Goal: Task Accomplishment & Management: Manage account settings

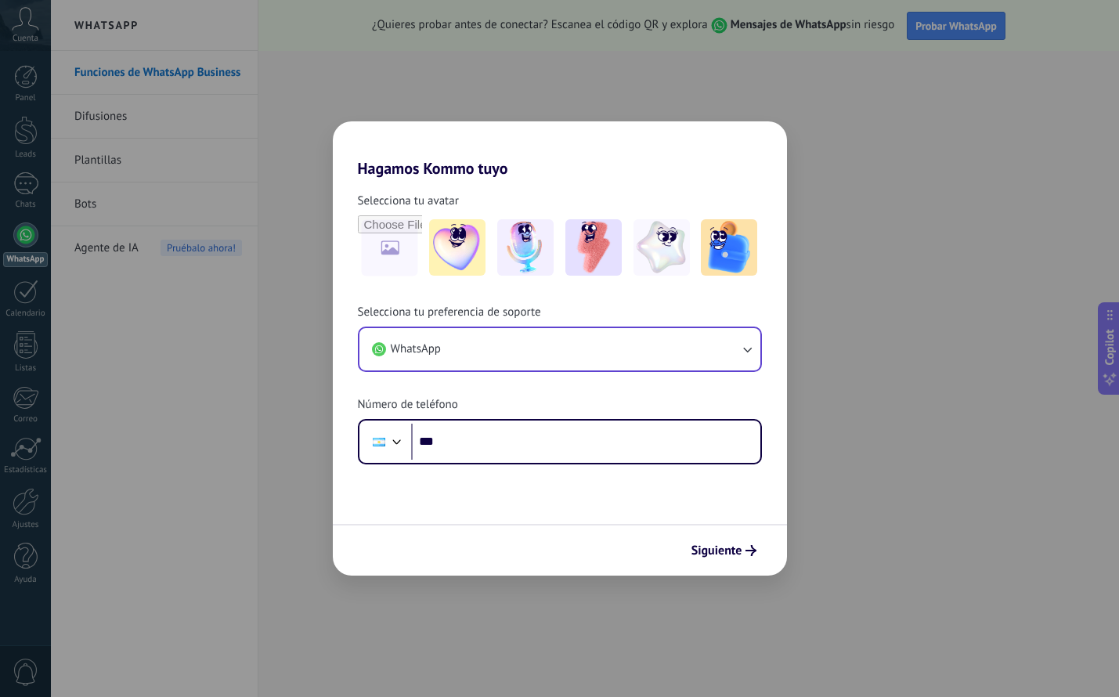
click at [445, 343] on button "WhatsApp" at bounding box center [560, 349] width 401 height 42
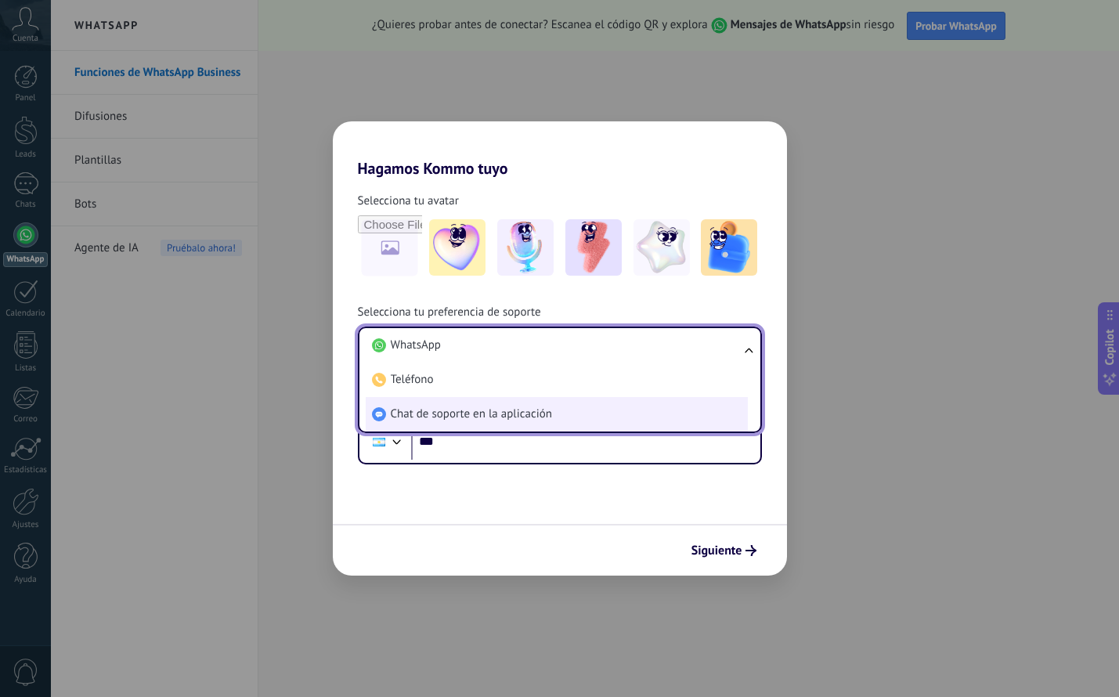
click at [443, 409] on span "Chat de soporte en la aplicación" at bounding box center [471, 415] width 161 height 16
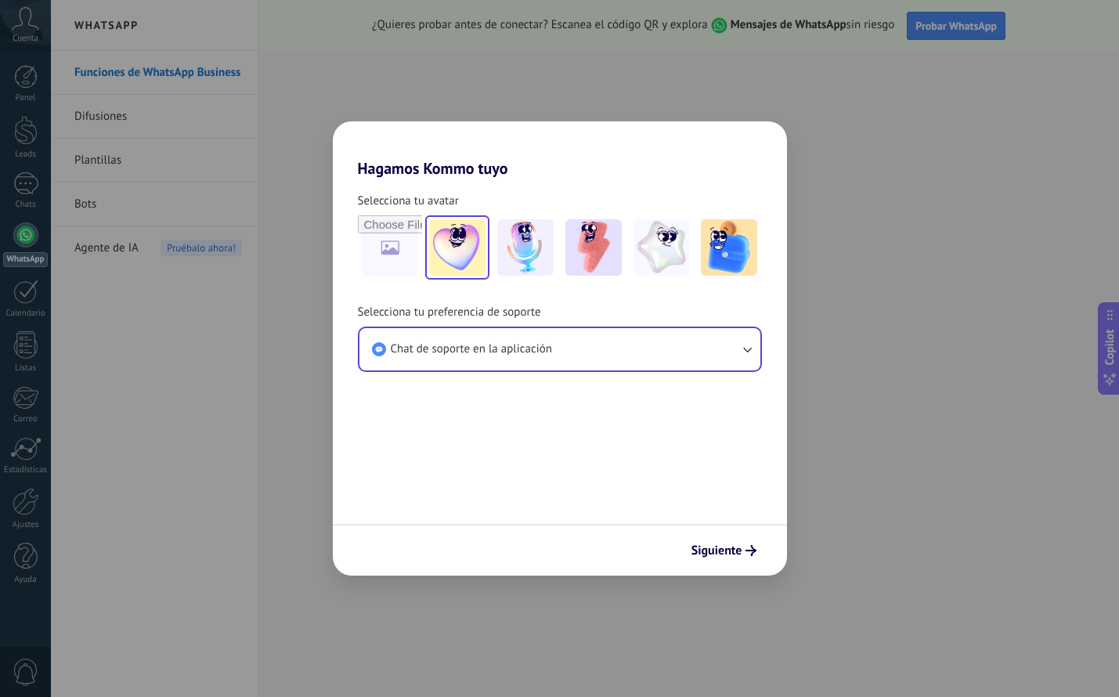
click at [453, 262] on img at bounding box center [457, 247] width 56 height 56
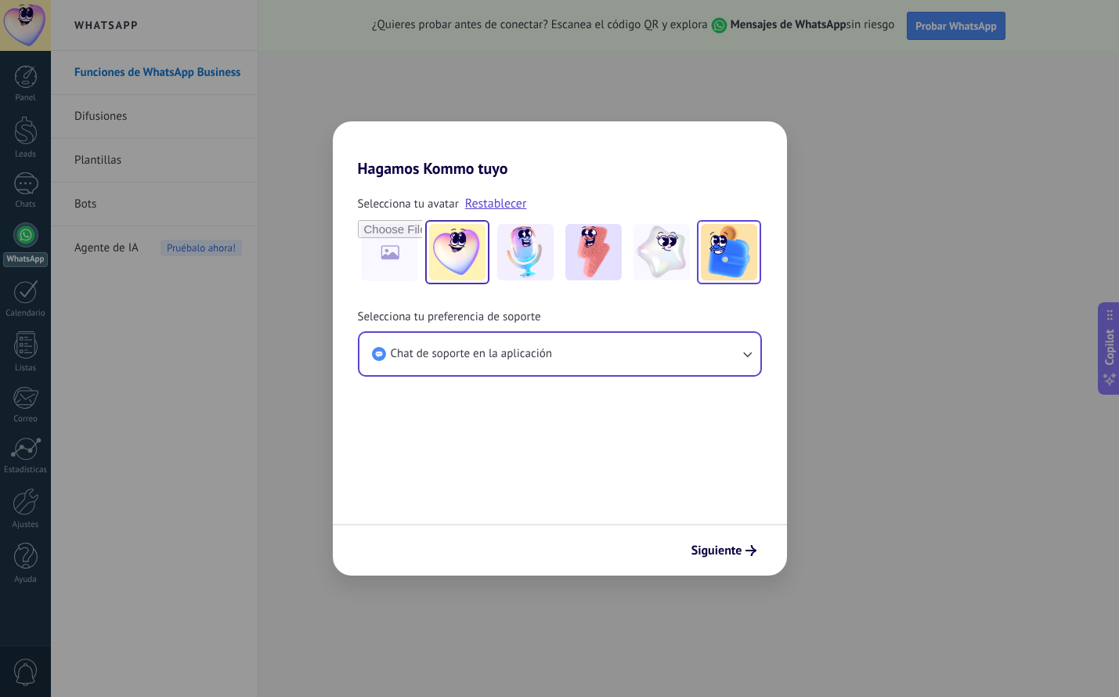
click at [706, 271] on img at bounding box center [729, 252] width 56 height 56
click at [651, 265] on img at bounding box center [662, 252] width 56 height 56
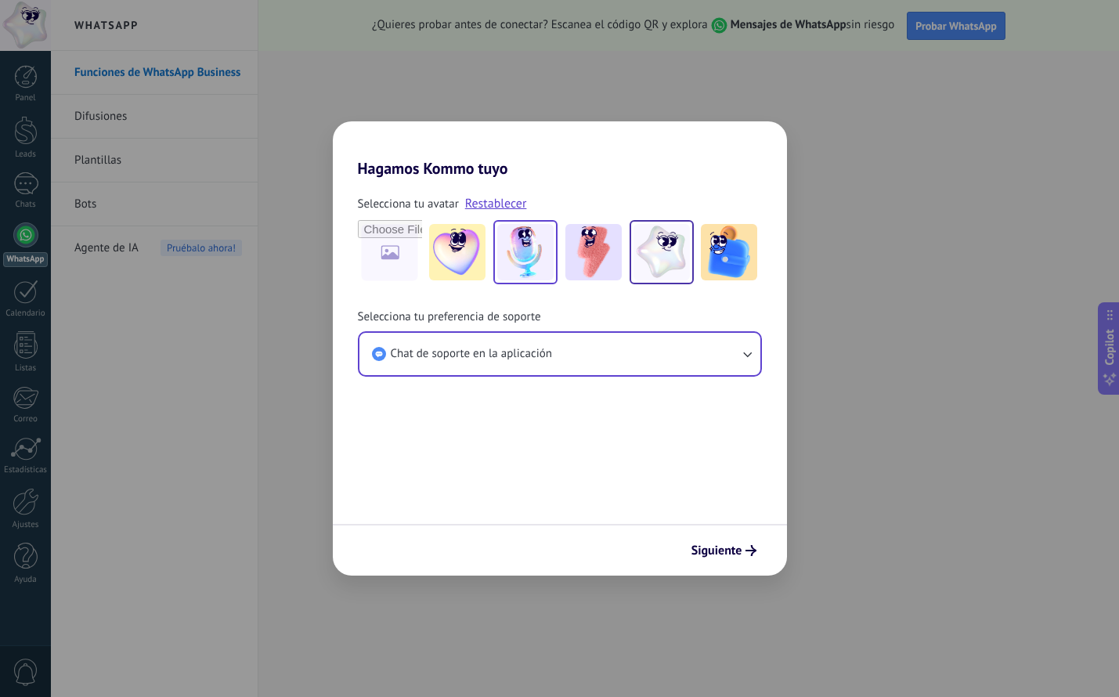
click at [519, 237] on img at bounding box center [525, 252] width 56 height 56
click at [724, 552] on span "Siguiente" at bounding box center [717, 550] width 51 height 11
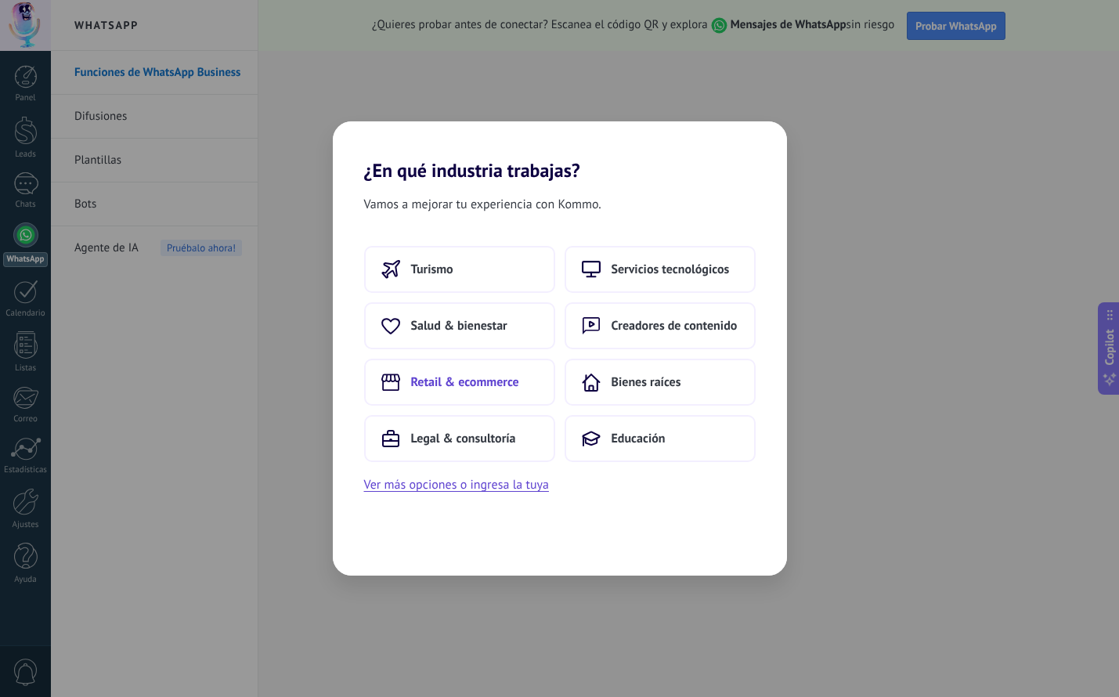
click at [501, 380] on span "Retail & ecommerce" at bounding box center [465, 382] width 108 height 16
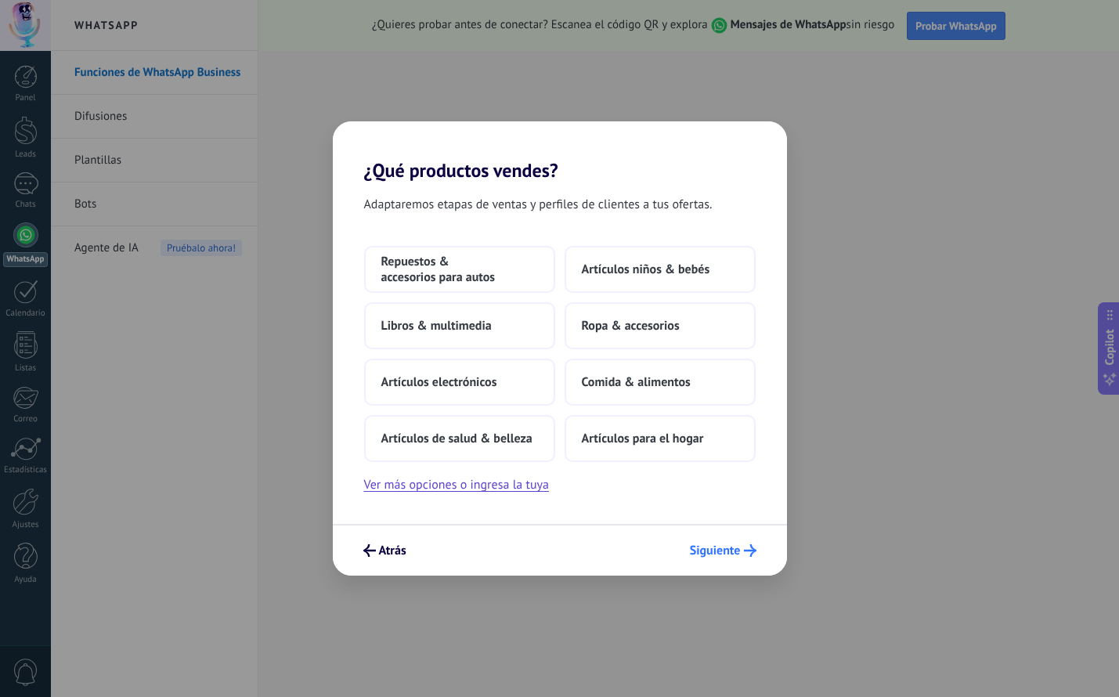
click at [749, 548] on icon "submit" at bounding box center [750, 550] width 13 height 13
click at [662, 443] on span "Artículos para el hogar" at bounding box center [643, 439] width 122 height 16
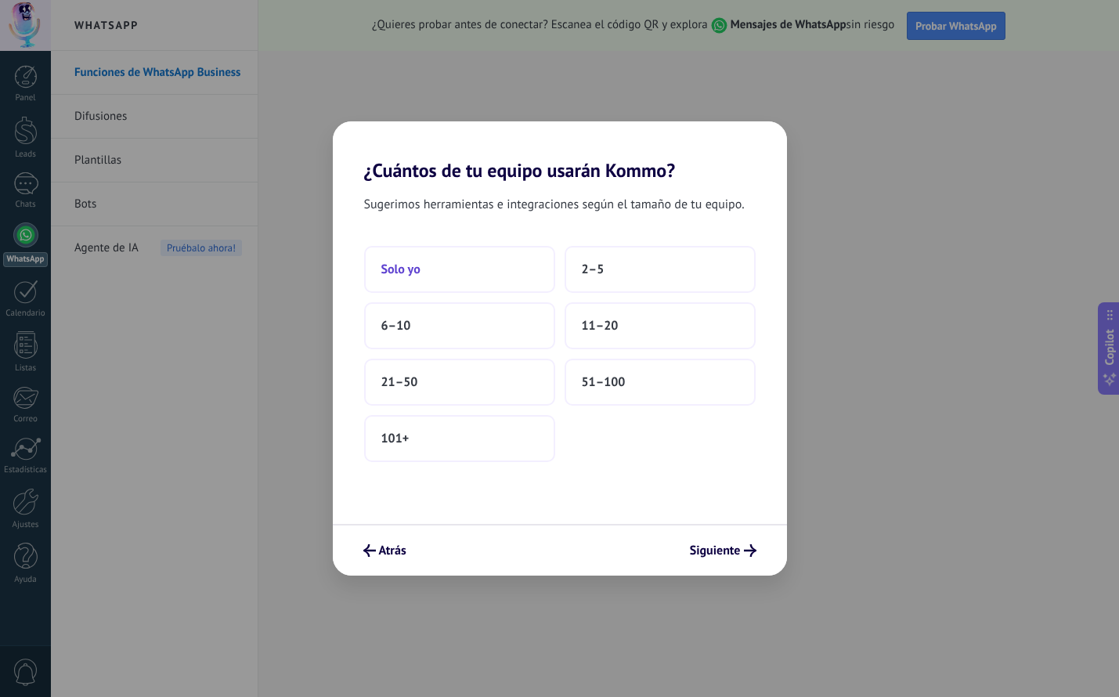
click at [472, 269] on button "Solo yo" at bounding box center [459, 269] width 191 height 47
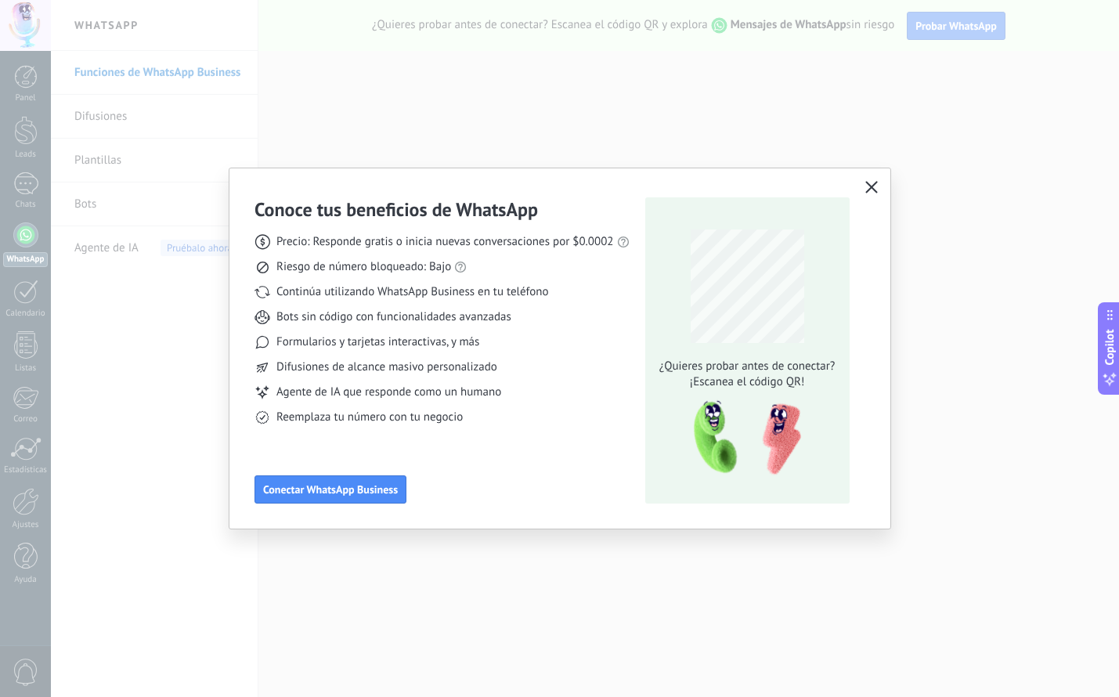
click at [867, 190] on icon "button" at bounding box center [871, 187] width 13 height 13
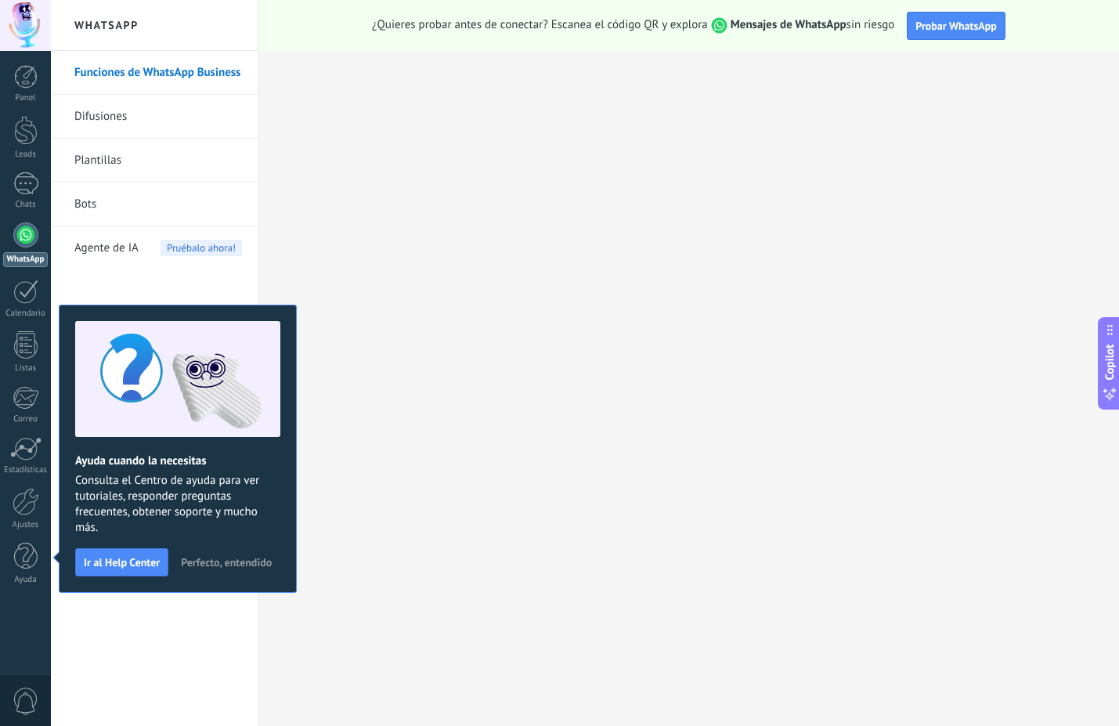
click at [189, 562] on span "Perfecto, entendido" at bounding box center [226, 562] width 91 height 11
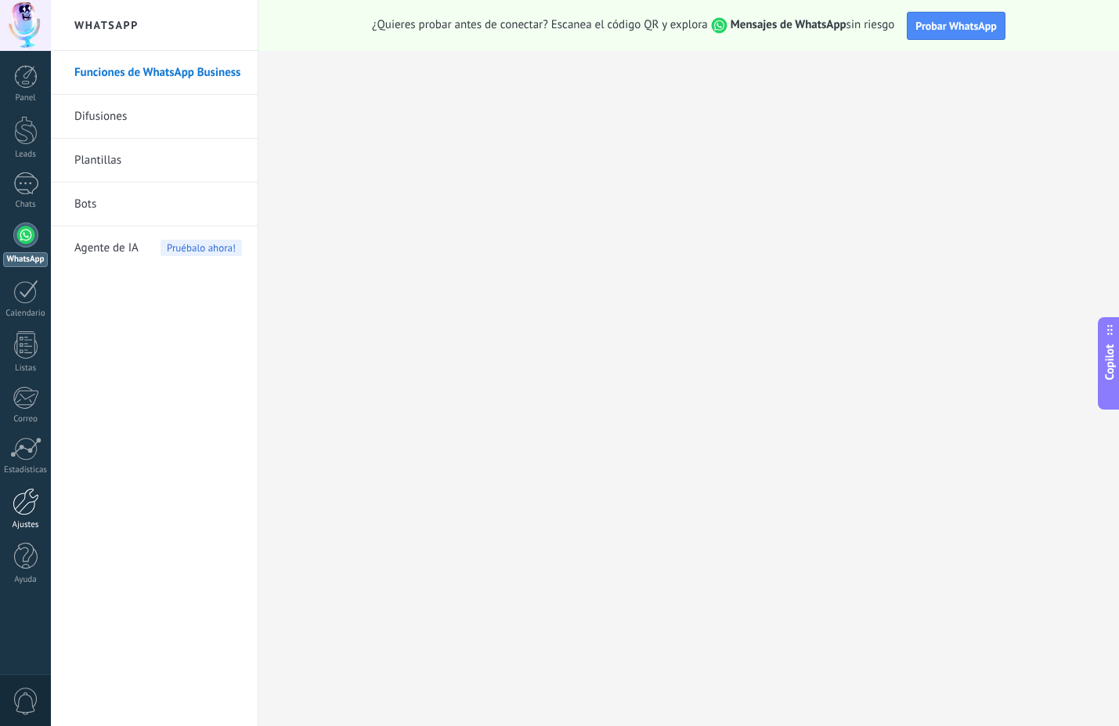
click at [23, 502] on div at bounding box center [26, 501] width 27 height 27
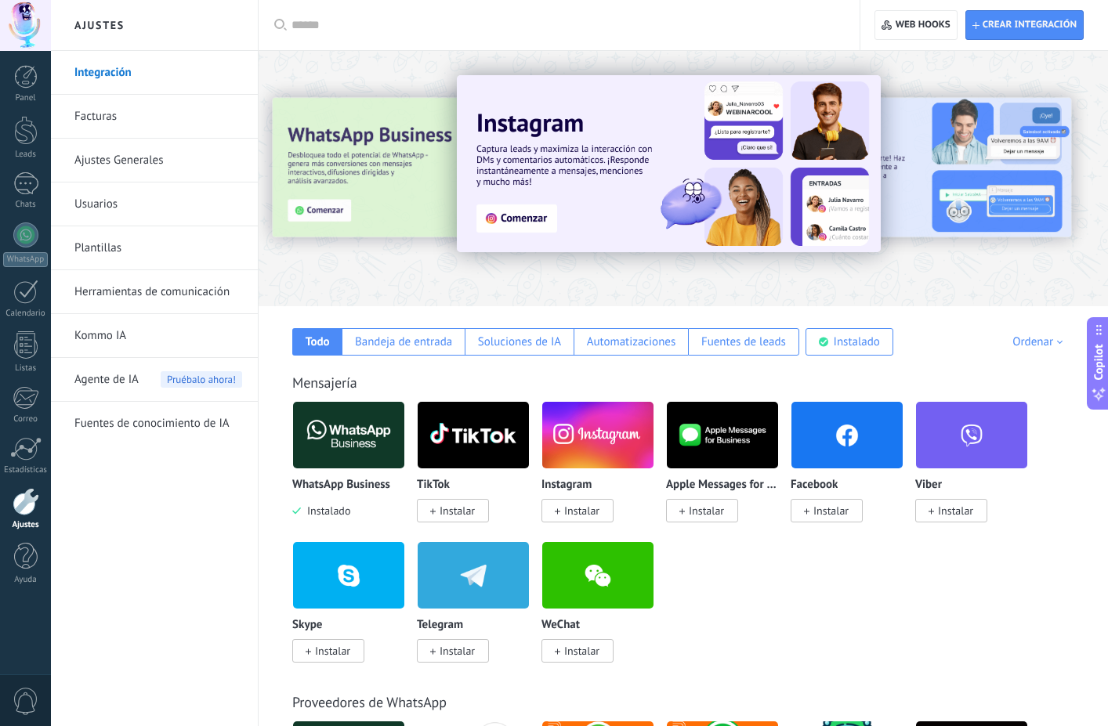
click at [85, 342] on link "Kommo IA" at bounding box center [158, 336] width 168 height 44
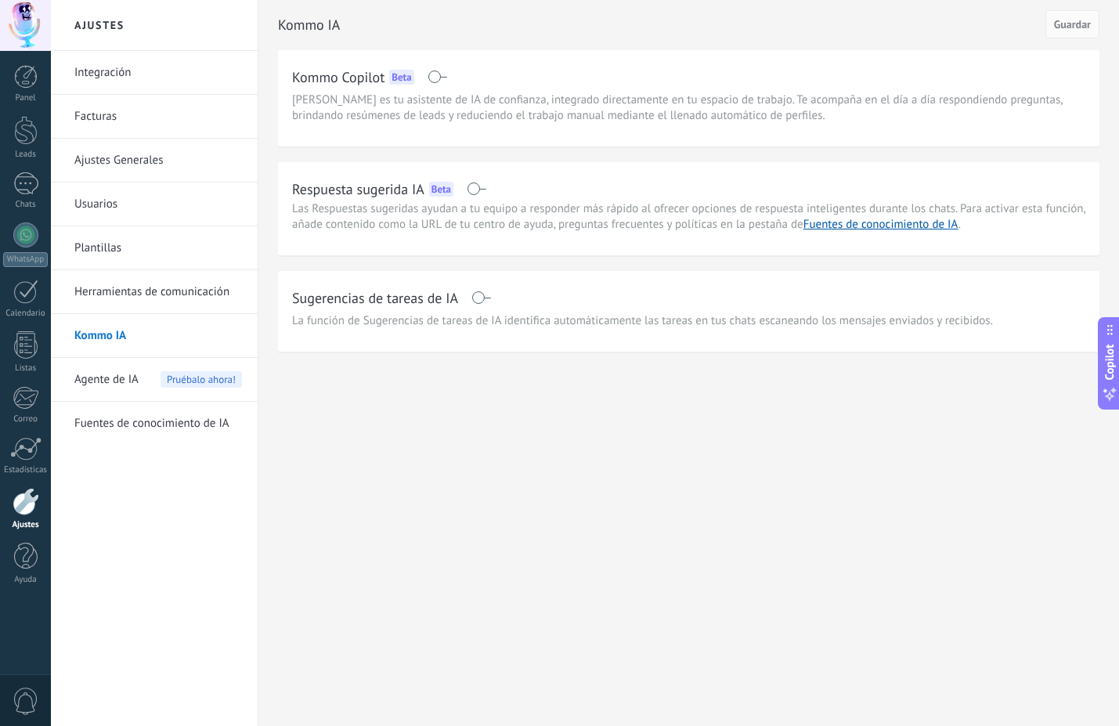
click at [474, 190] on span at bounding box center [477, 188] width 20 height 13
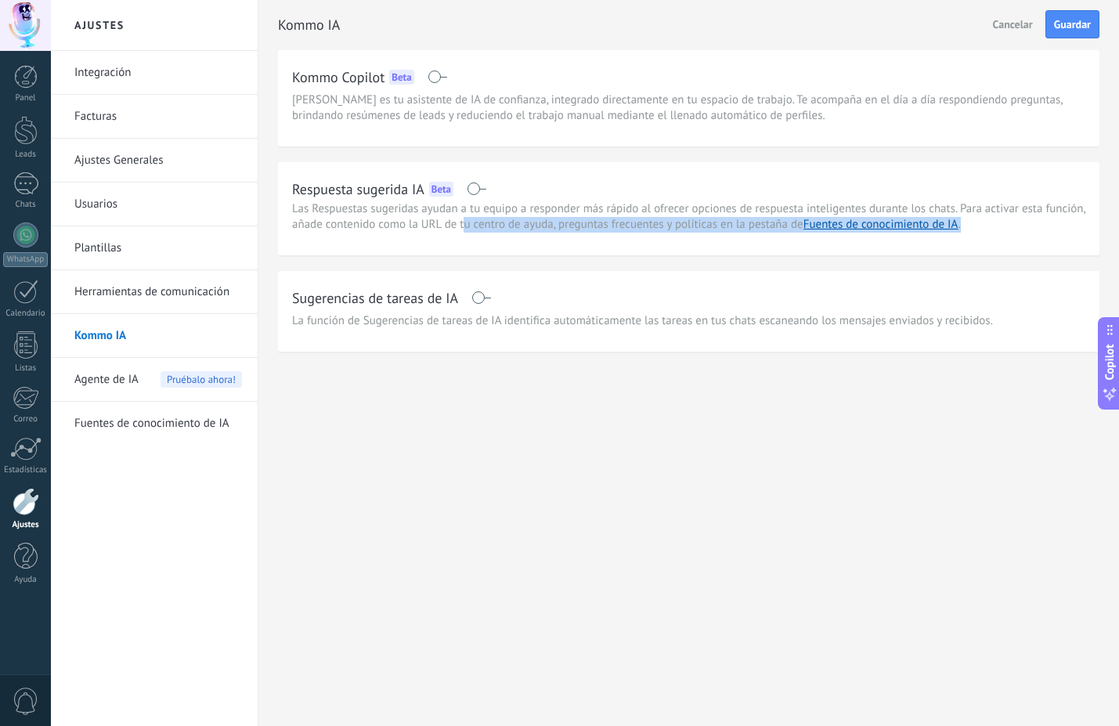
drag, startPoint x: 465, startPoint y: 217, endPoint x: 559, endPoint y: 237, distance: 96.2
click at [559, 237] on div "Respuesta sugerida IA Beta Las Respuestas sugeridas ayudan a tu equipo a respon…" at bounding box center [689, 208] width 822 height 93
click at [585, 222] on span "Las Respuestas sugeridas ayudan a tu equipo a responder más rápido al ofrecer o…" at bounding box center [688, 216] width 793 height 31
click at [465, 298] on div "Sugerencias de tareas de IA" at bounding box center [688, 297] width 793 height 25
click at [479, 298] on span at bounding box center [482, 297] width 20 height 13
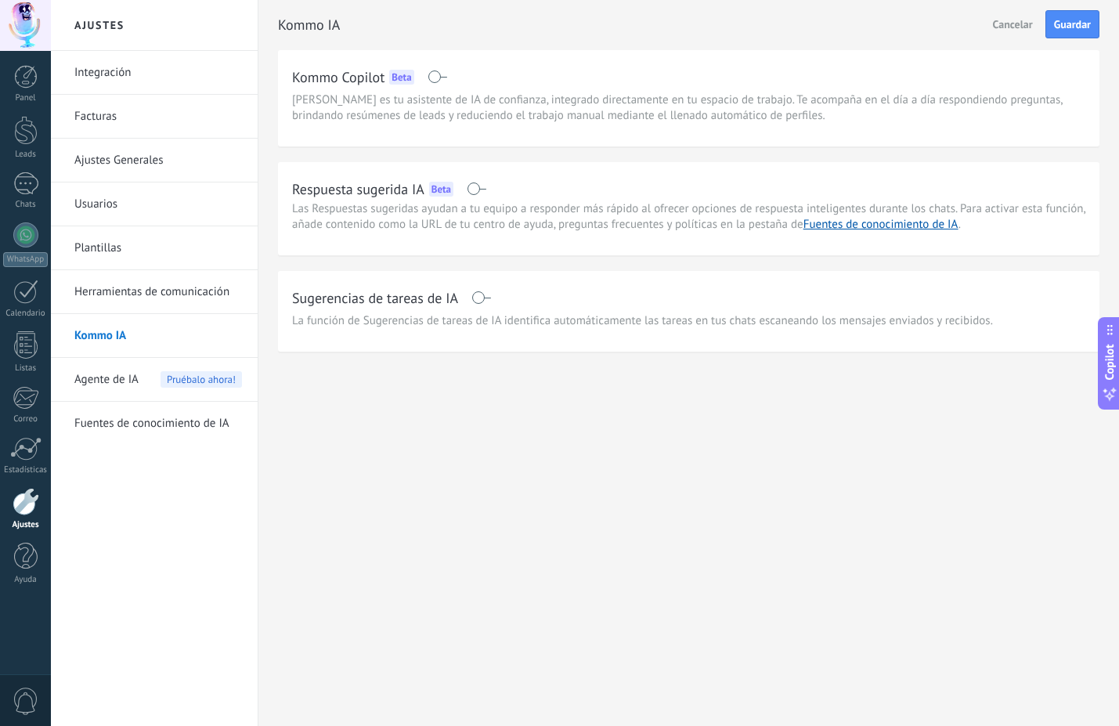
click at [484, 297] on span at bounding box center [482, 297] width 20 height 13
click at [129, 385] on span "Agente de IA" at bounding box center [106, 380] width 64 height 44
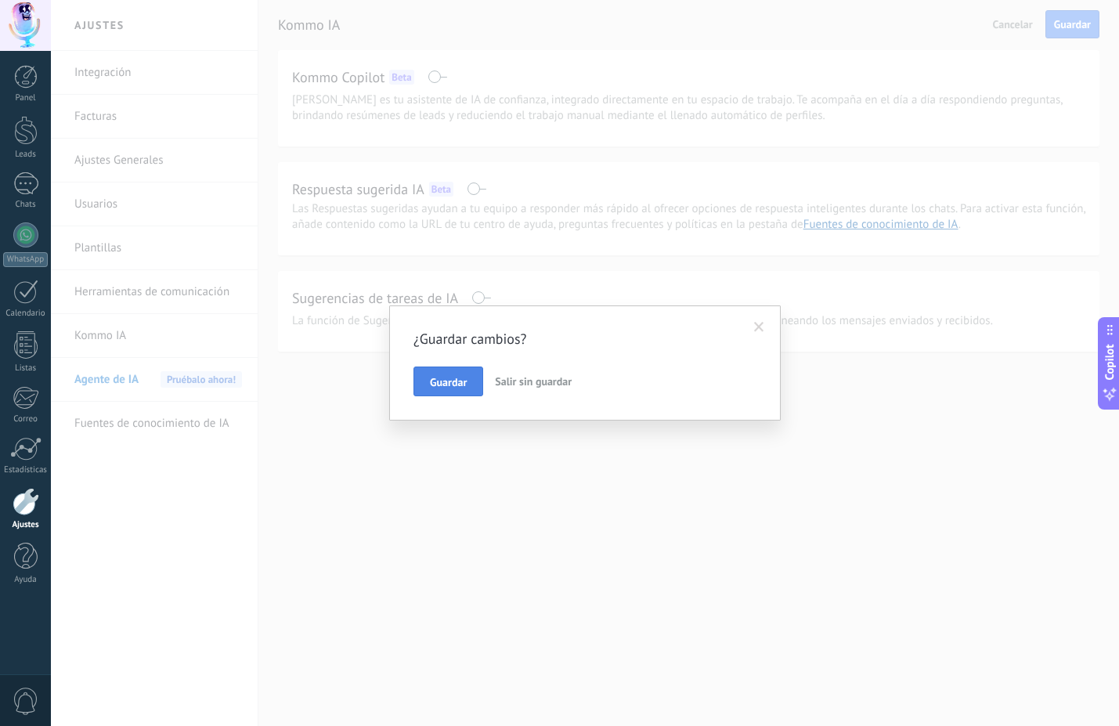
click at [480, 388] on button "Guardar" at bounding box center [449, 382] width 70 height 30
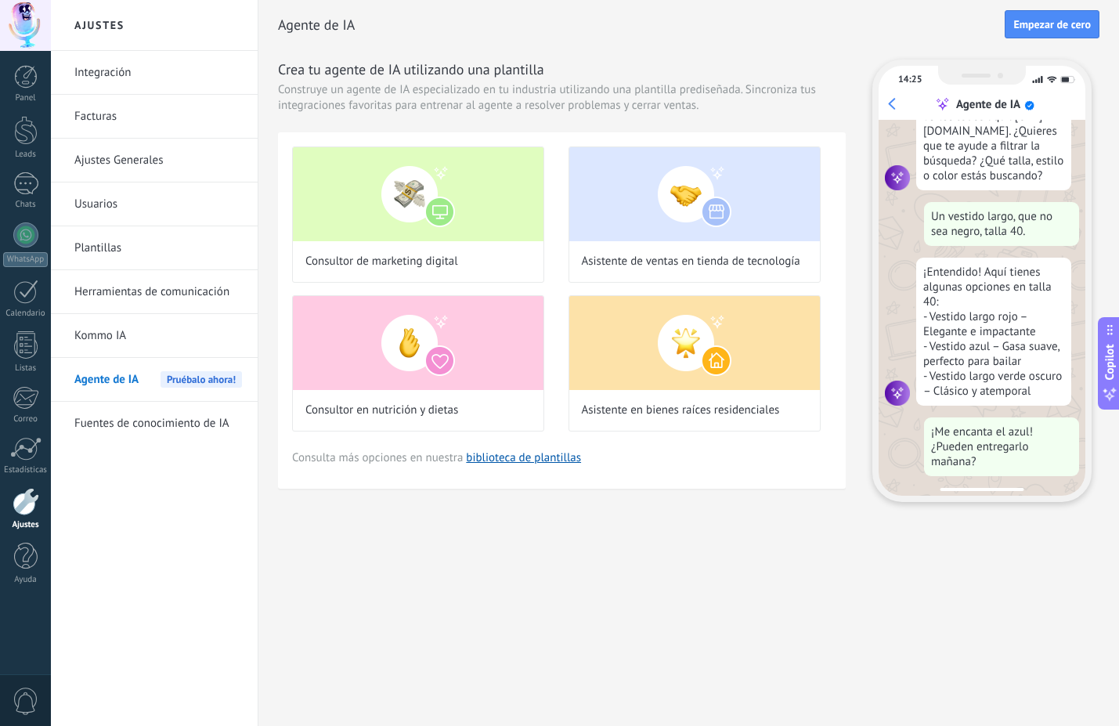
scroll to position [158, 0]
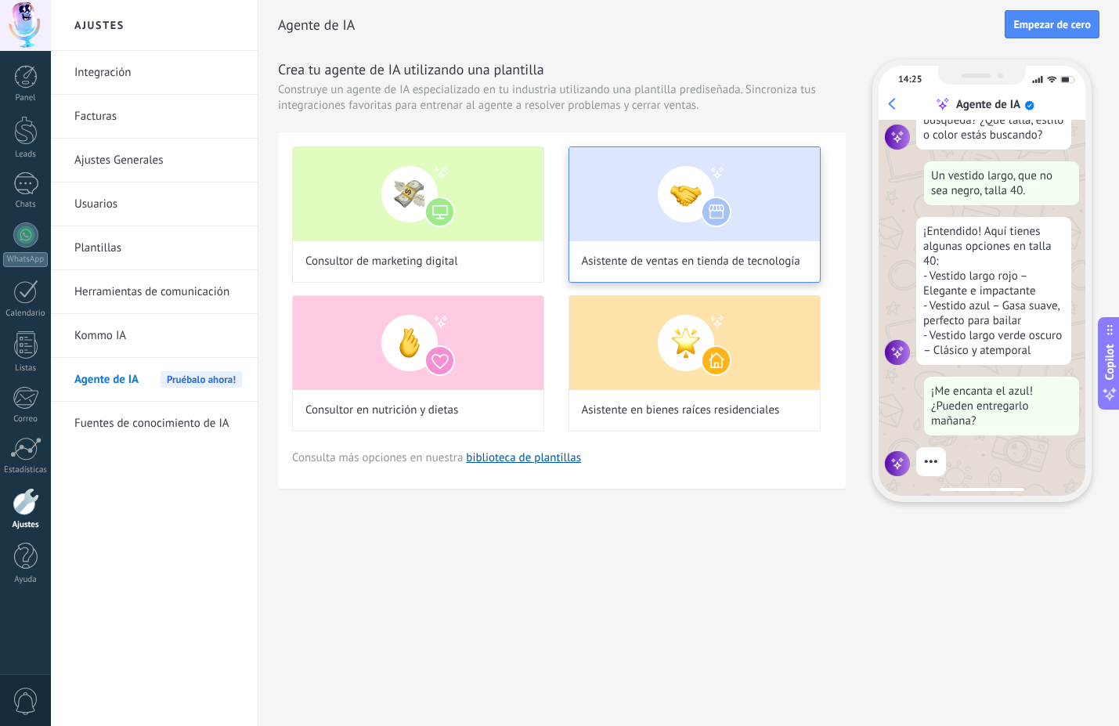
click at [674, 212] on img at bounding box center [694, 194] width 251 height 94
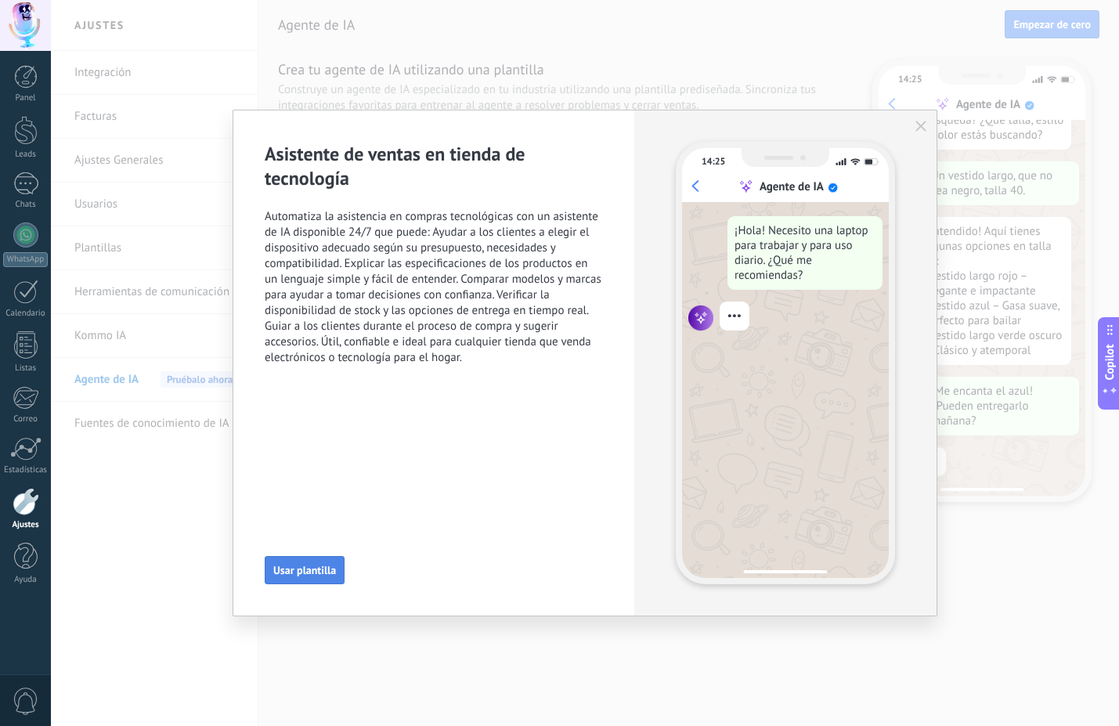
click at [323, 576] on span "Usar plantilla" at bounding box center [304, 570] width 63 height 11
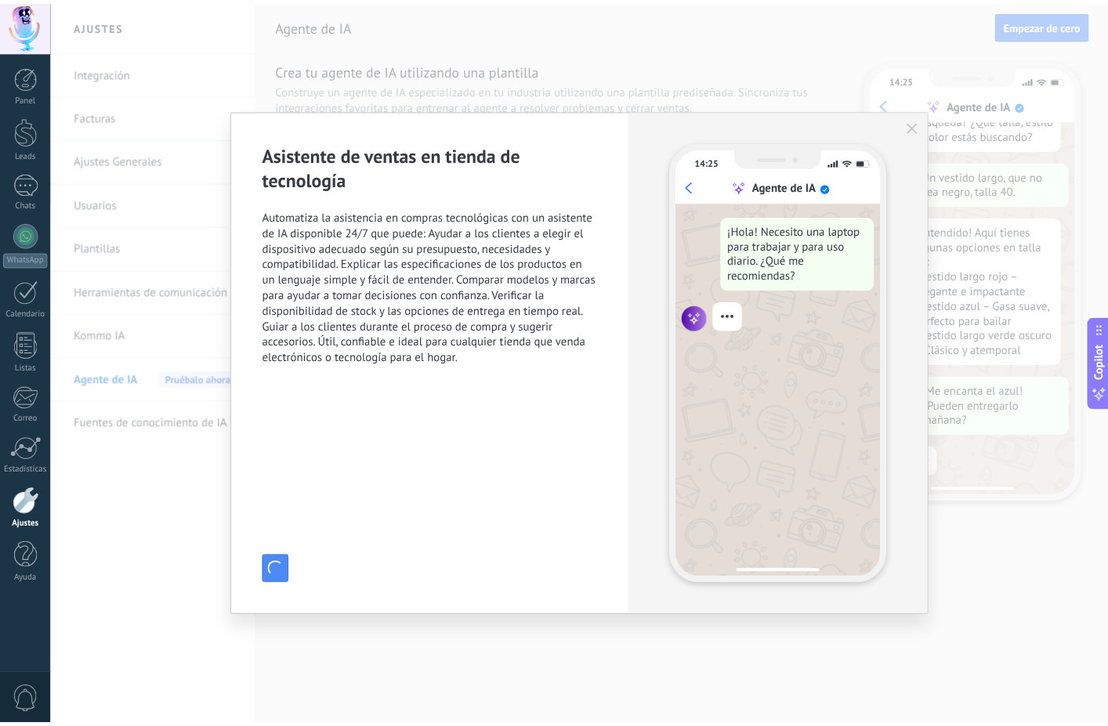
scroll to position [188, 0]
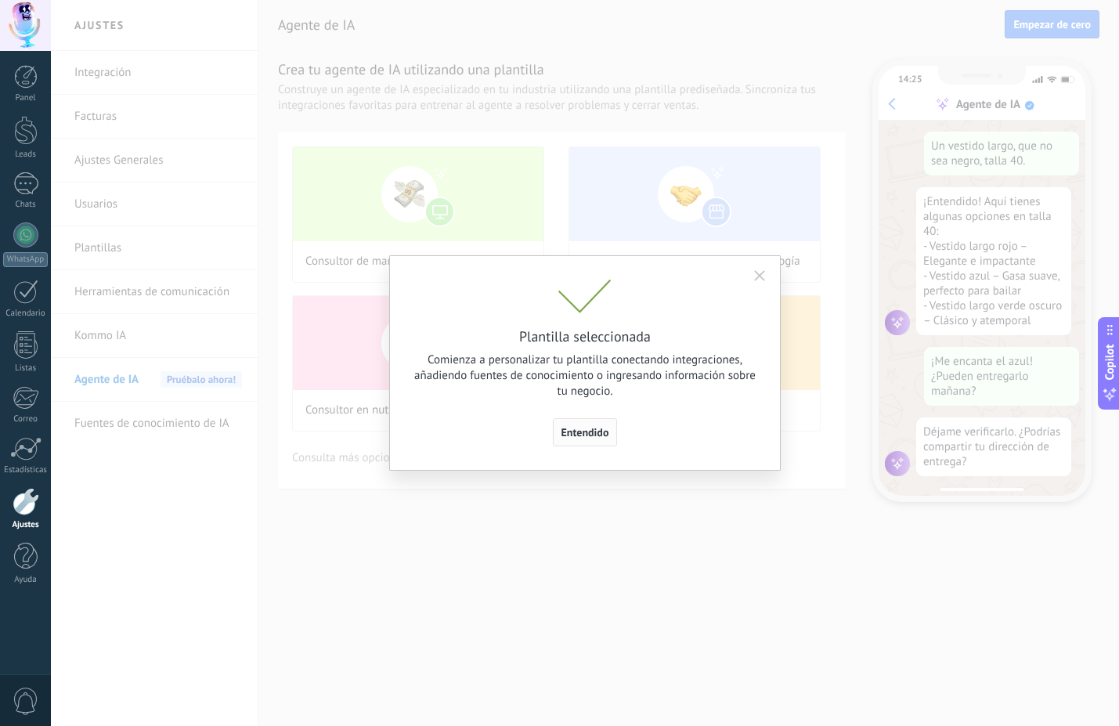
click at [582, 419] on button "Entendido" at bounding box center [585, 432] width 65 height 28
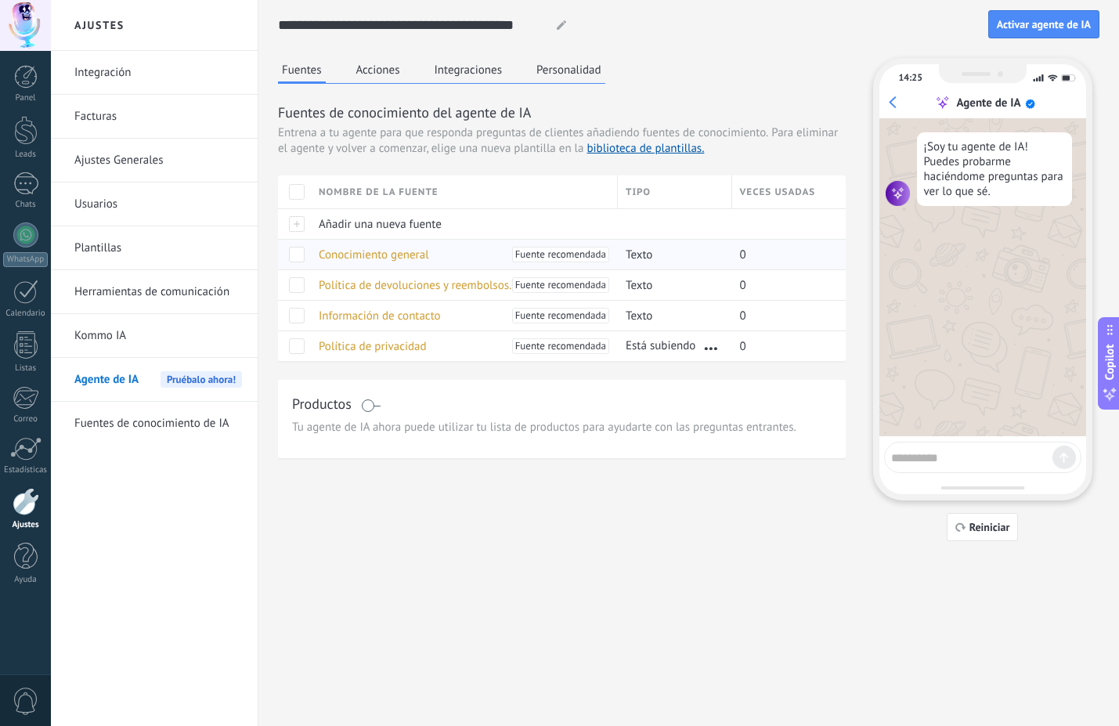
click at [407, 252] on span "Conocimiento general" at bounding box center [374, 255] width 110 height 15
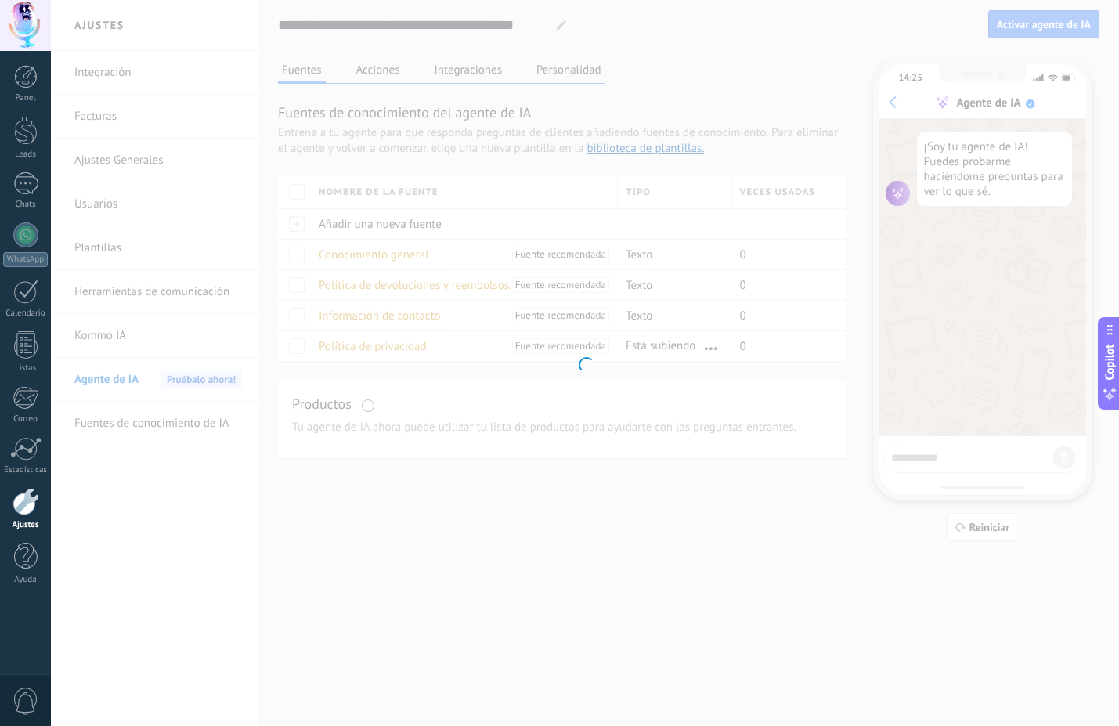
type input "**********"
type textarea "**********"
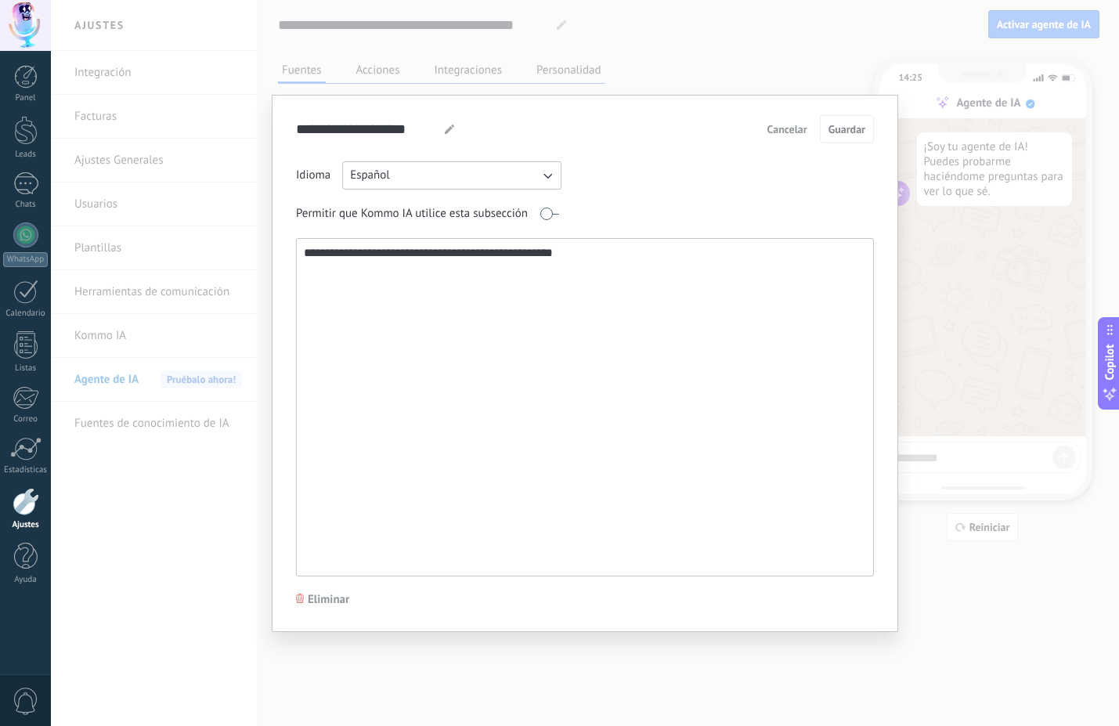
click at [803, 129] on span "Cancelar" at bounding box center [788, 129] width 40 height 11
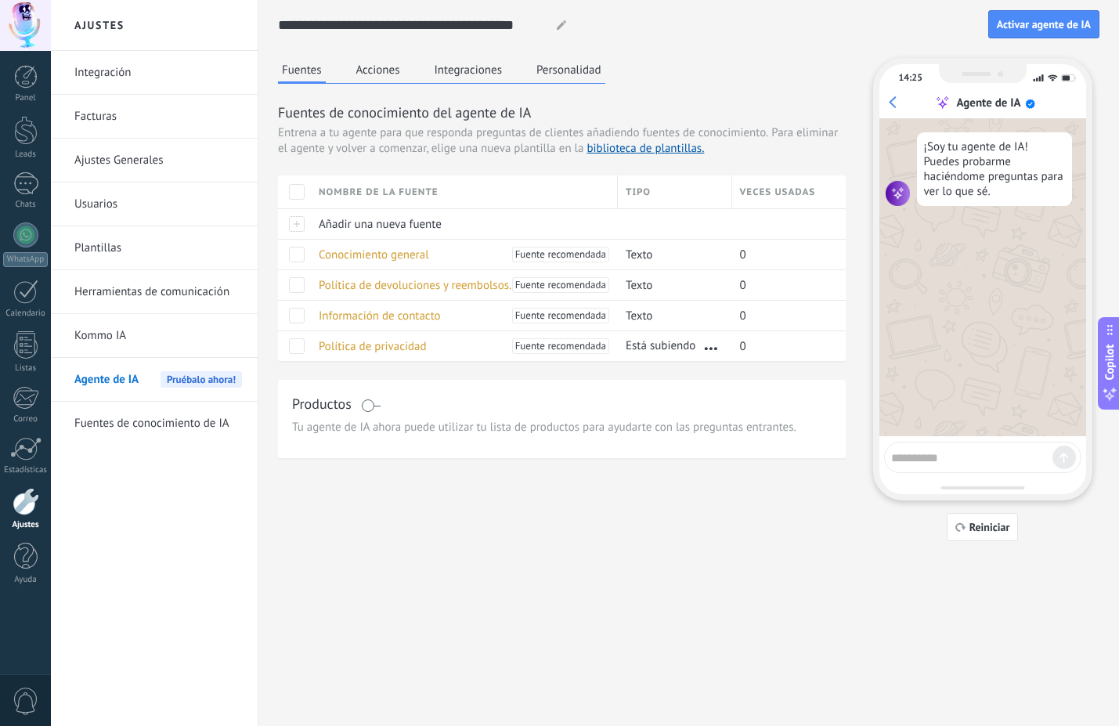
click at [378, 76] on button "Acciones" at bounding box center [378, 69] width 52 height 23
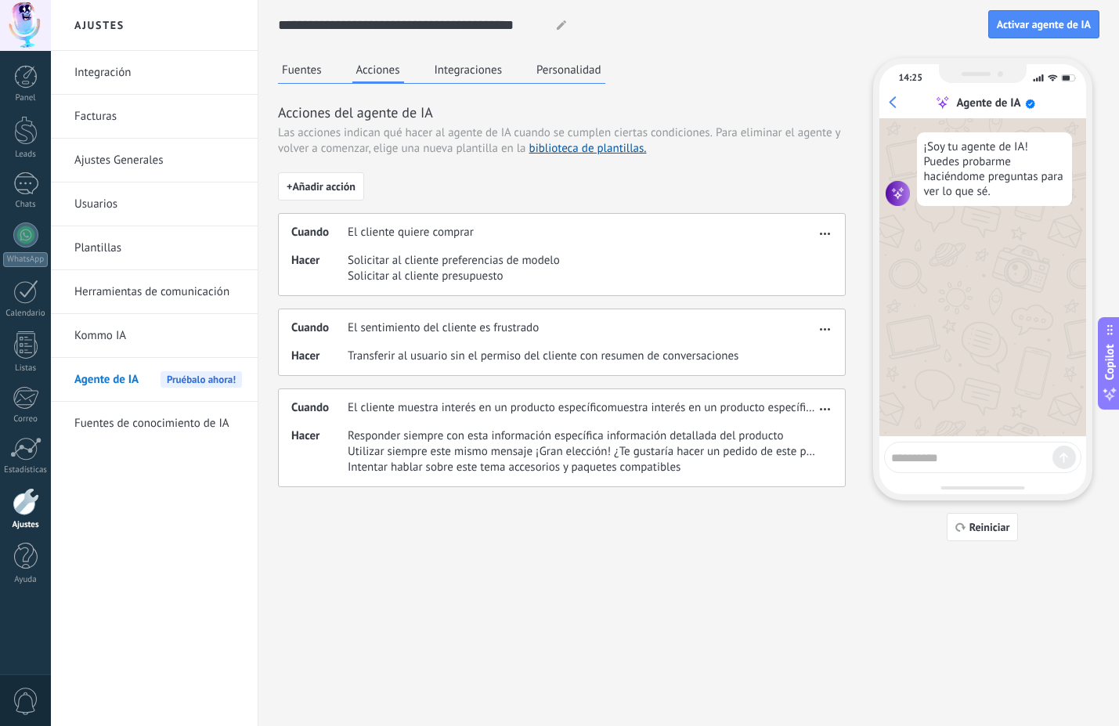
click at [456, 70] on button "Integraciones" at bounding box center [469, 69] width 76 height 23
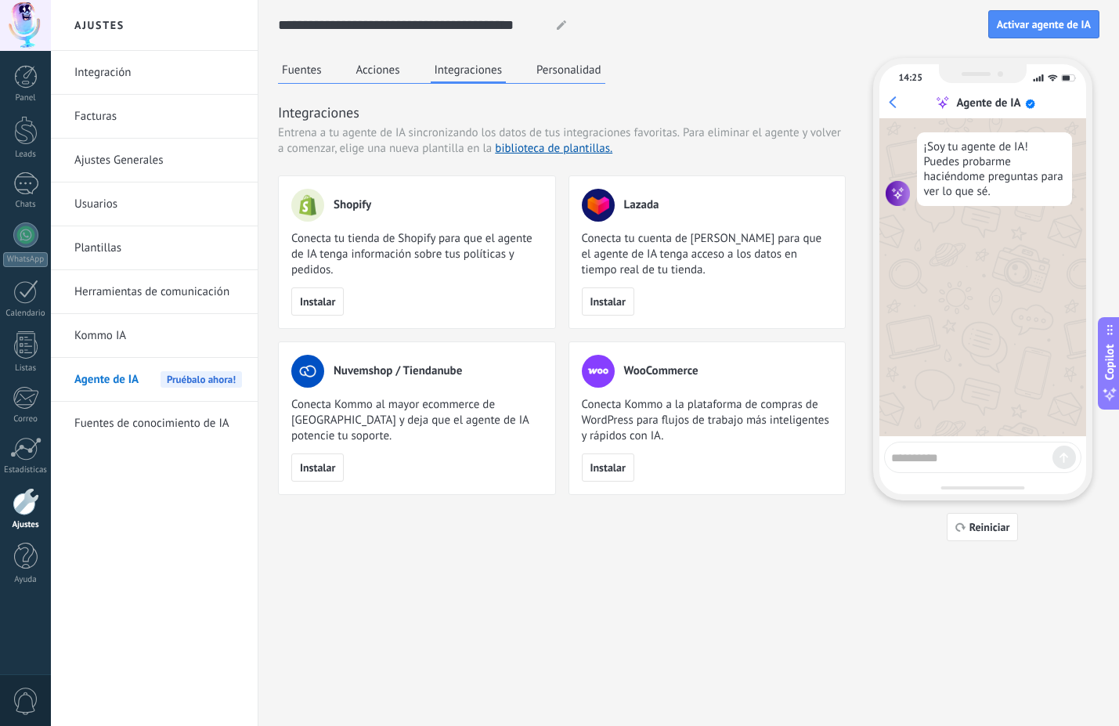
click at [590, 60] on button "Personalidad" at bounding box center [569, 69] width 73 height 23
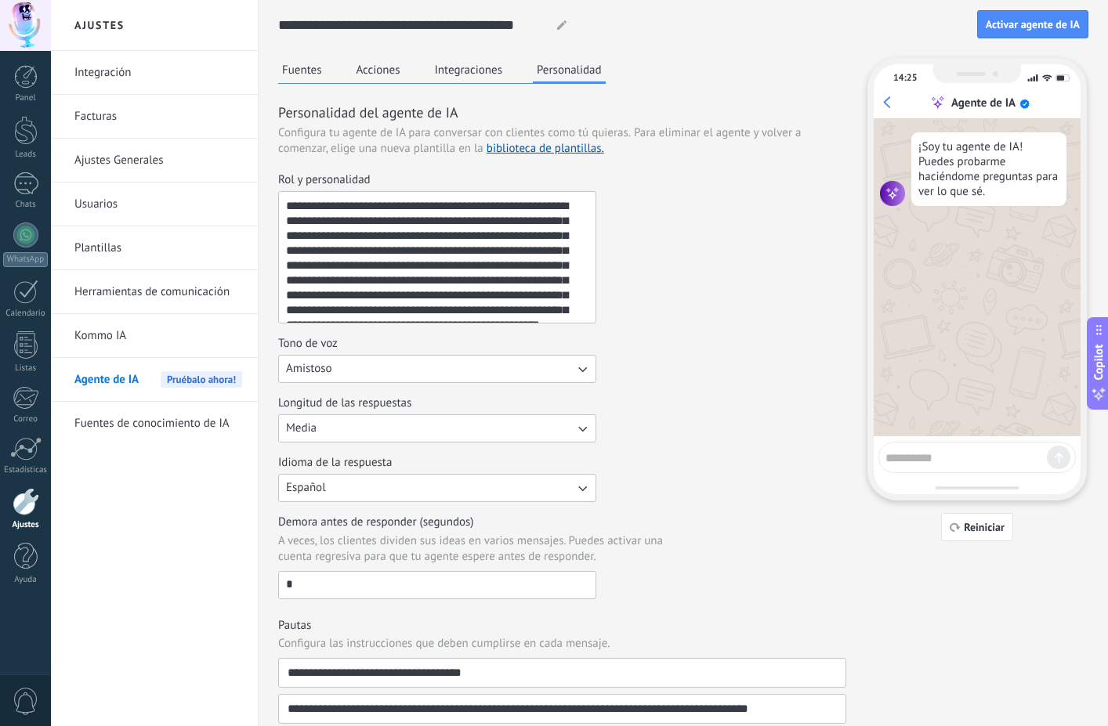
click at [30, 500] on div at bounding box center [26, 501] width 27 height 27
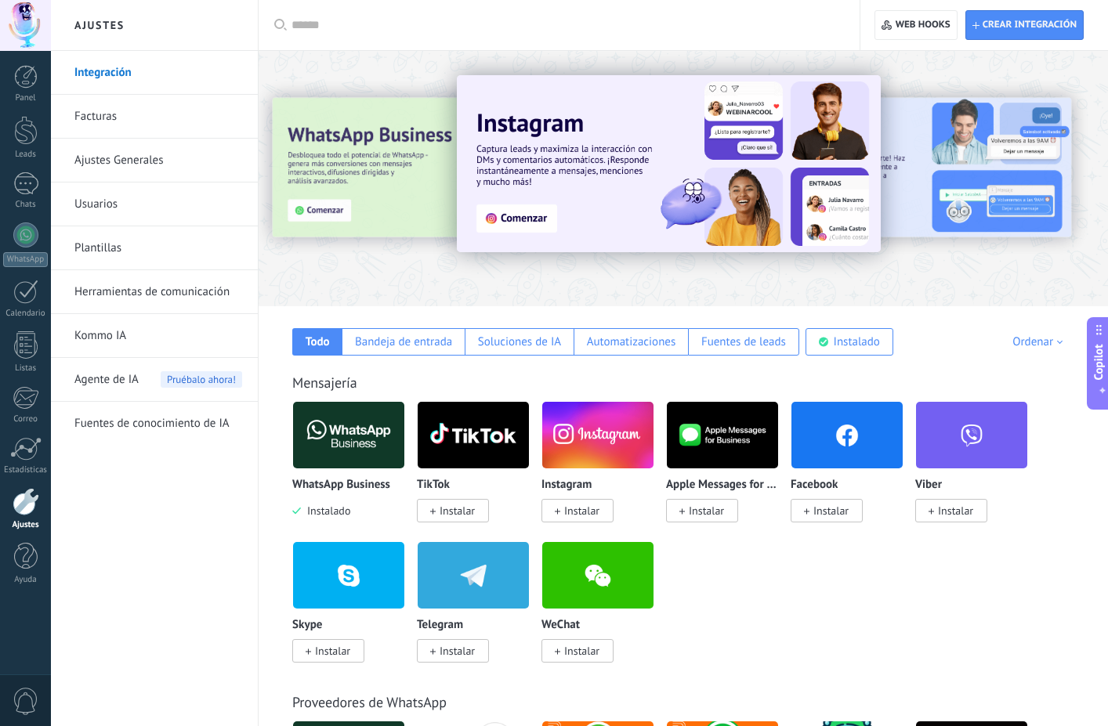
click at [107, 126] on link "Facturas" at bounding box center [158, 117] width 168 height 44
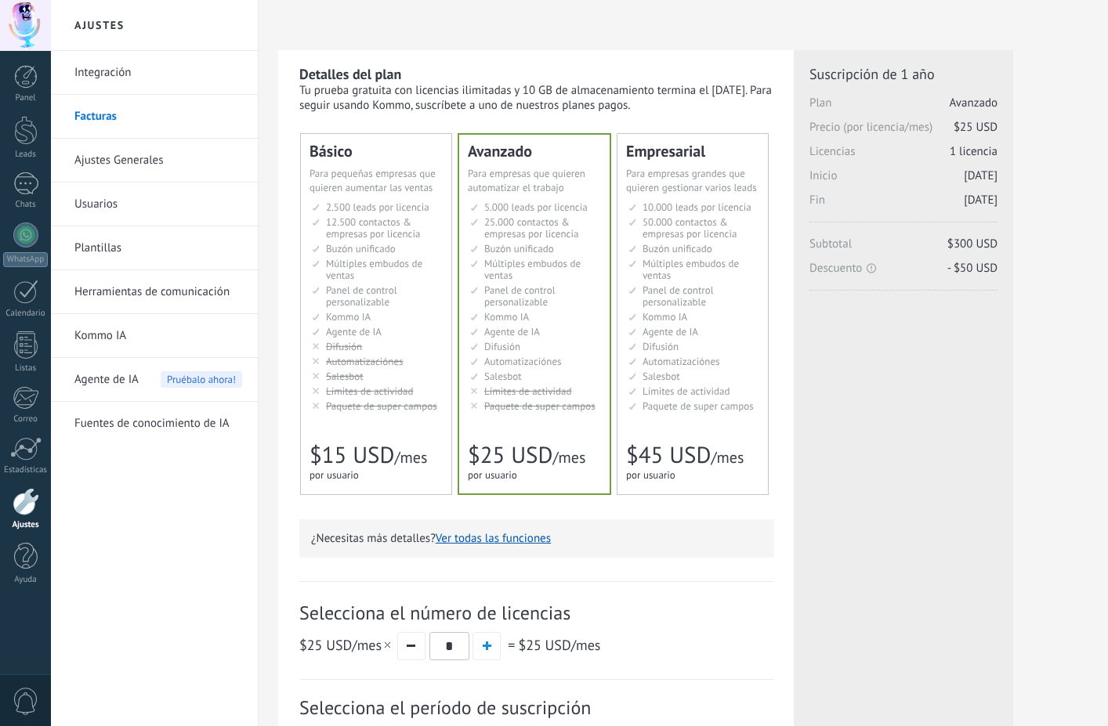
click at [120, 165] on link "Ajustes Generales" at bounding box center [158, 161] width 168 height 44
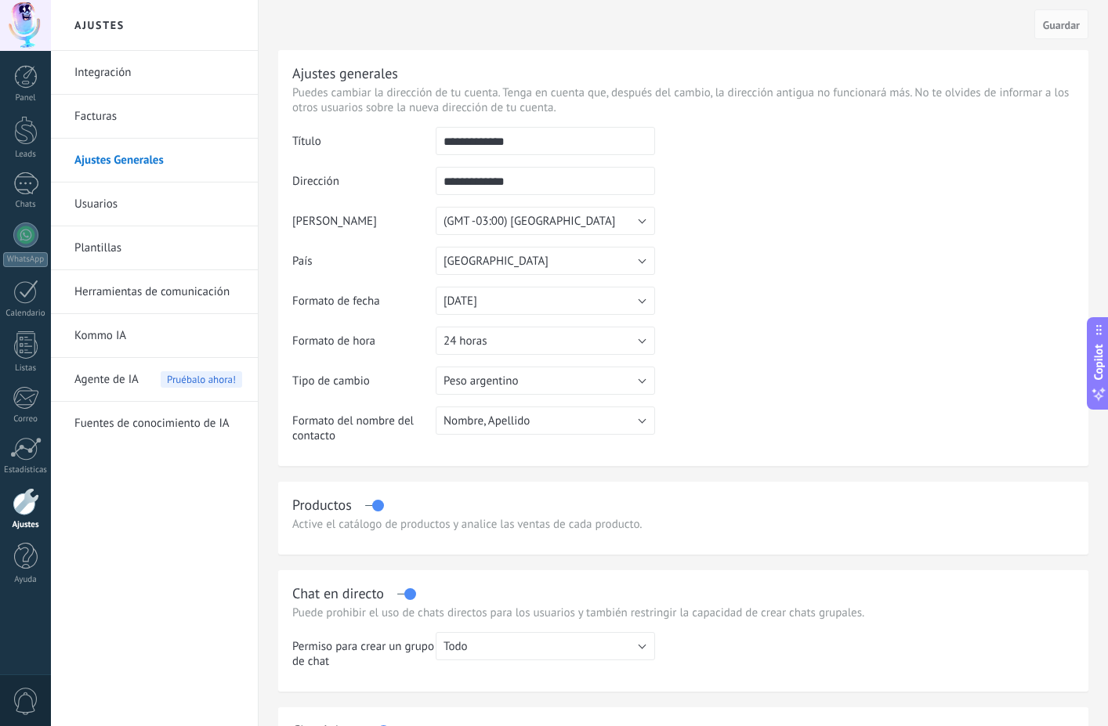
click at [104, 202] on link "Usuarios" at bounding box center [158, 204] width 168 height 44
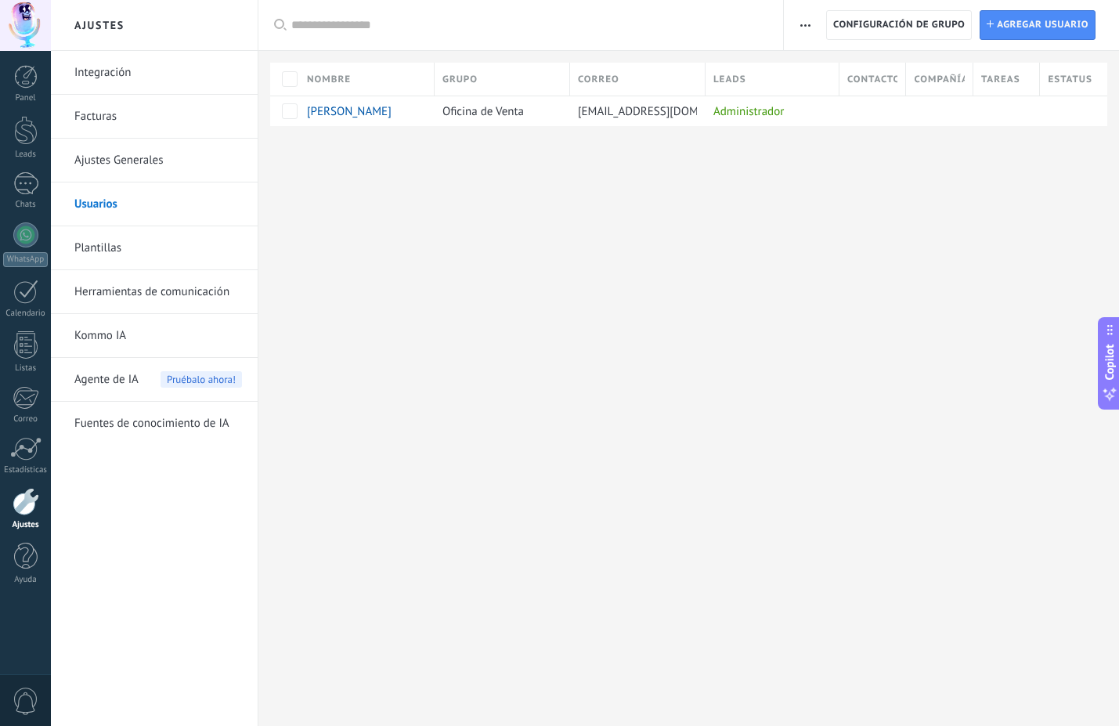
click at [105, 247] on link "Plantillas" at bounding box center [158, 248] width 168 height 44
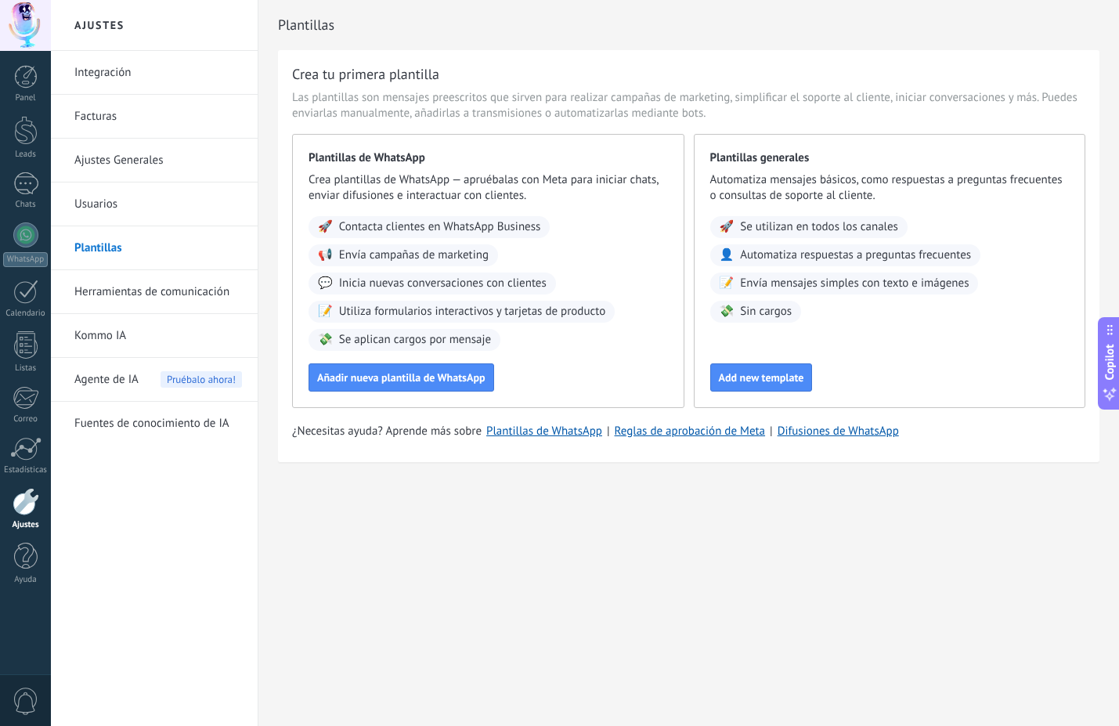
click at [121, 291] on link "Herramientas de comunicación" at bounding box center [158, 292] width 168 height 44
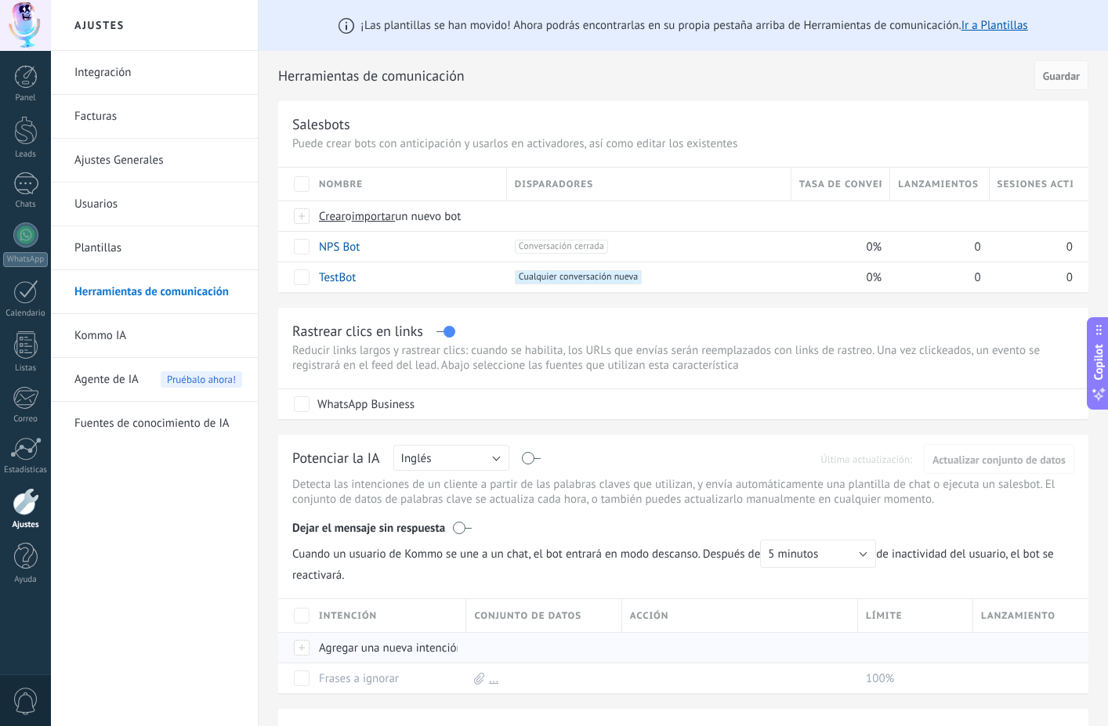
scroll to position [319, 0]
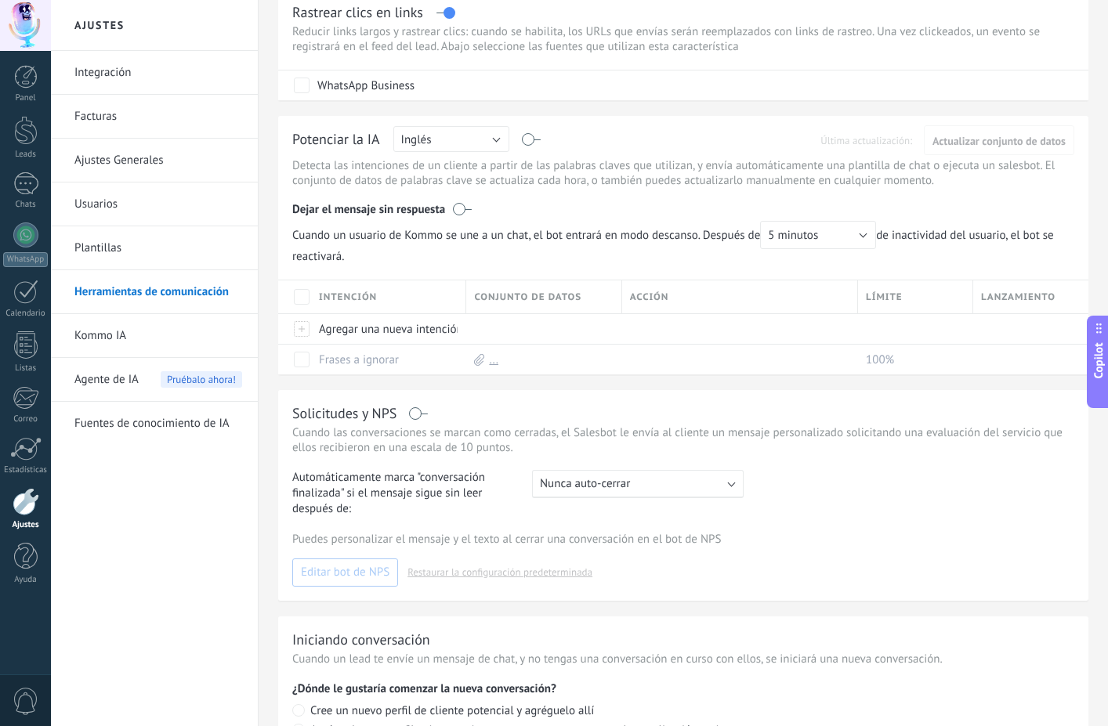
click at [1096, 370] on span "Copilot" at bounding box center [1098, 360] width 16 height 36
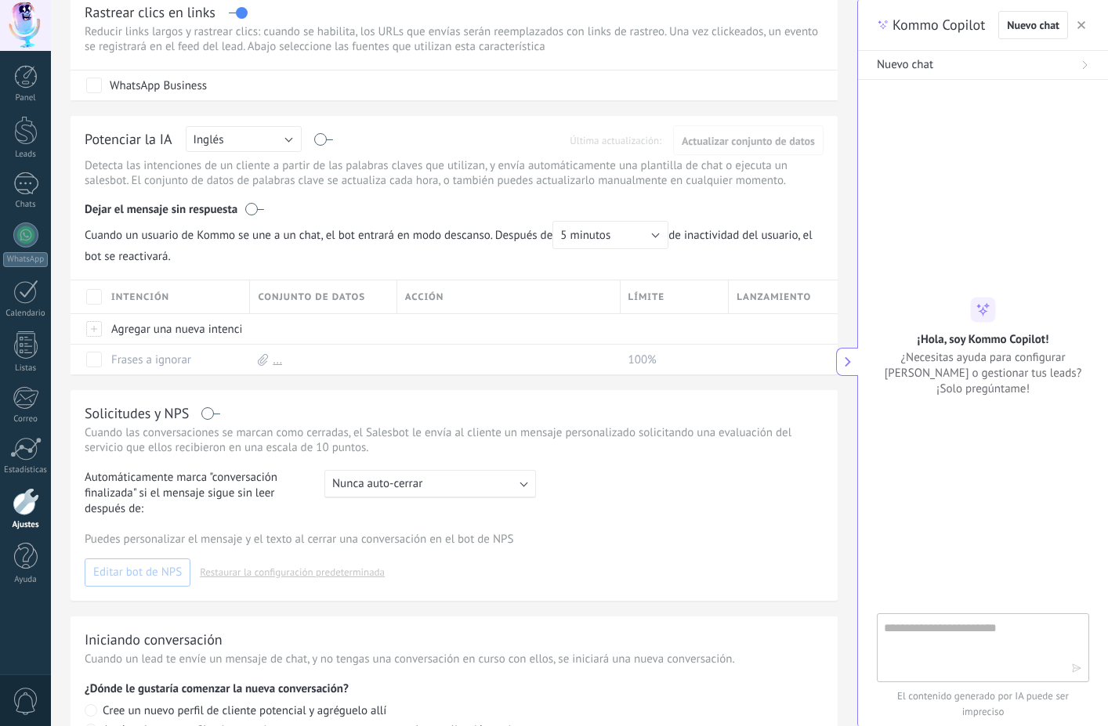
click at [921, 627] on textarea at bounding box center [972, 647] width 176 height 56
type textarea "**********"
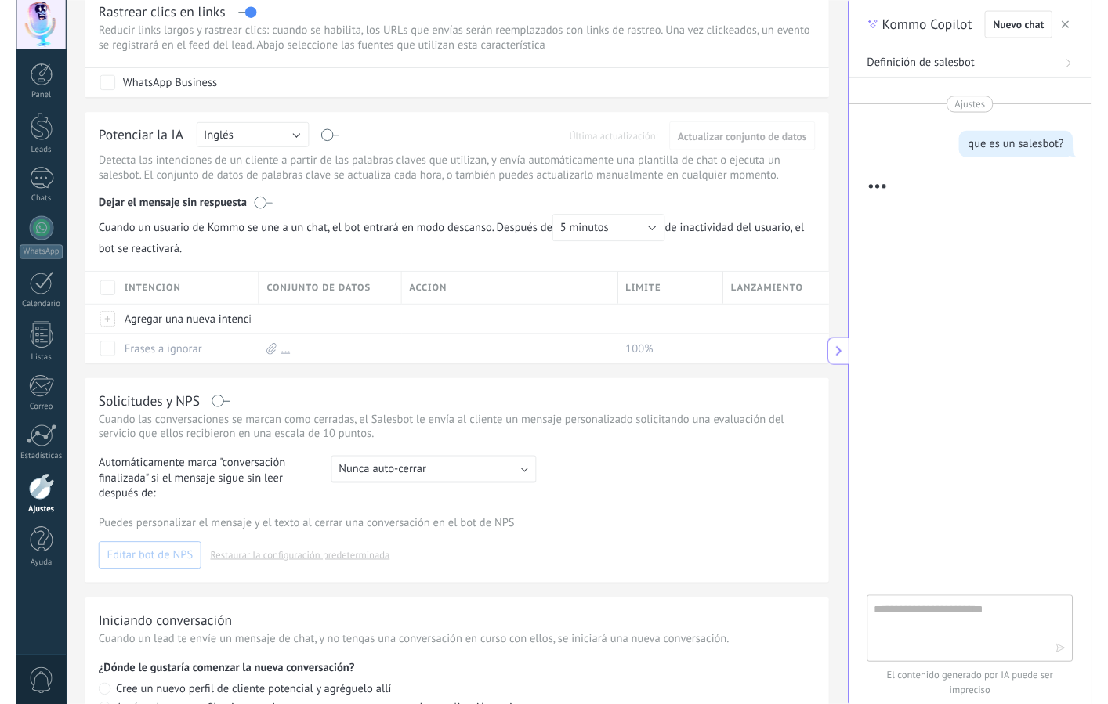
scroll to position [17, 0]
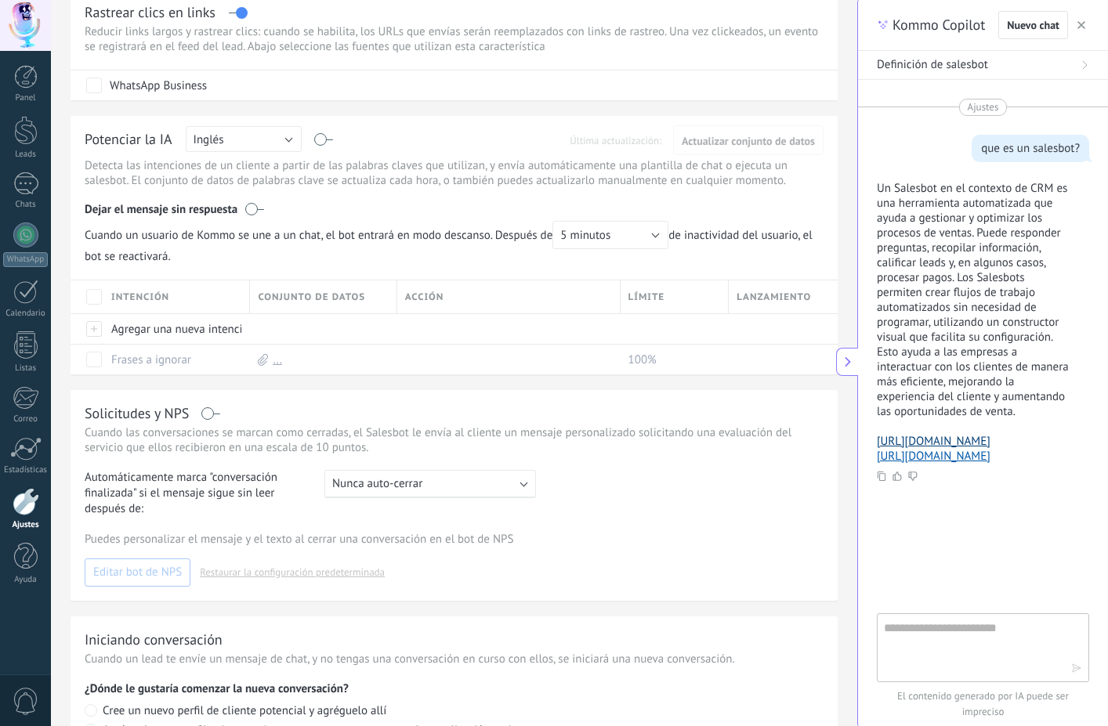
click at [944, 449] on link "[URL][DOMAIN_NAME]" at bounding box center [933, 441] width 114 height 15
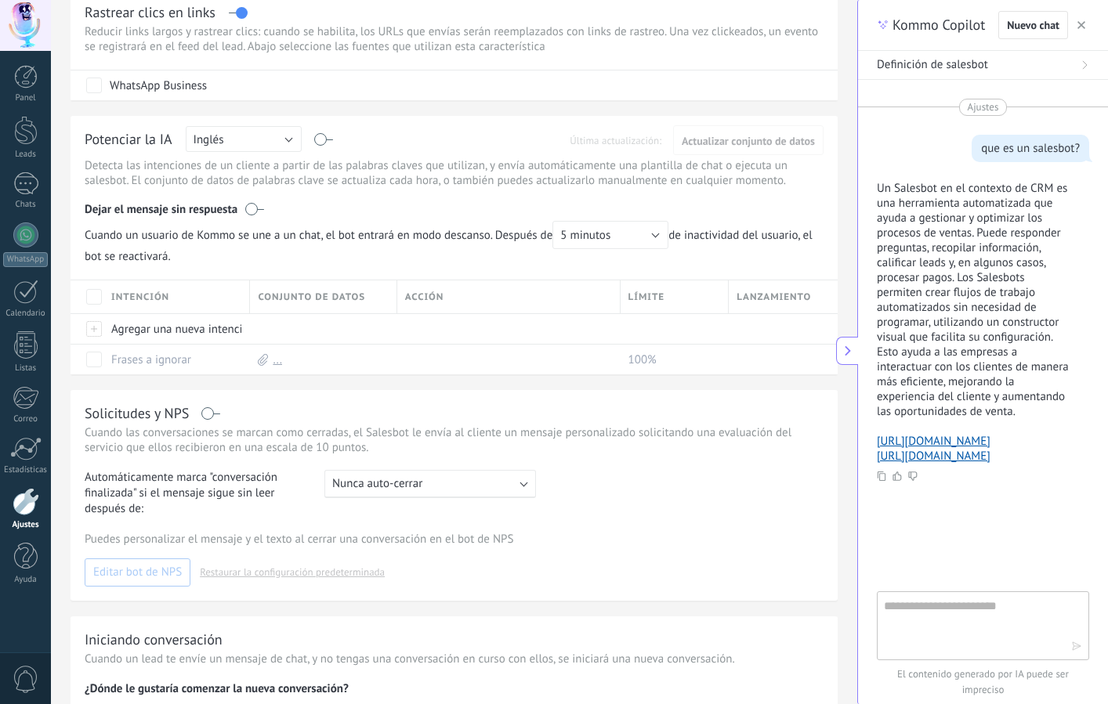
click at [27, 28] on div at bounding box center [25, 25] width 51 height 51
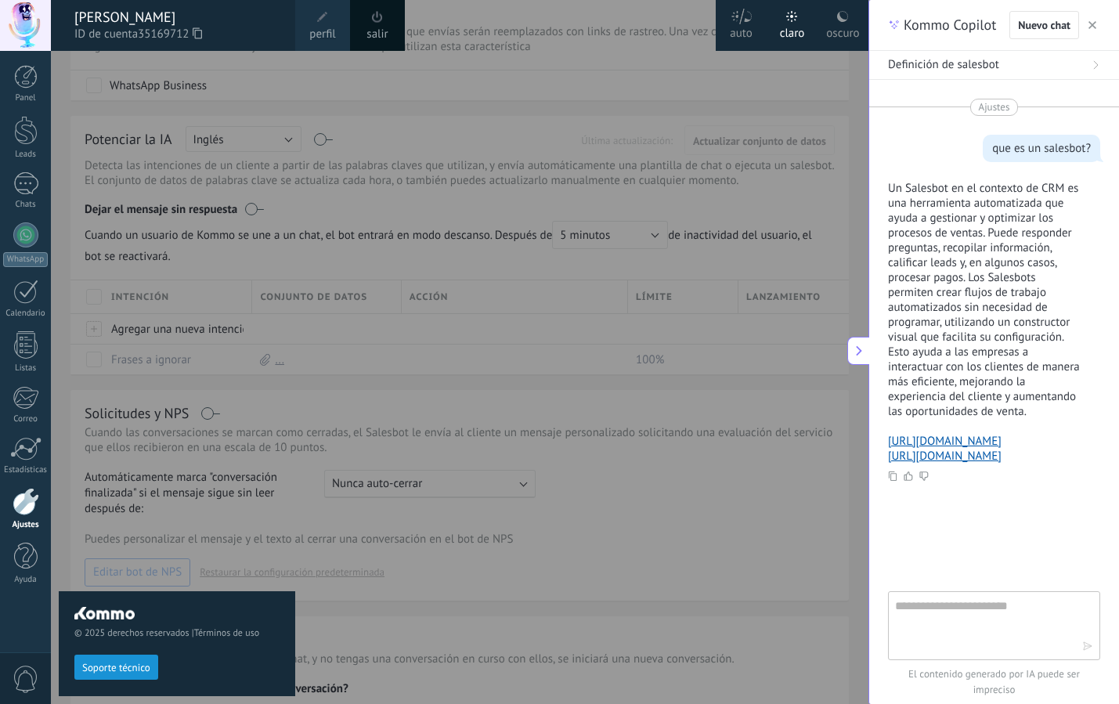
click at [206, 37] on span "ID de cuenta 35169712" at bounding box center [176, 34] width 205 height 17
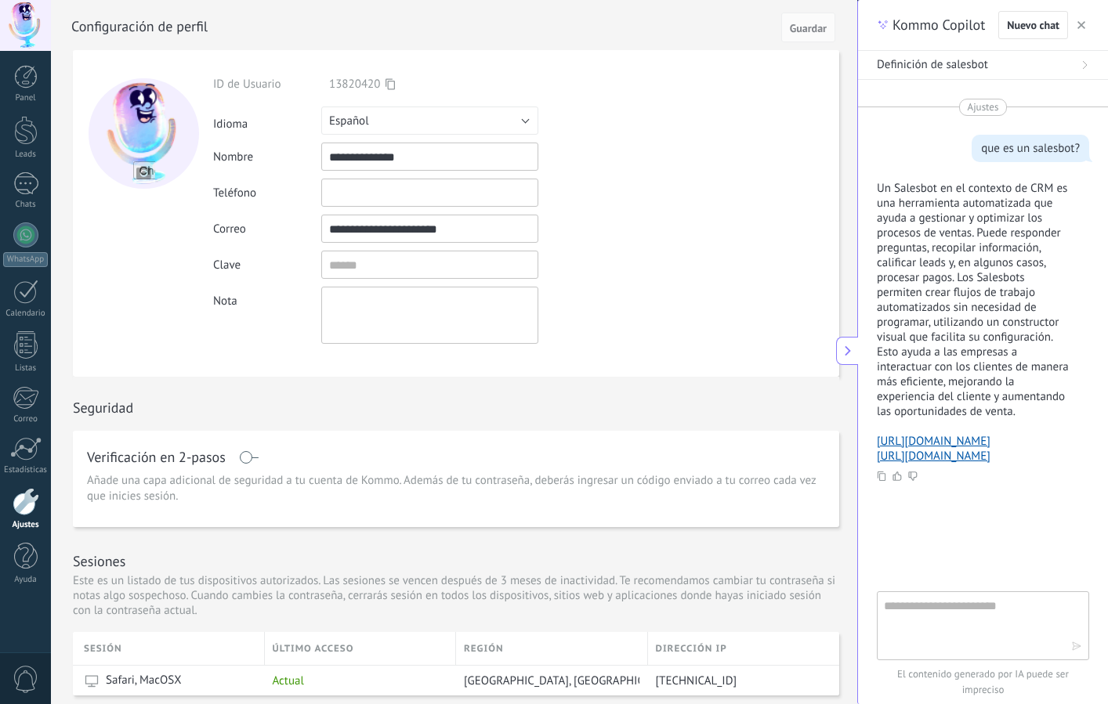
click at [10, 36] on div at bounding box center [25, 25] width 51 height 51
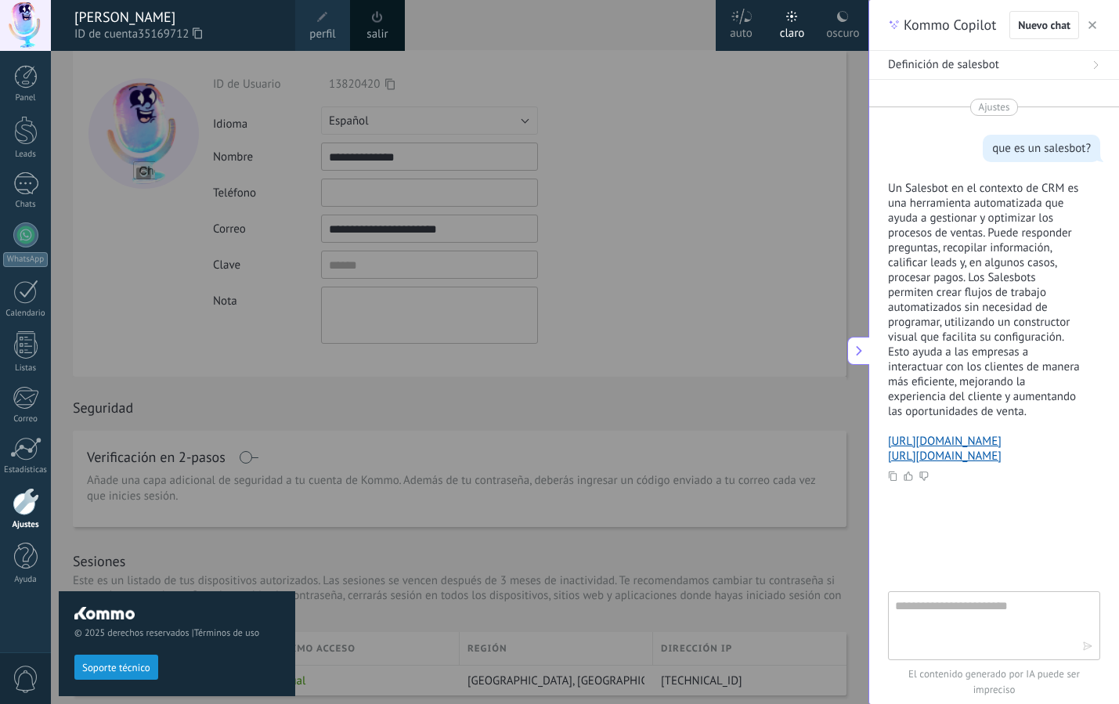
click at [202, 35] on icon at bounding box center [197, 33] width 9 height 12
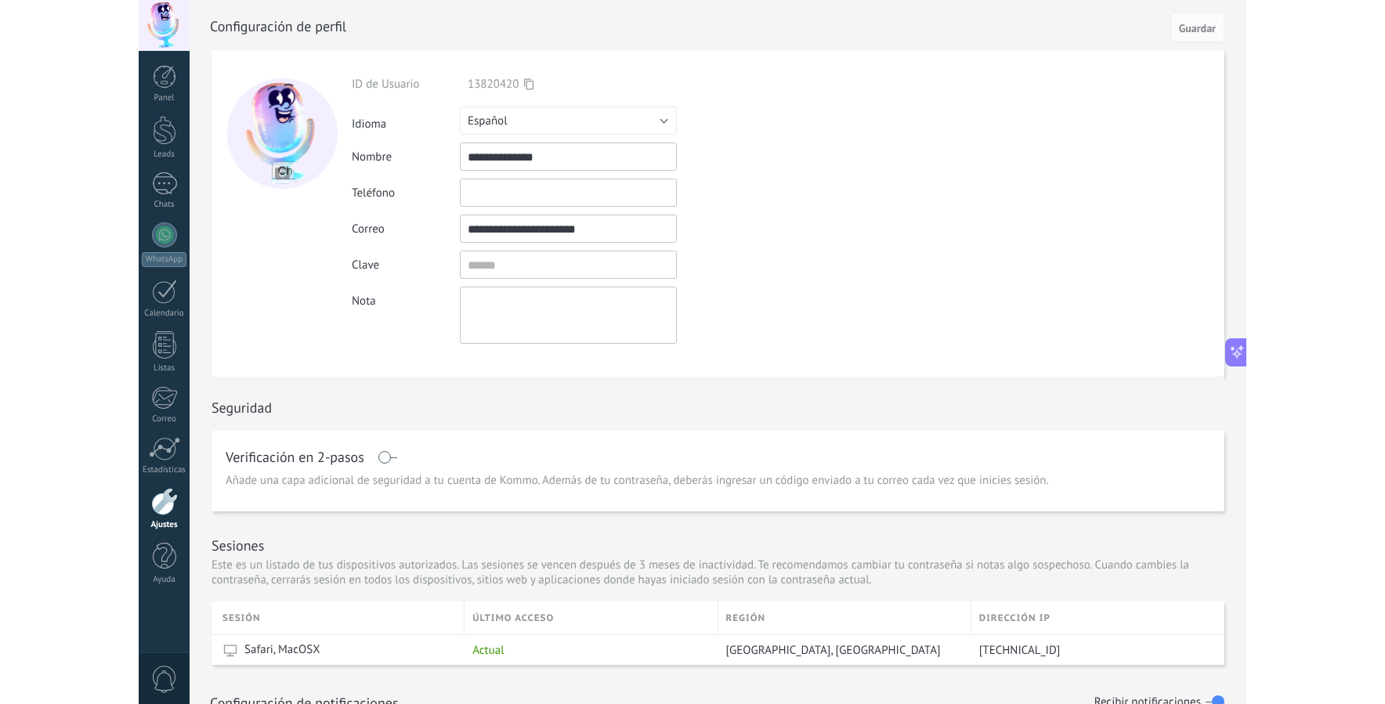
scroll to position [39, 0]
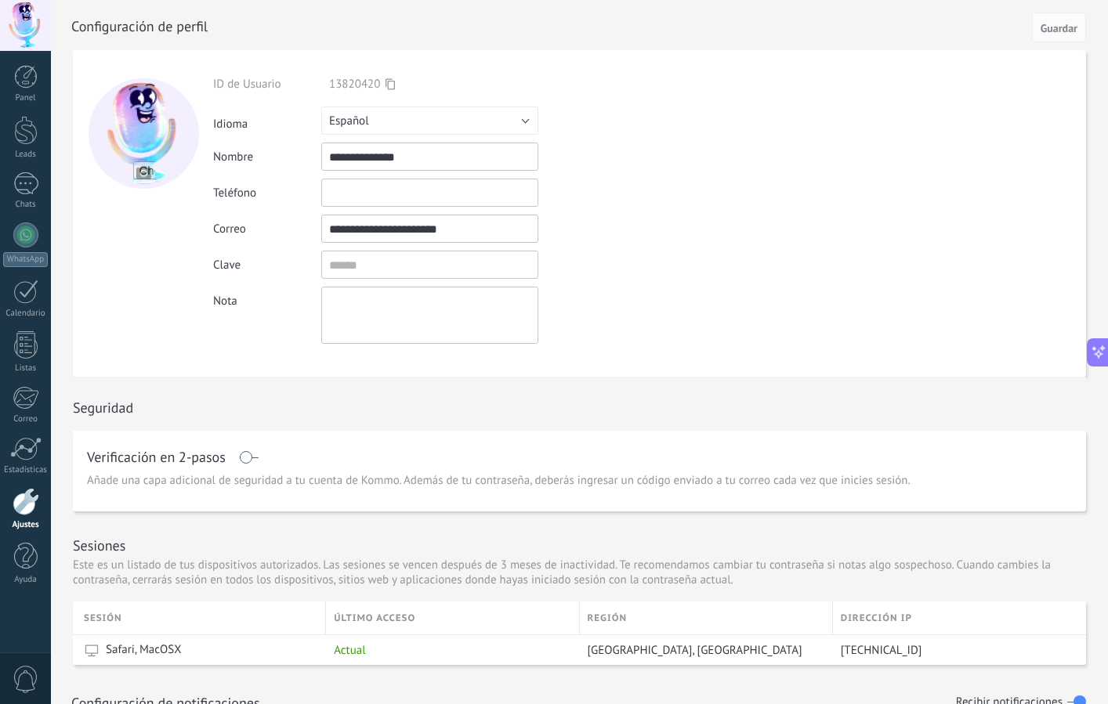
click at [399, 229] on input "**********" at bounding box center [429, 229] width 217 height 28
drag, startPoint x: 405, startPoint y: 229, endPoint x: 329, endPoint y: 229, distance: 76.0
click at [329, 229] on input "**********" at bounding box center [429, 229] width 217 height 28
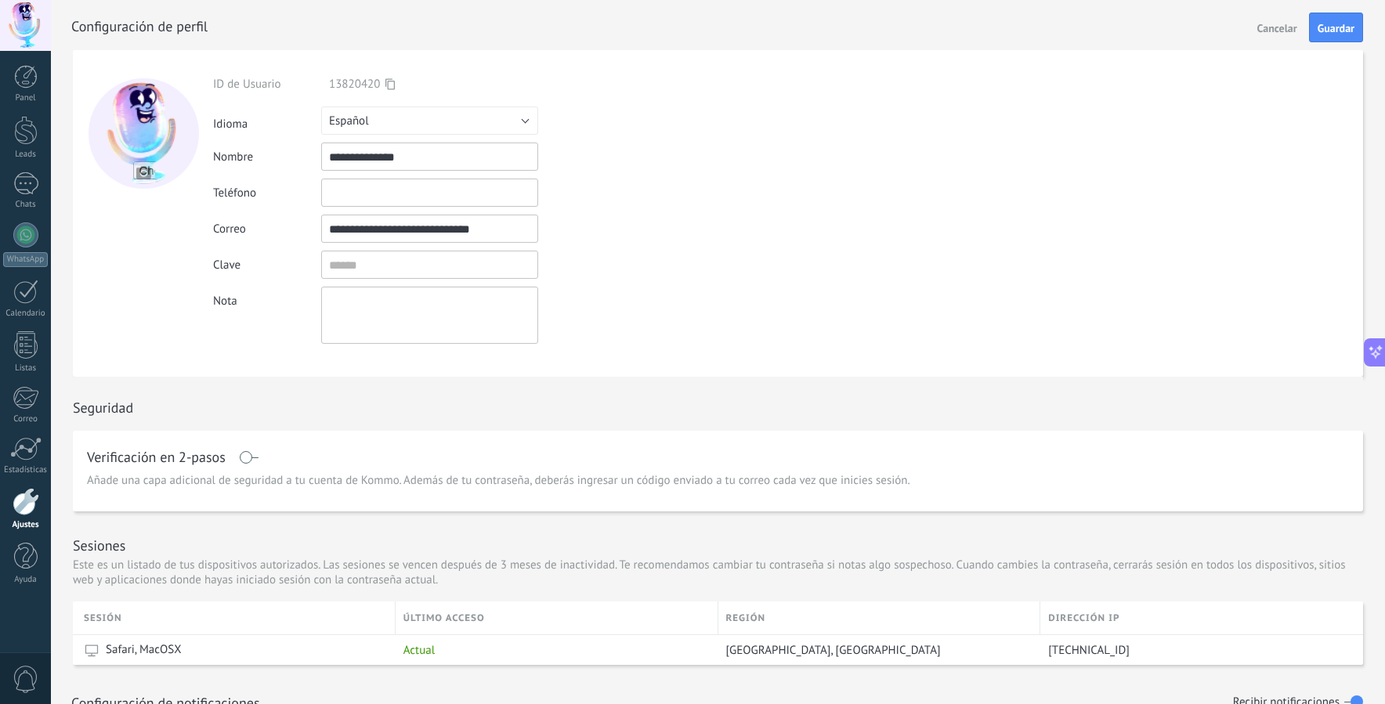
type input "**********"
click at [361, 269] on input "textbox" at bounding box center [429, 265] width 217 height 28
click at [710, 302] on div "Nota" at bounding box center [466, 315] width 506 height 57
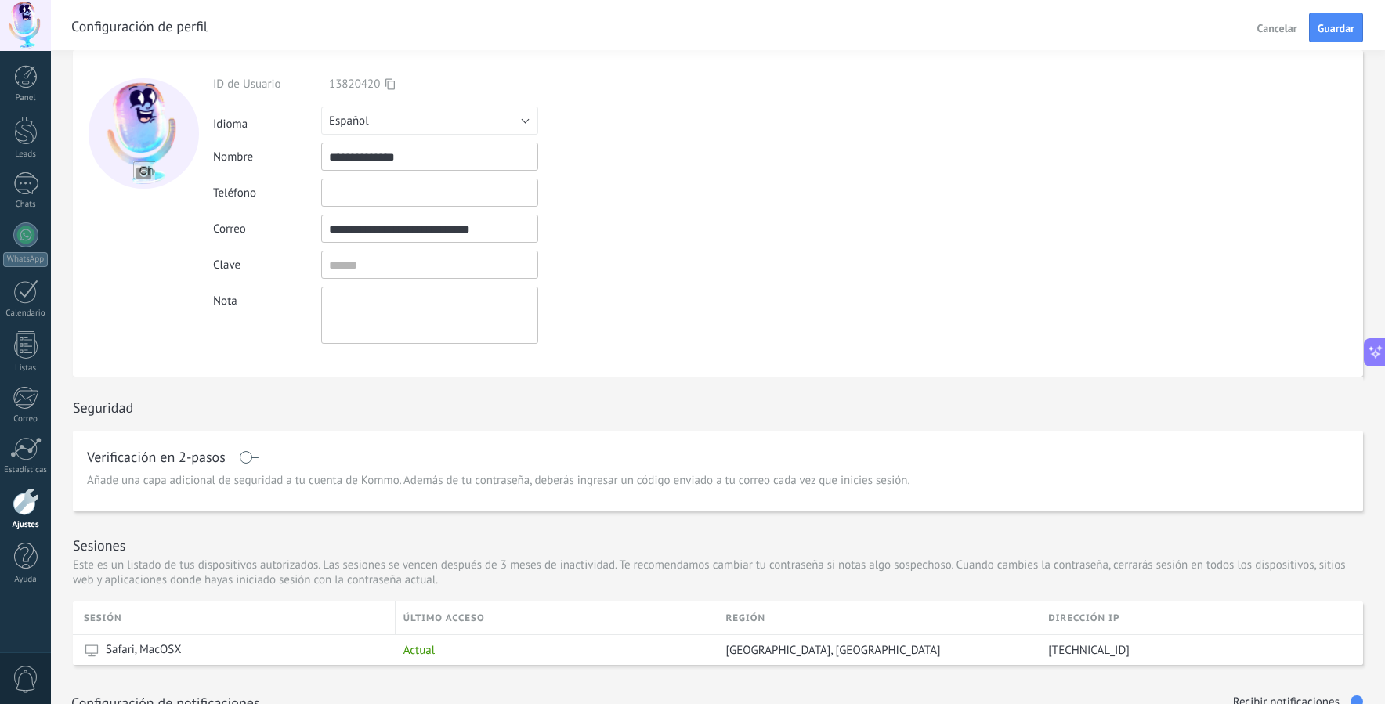
scroll to position [578, 0]
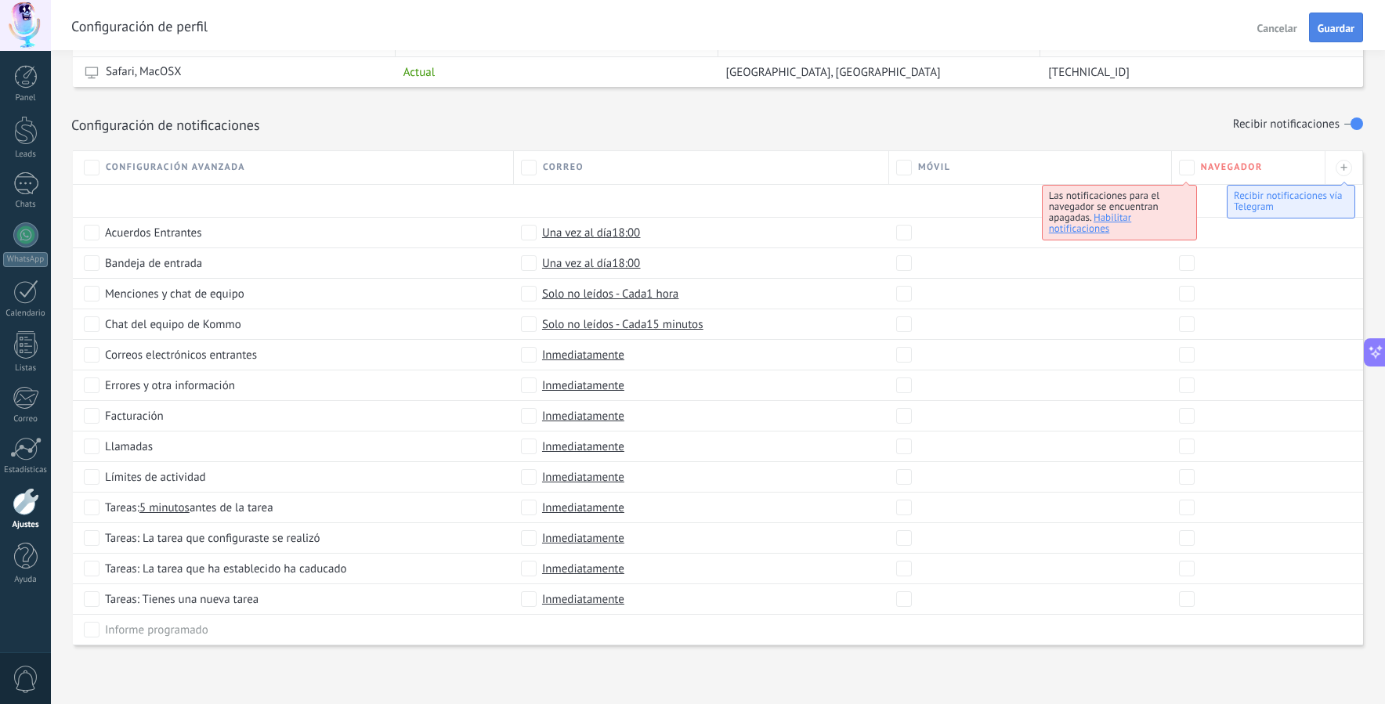
click at [1107, 23] on span "Guardar" at bounding box center [1335, 28] width 37 height 11
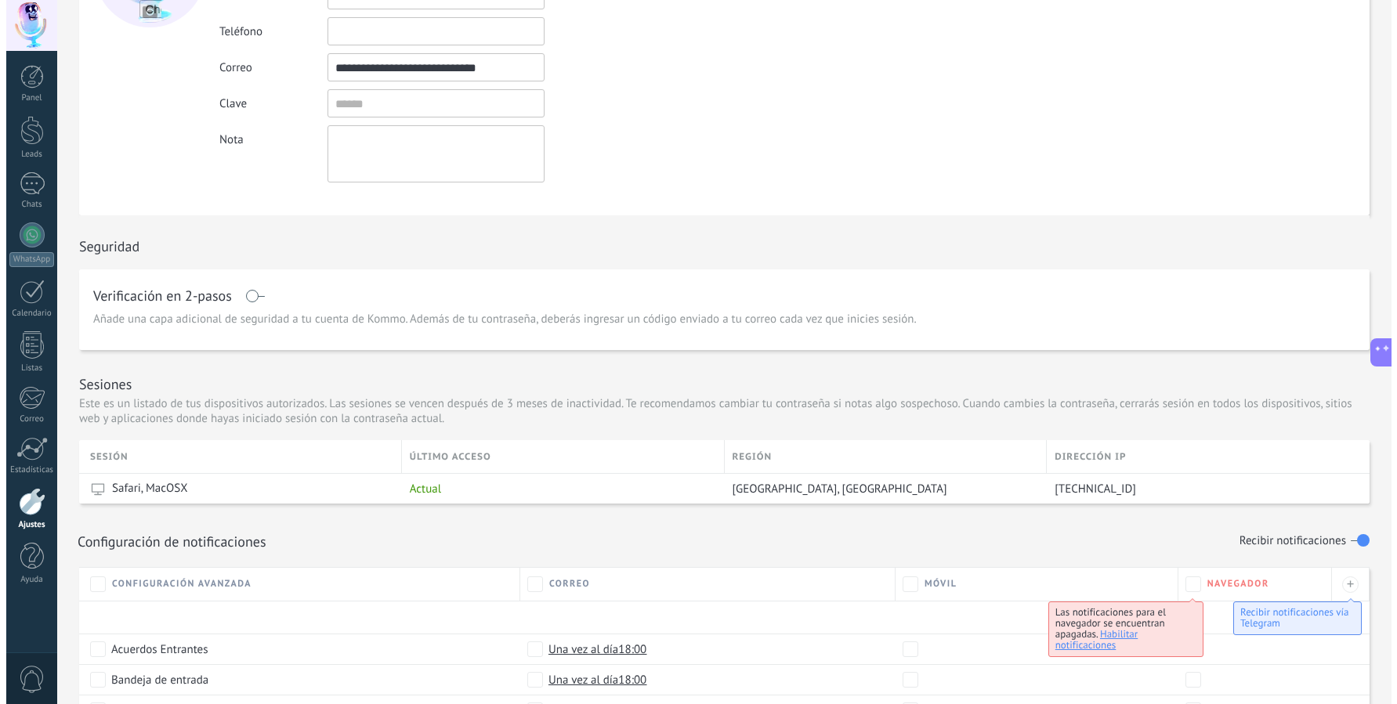
scroll to position [0, 0]
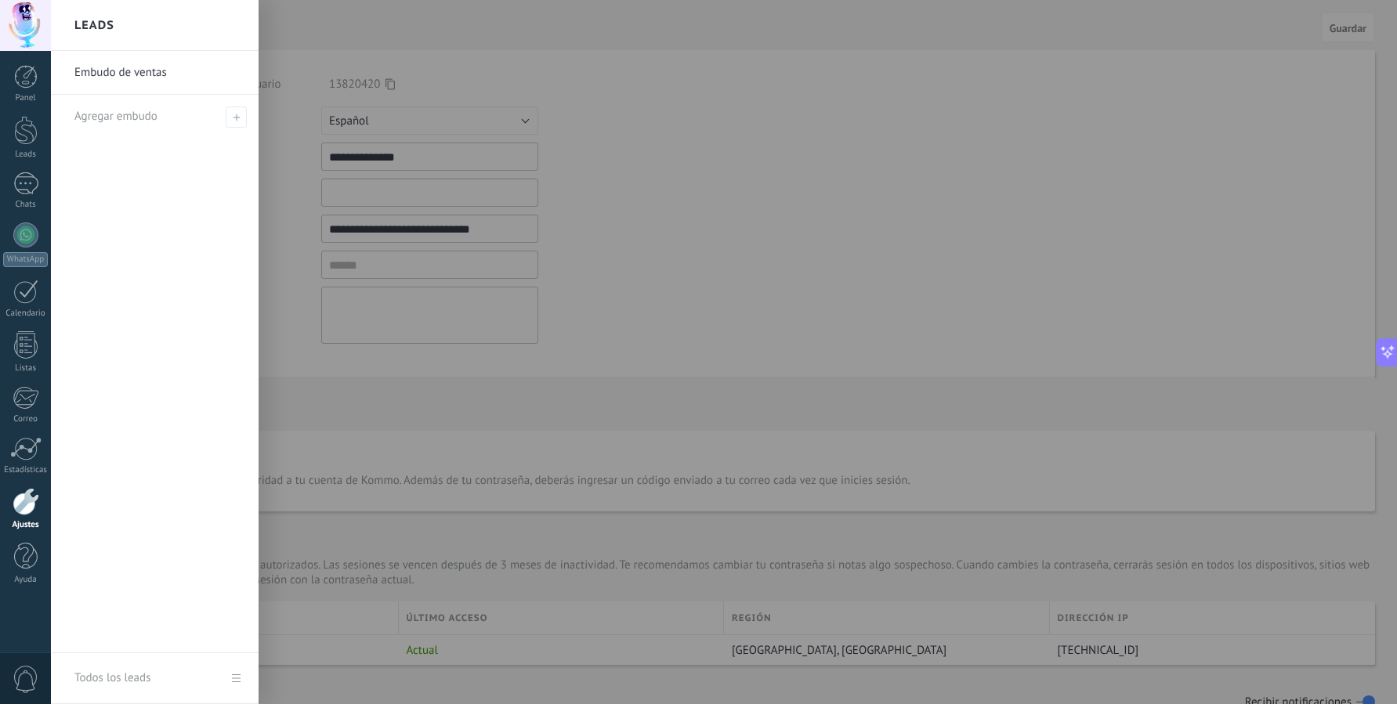
click at [656, 349] on div at bounding box center [749, 352] width 1397 height 704
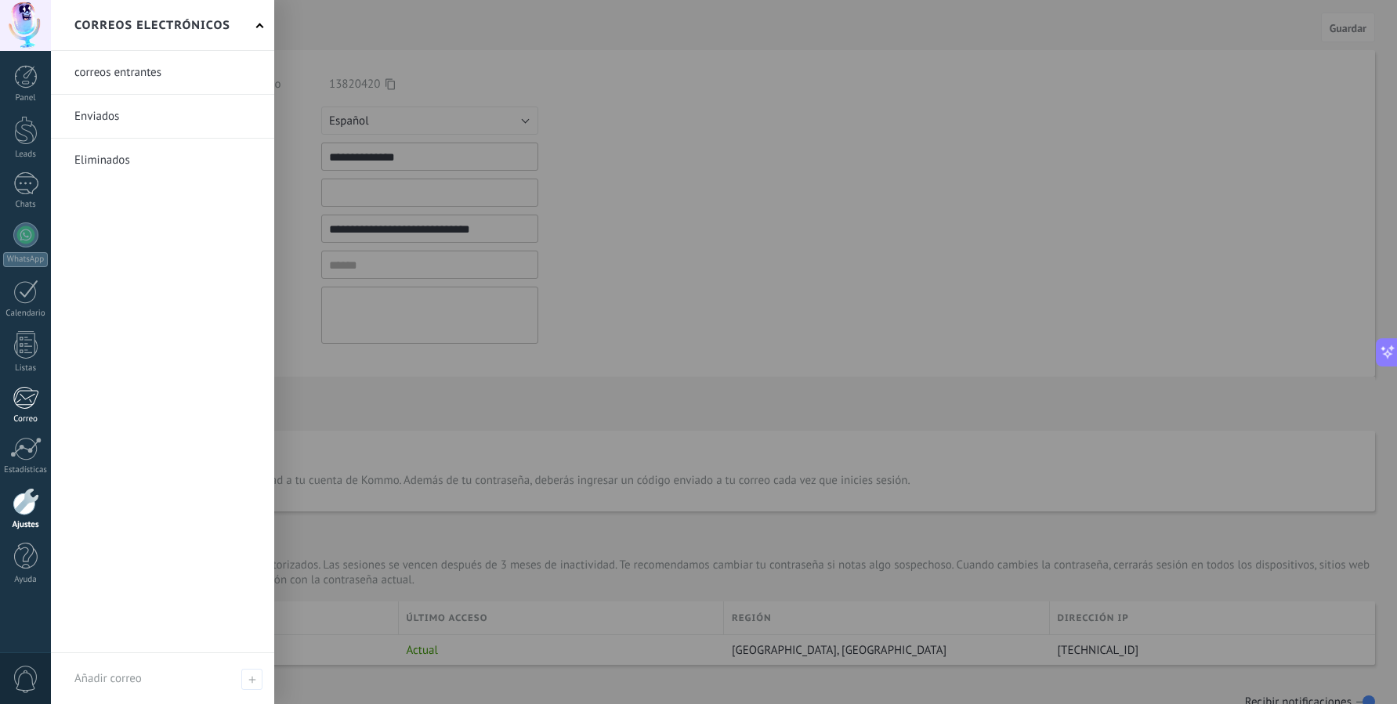
click at [24, 395] on div at bounding box center [26, 397] width 26 height 23
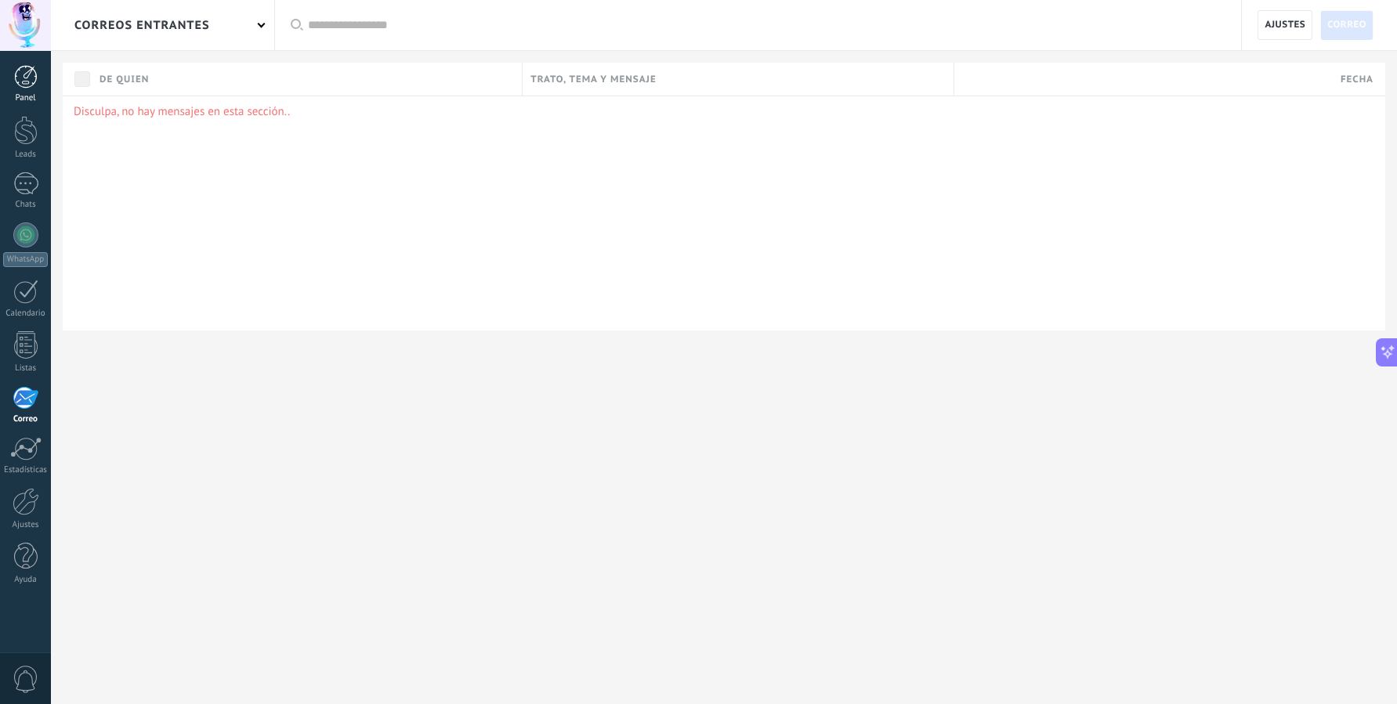
click at [36, 90] on link "Panel" at bounding box center [25, 84] width 51 height 38
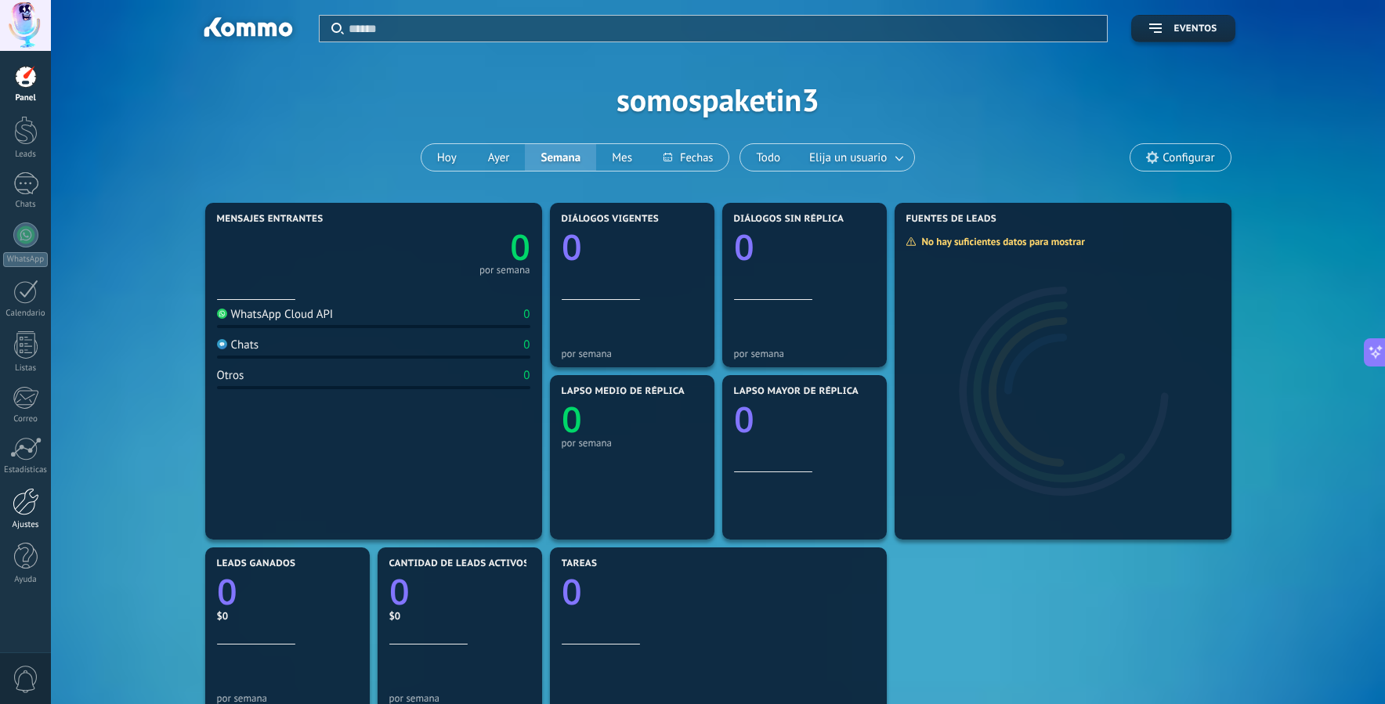
click at [29, 497] on div at bounding box center [26, 501] width 27 height 27
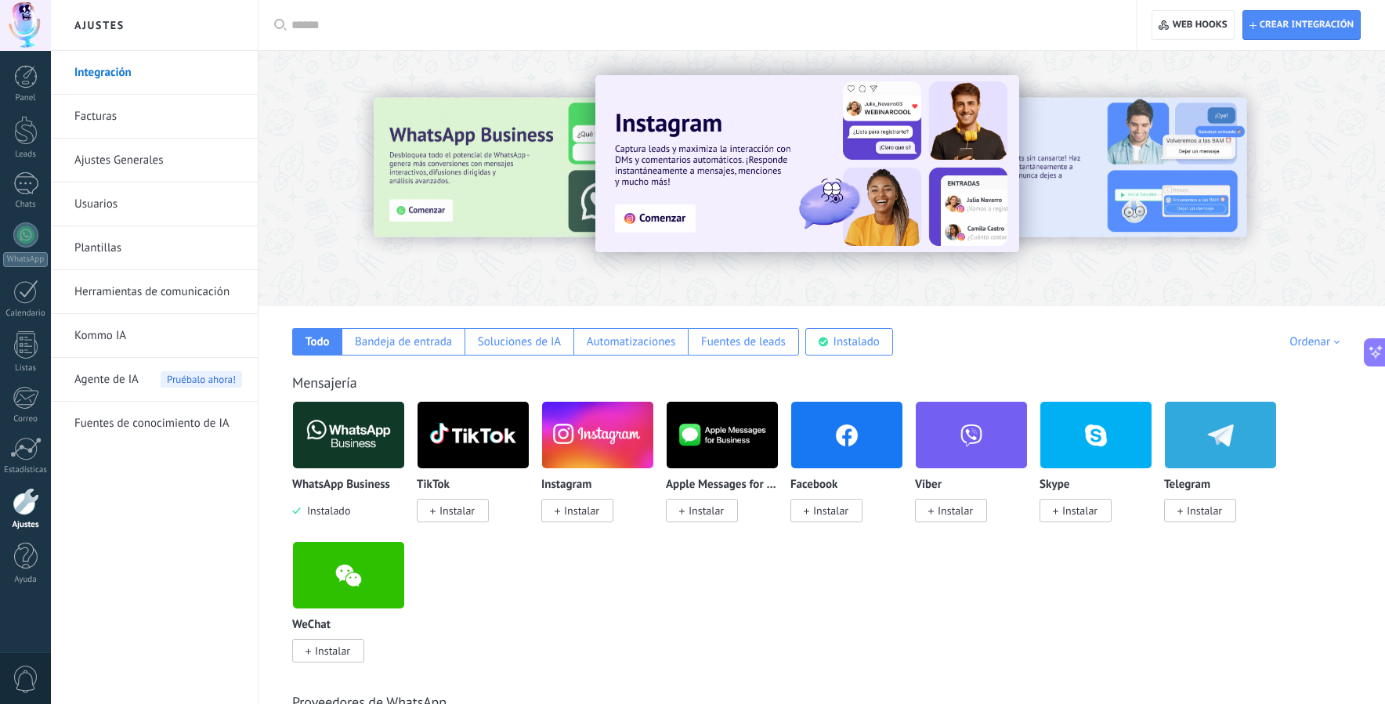
click at [125, 344] on link "Kommo IA" at bounding box center [158, 336] width 168 height 44
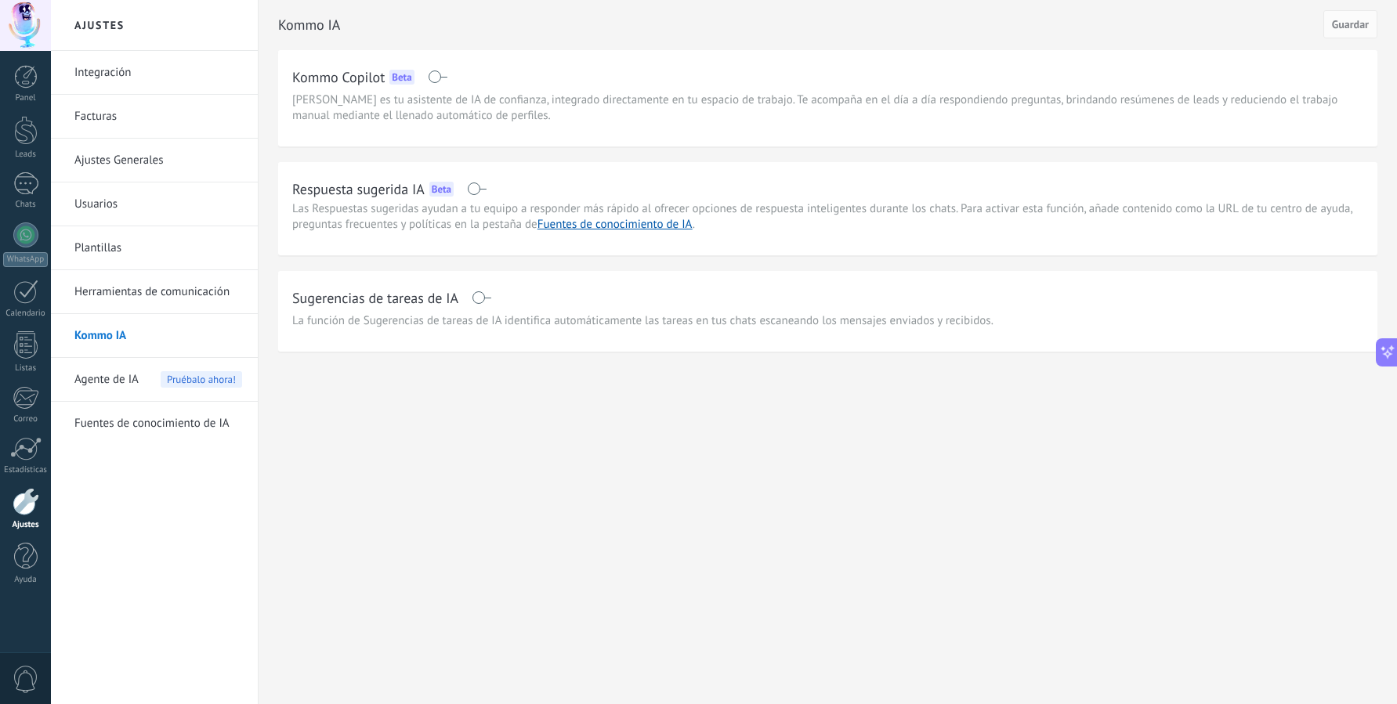
click at [119, 382] on span "Agente de IA" at bounding box center [106, 380] width 64 height 44
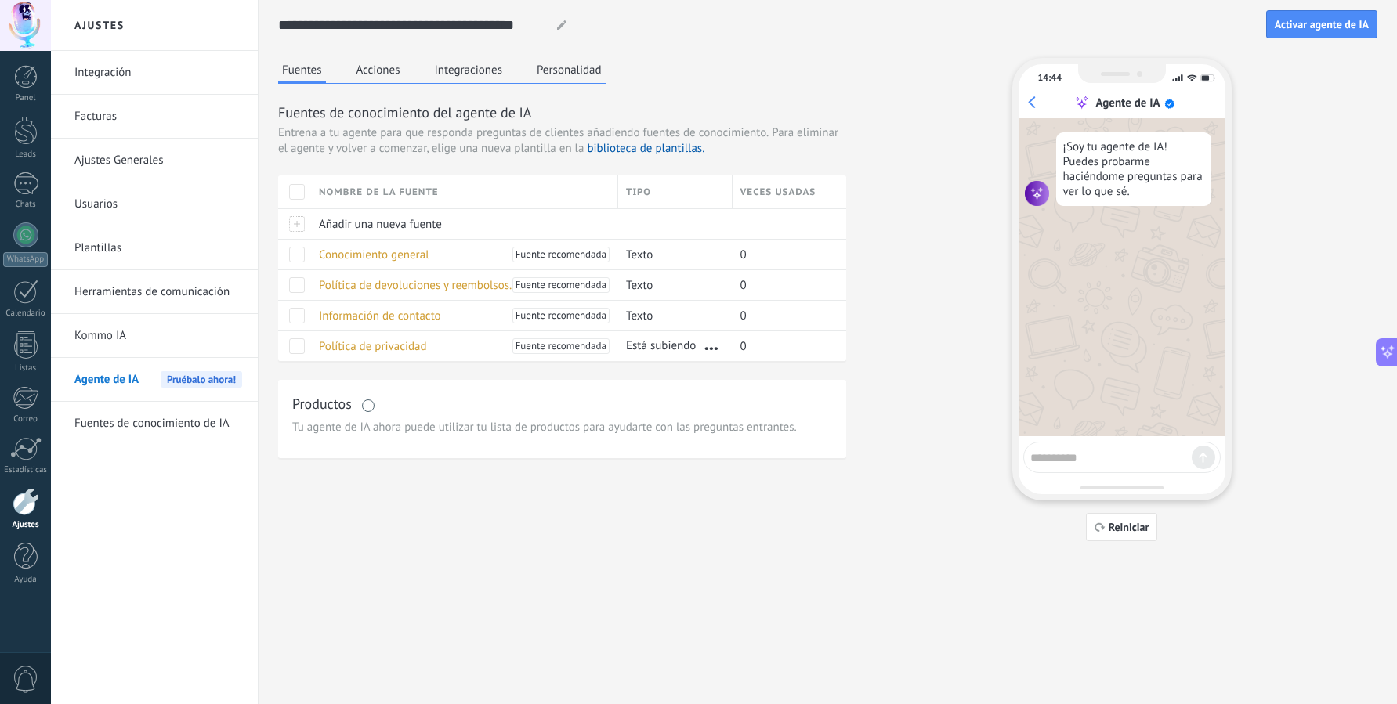
click at [540, 70] on button "Personalidad" at bounding box center [569, 69] width 73 height 23
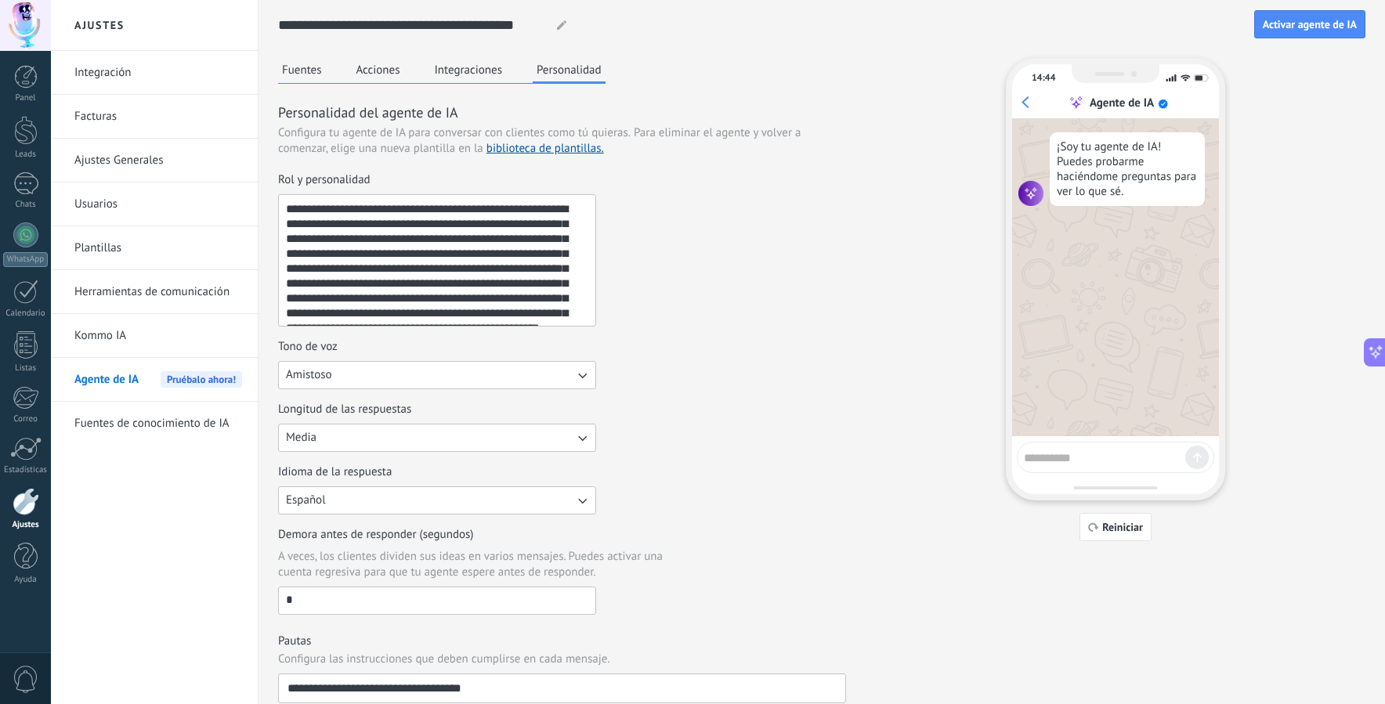
click at [463, 71] on button "Integraciones" at bounding box center [469, 69] width 76 height 23
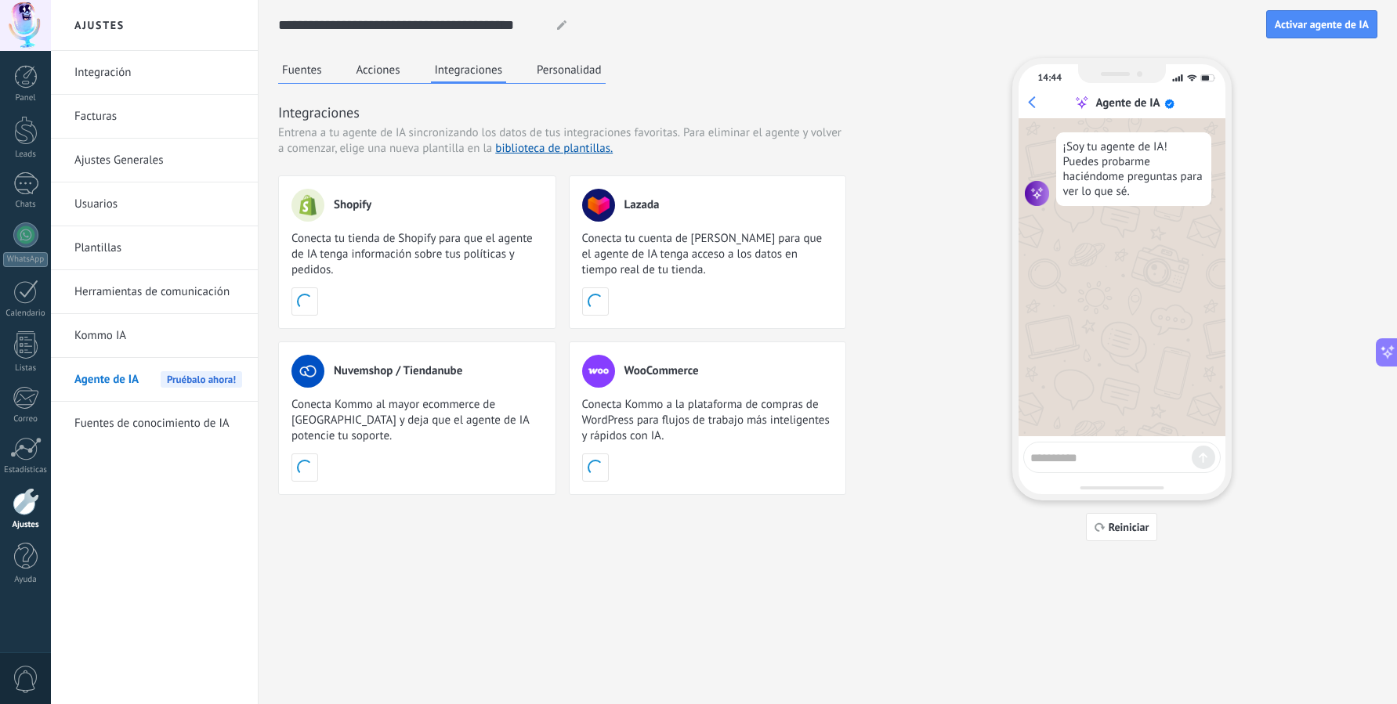
click at [351, 68] on div "Fuentes Acciones Integraciones Personalidad" at bounding box center [441, 71] width 327 height 26
click at [380, 63] on button "Acciones" at bounding box center [378, 69] width 52 height 23
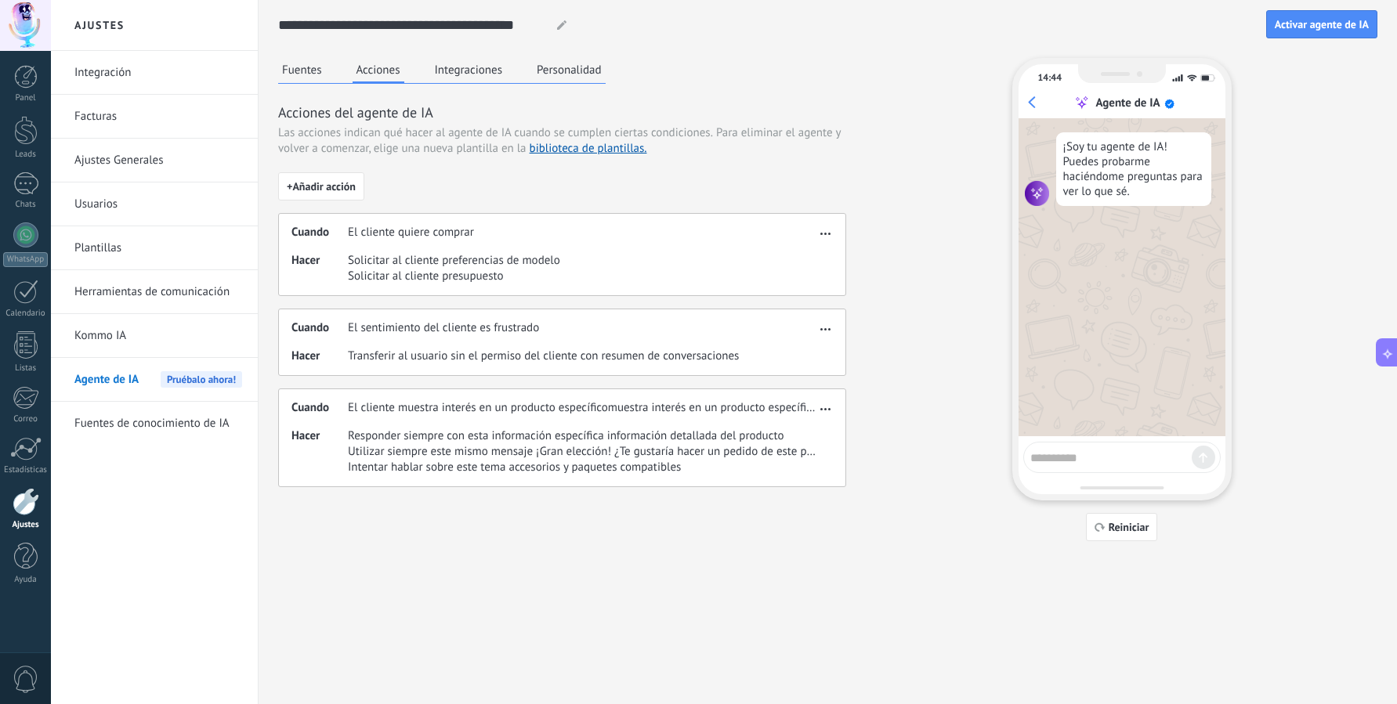
click at [296, 66] on button "Fuentes" at bounding box center [302, 69] width 48 height 23
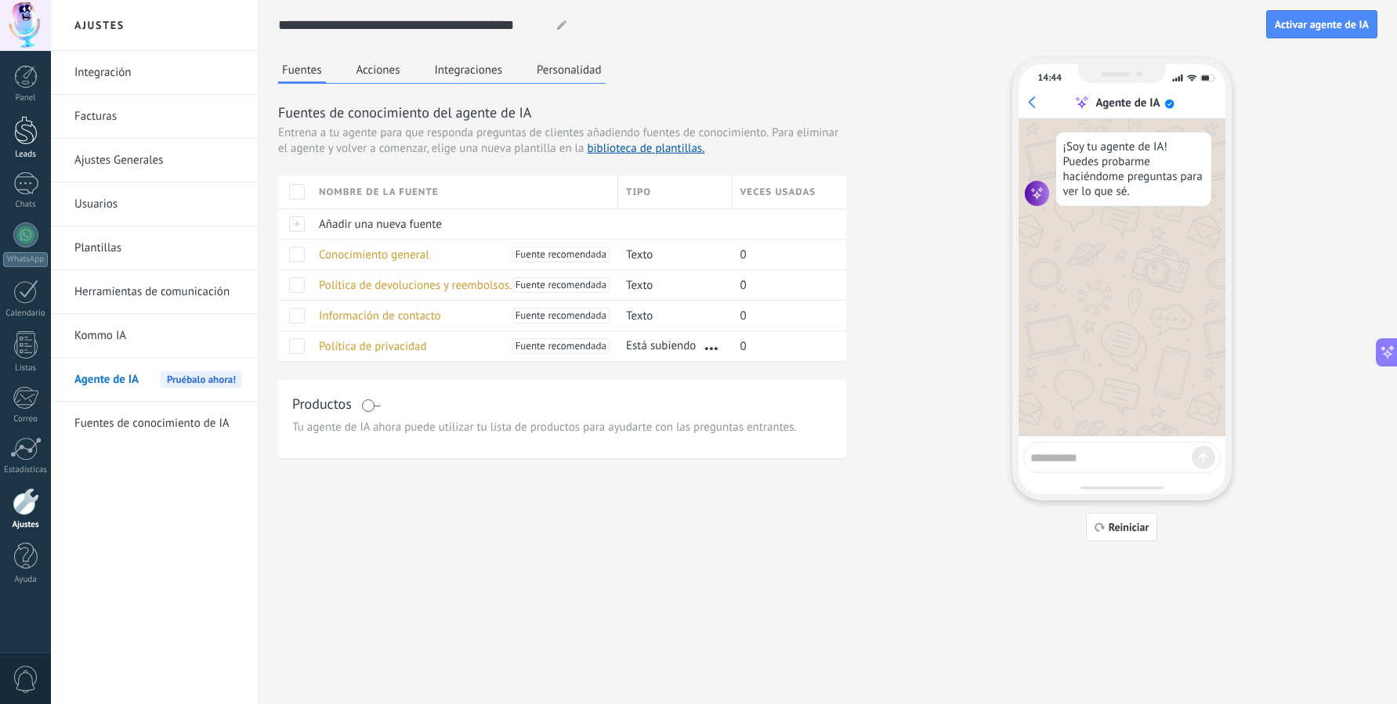
click at [33, 117] on div at bounding box center [25, 130] width 23 height 29
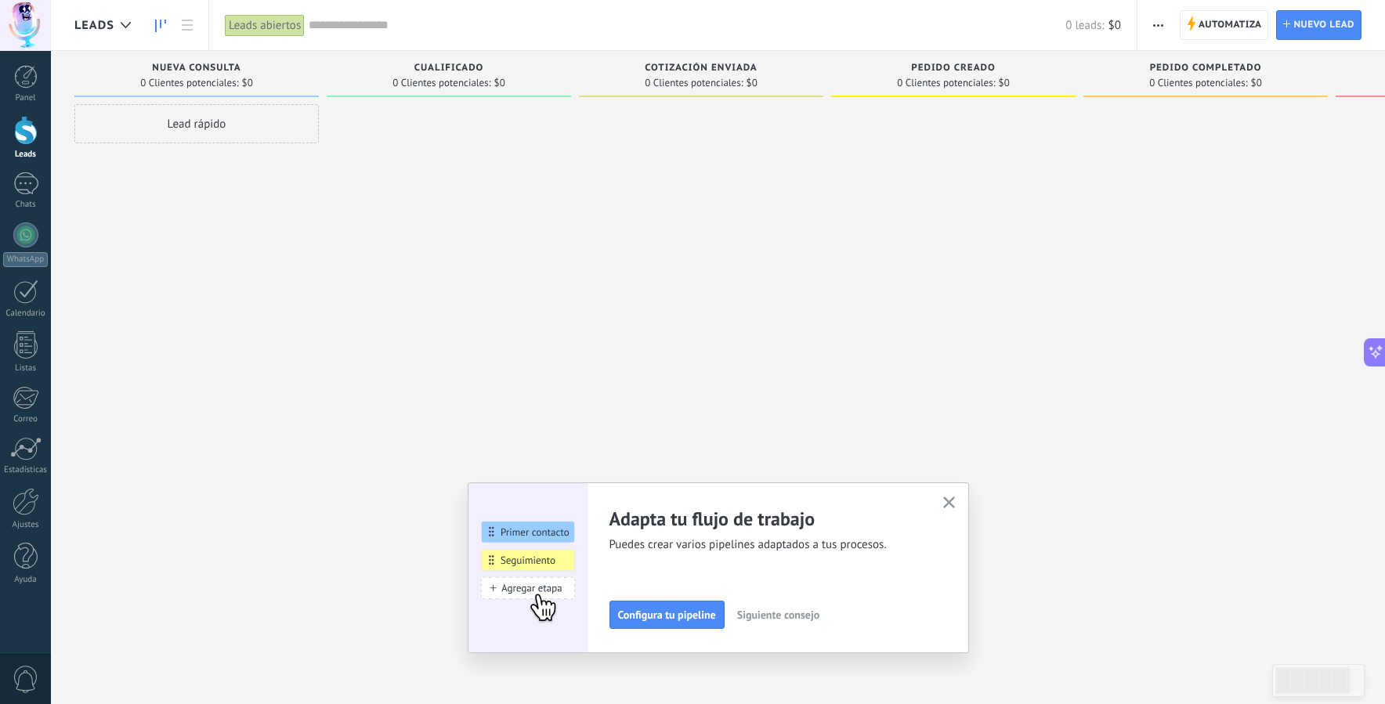
click at [957, 497] on button "button" at bounding box center [949, 503] width 20 height 21
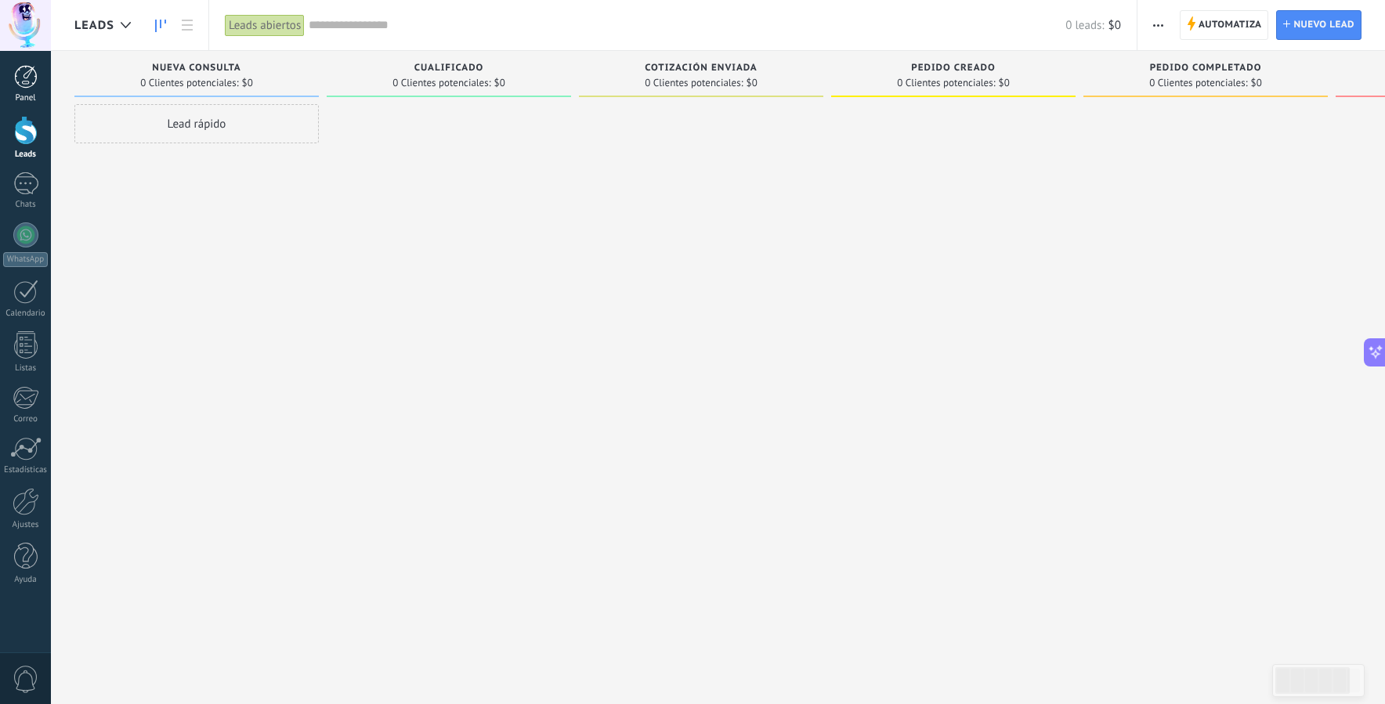
click at [27, 79] on div at bounding box center [25, 76] width 23 height 23
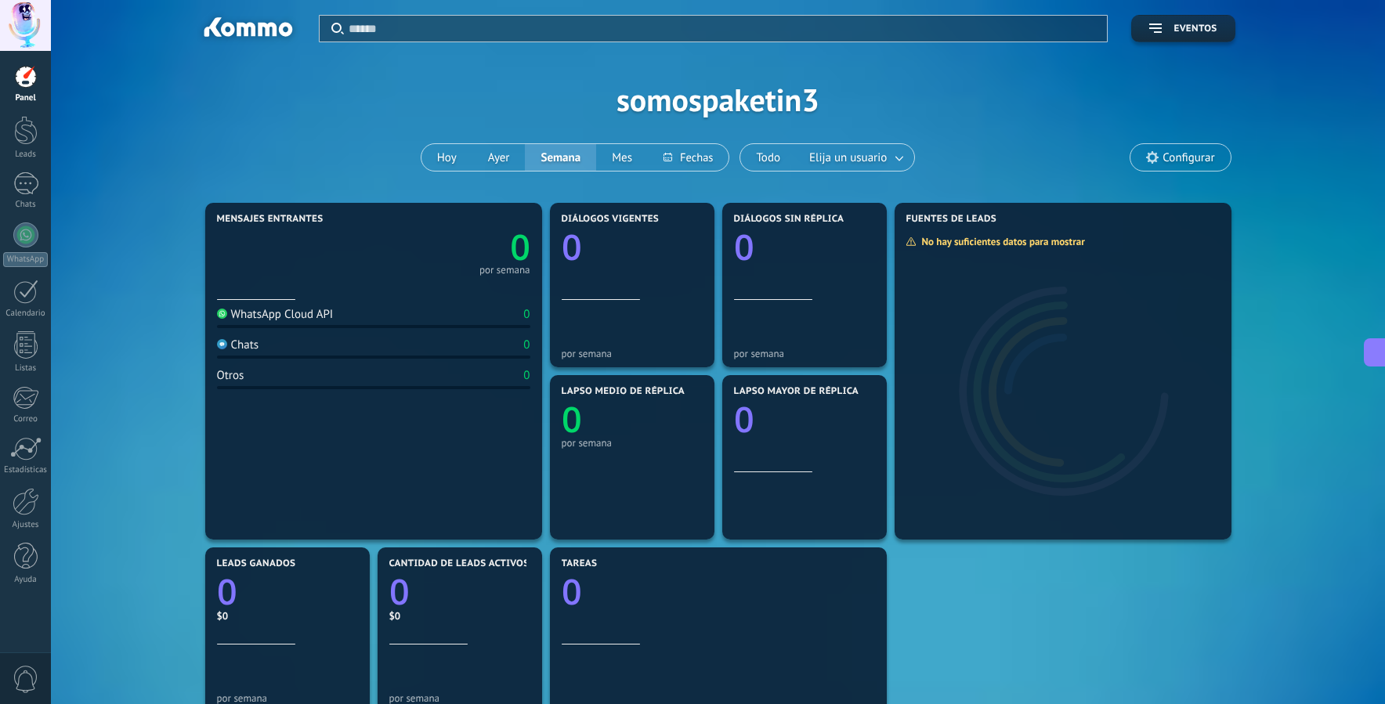
drag, startPoint x: 31, startPoint y: 497, endPoint x: 76, endPoint y: 501, distance: 45.7
click at [31, 497] on div at bounding box center [26, 501] width 27 height 27
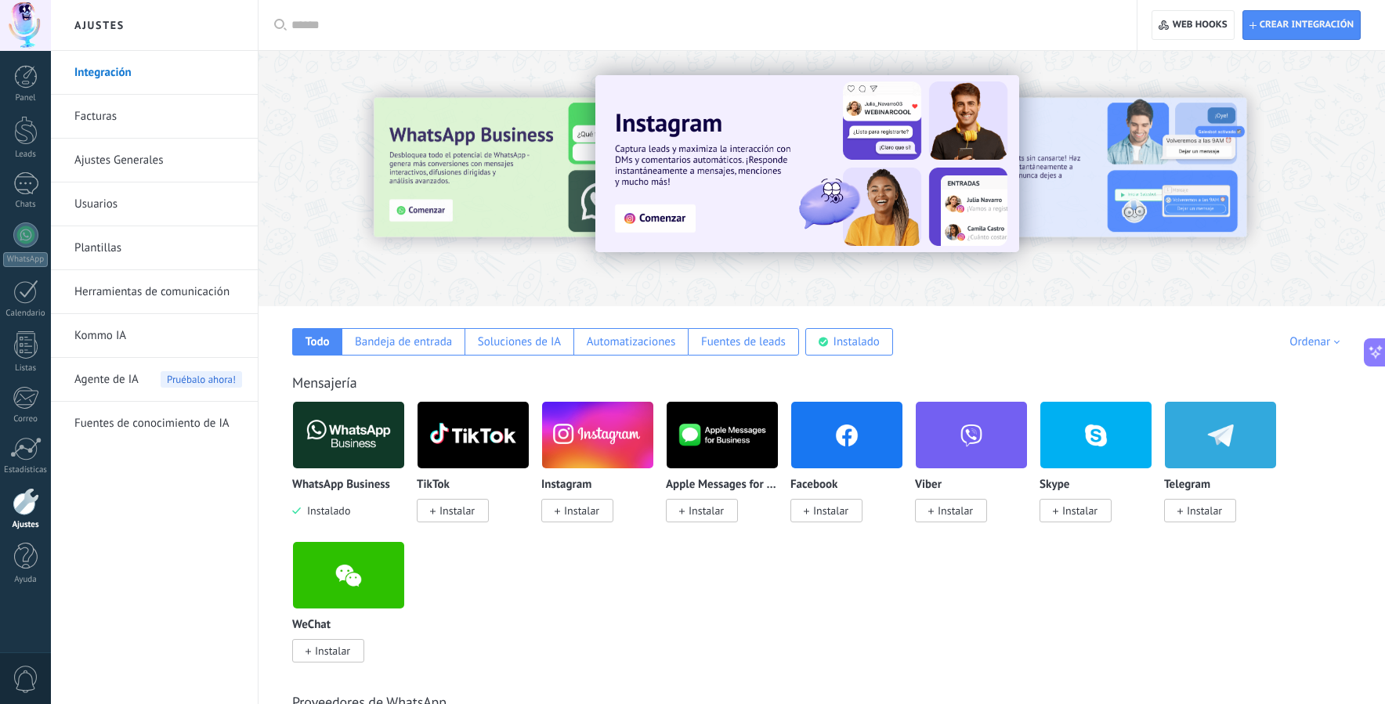
click at [182, 121] on link "Facturas" at bounding box center [158, 117] width 168 height 44
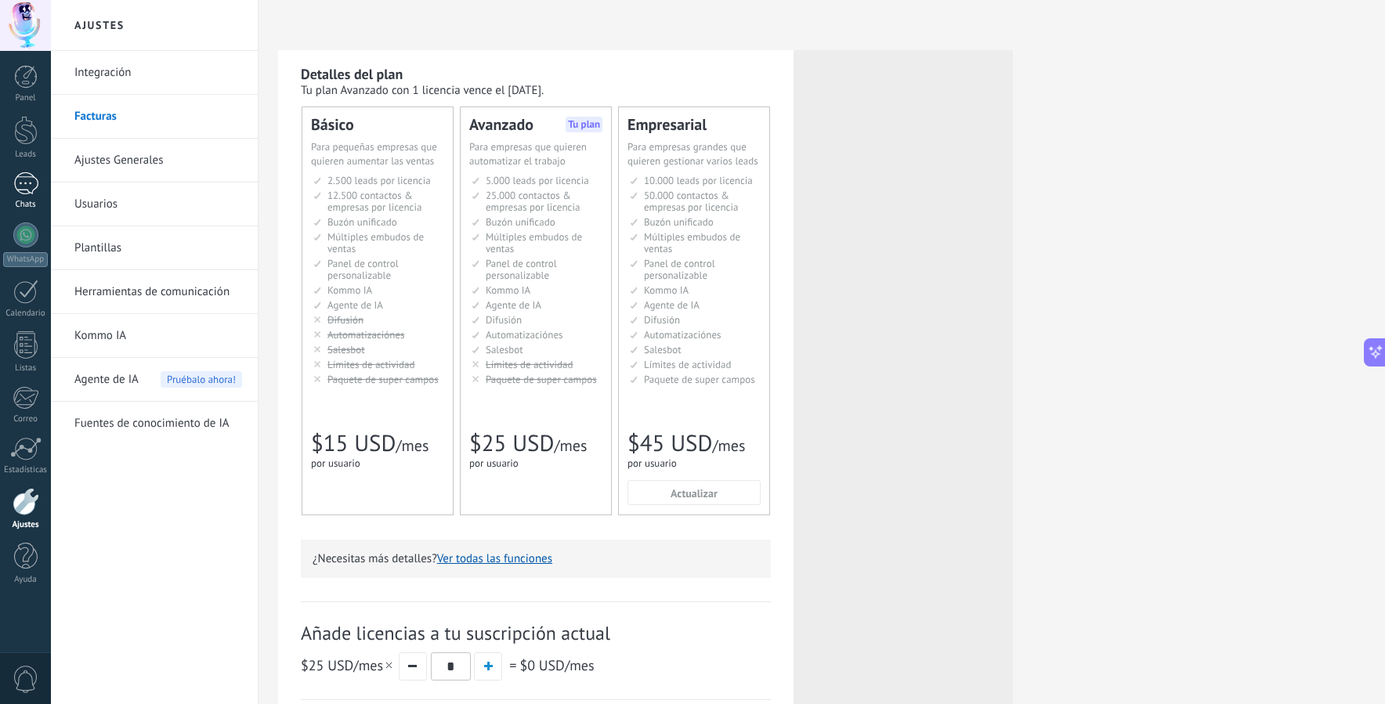
click at [39, 197] on link "Chats" at bounding box center [25, 191] width 51 height 38
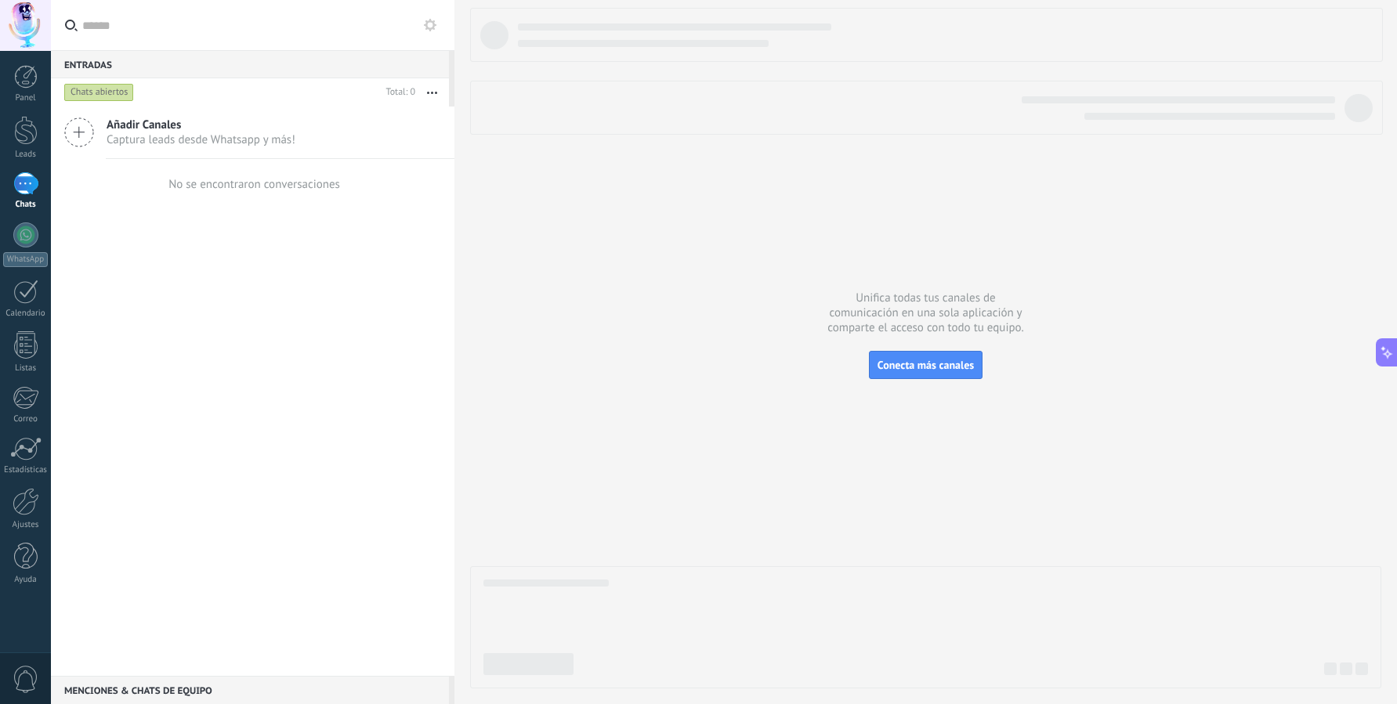
click at [193, 146] on span "Captura leads desde Whatsapp y más!" at bounding box center [201, 139] width 189 height 15
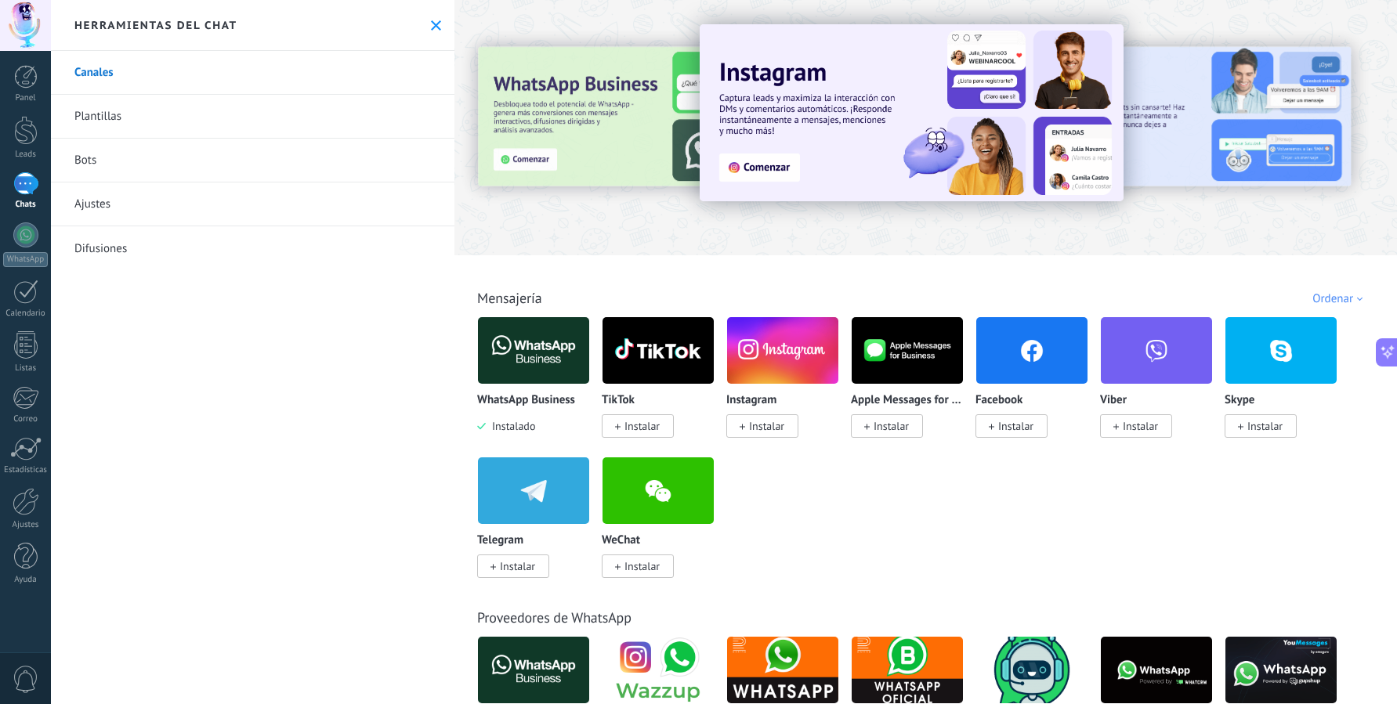
scroll to position [33, 0]
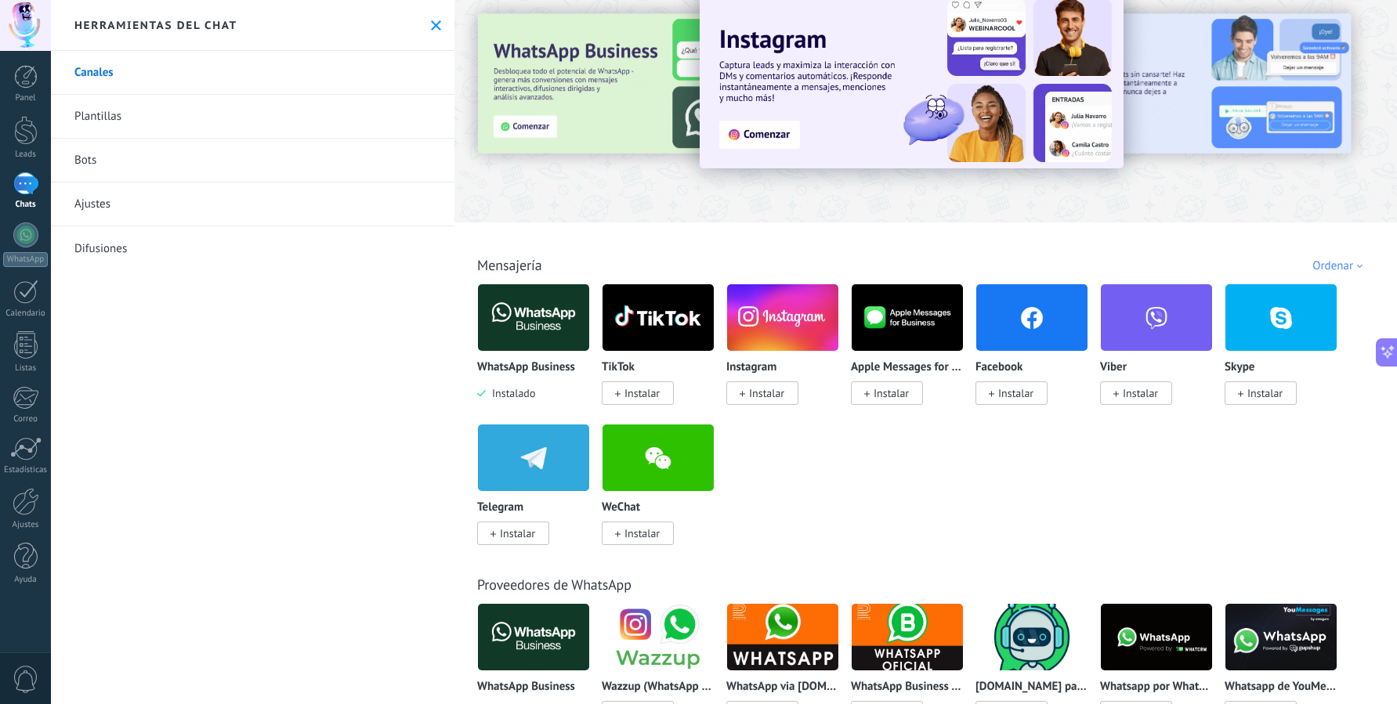
click at [766, 399] on span "Instalar" at bounding box center [766, 393] width 35 height 14
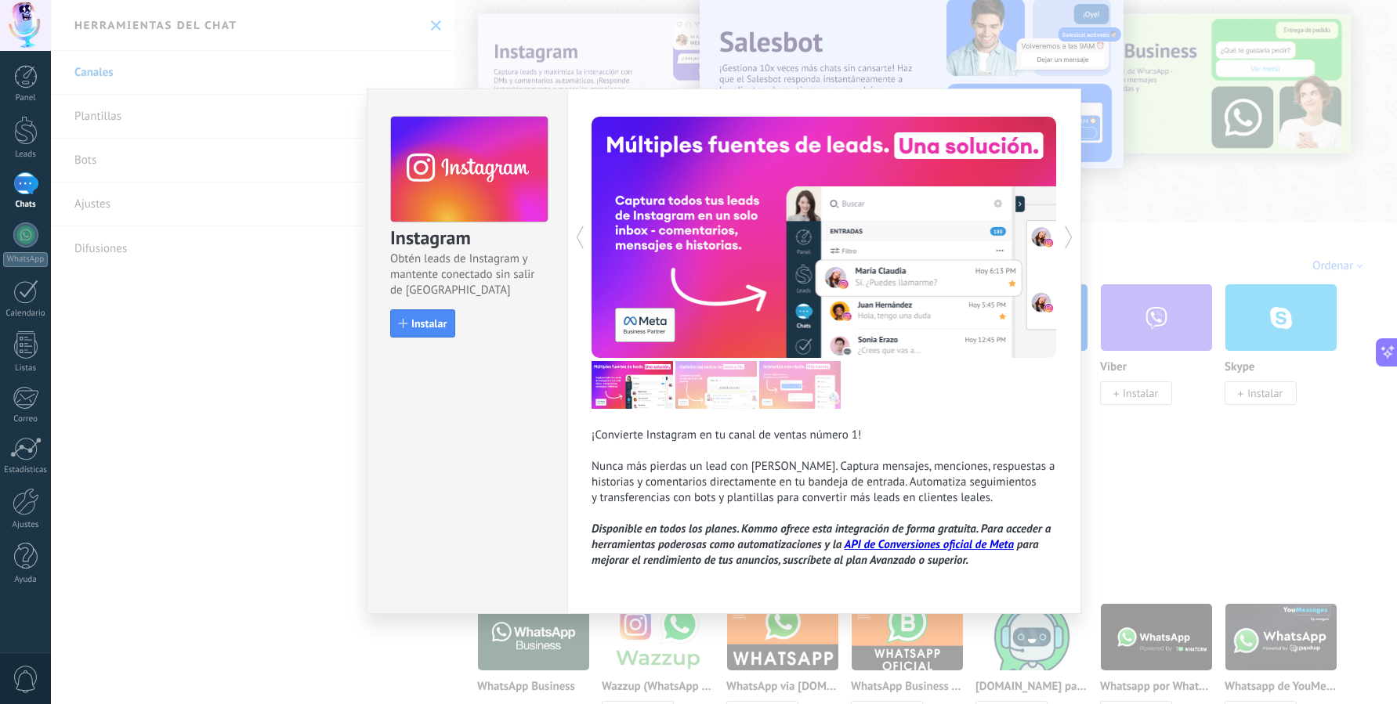
click at [1104, 509] on div "Instagram Obtén leads de Instagram y mantente conectado sin salir de Kommo Inst…" at bounding box center [724, 352] width 1346 height 704
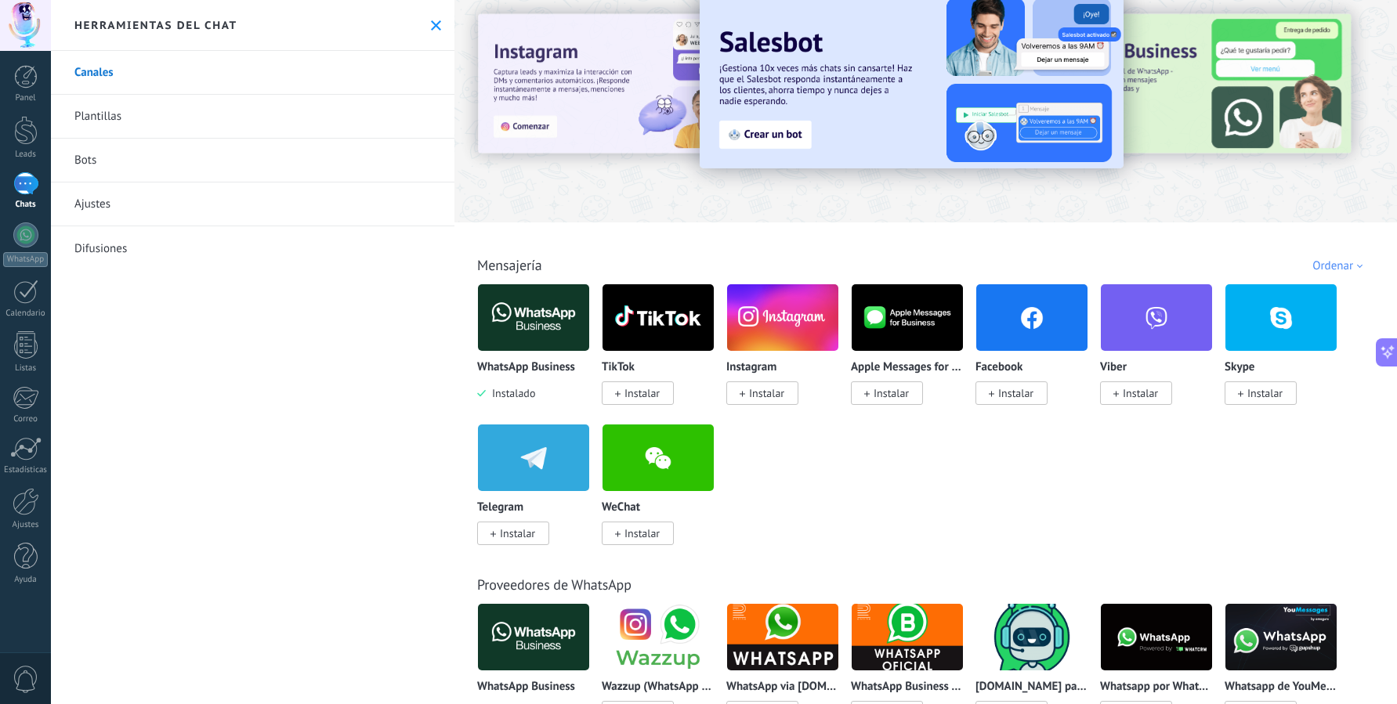
click at [763, 395] on span "Instalar" at bounding box center [766, 393] width 35 height 14
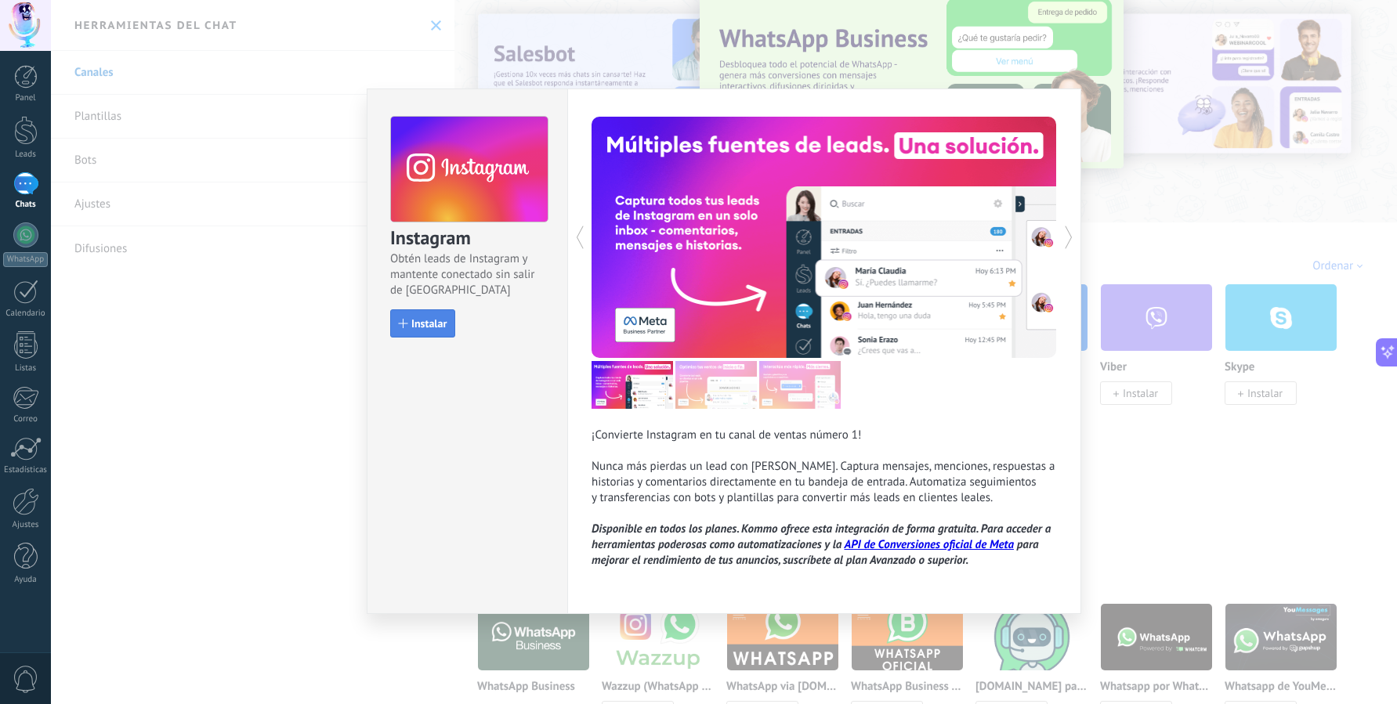
click at [413, 319] on span "Instalar" at bounding box center [428, 323] width 35 height 11
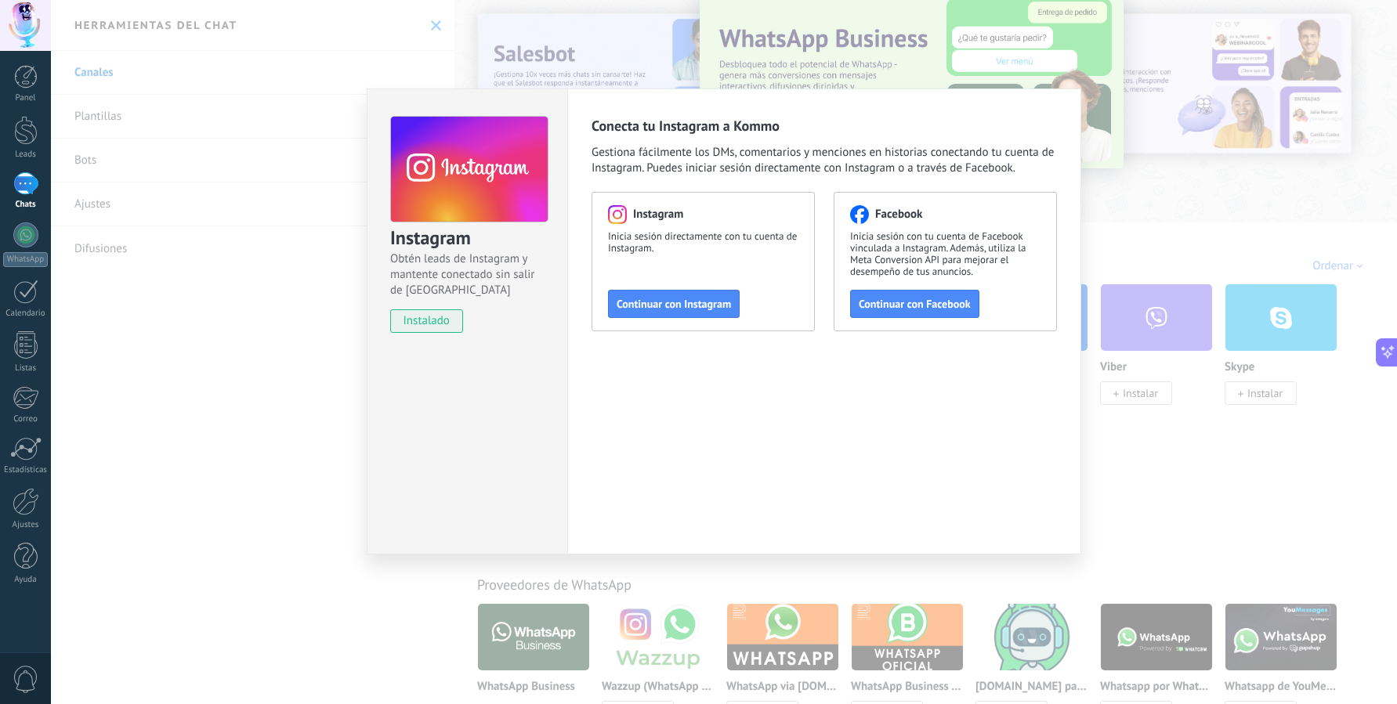
click at [1204, 405] on div "Instagram Obtén leads de Instagram y mantente conectado sin salir de Kommo inst…" at bounding box center [724, 352] width 1346 height 704
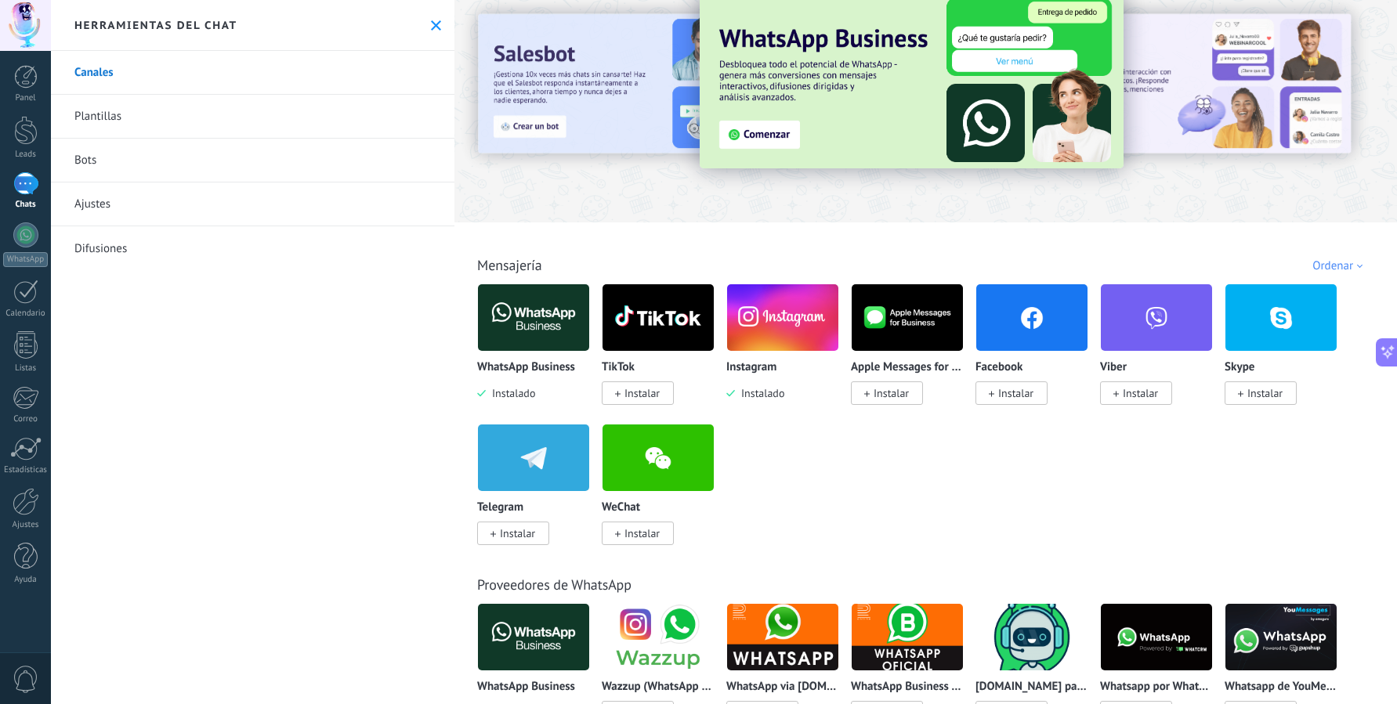
click at [645, 393] on span "Instalar" at bounding box center [641, 393] width 35 height 14
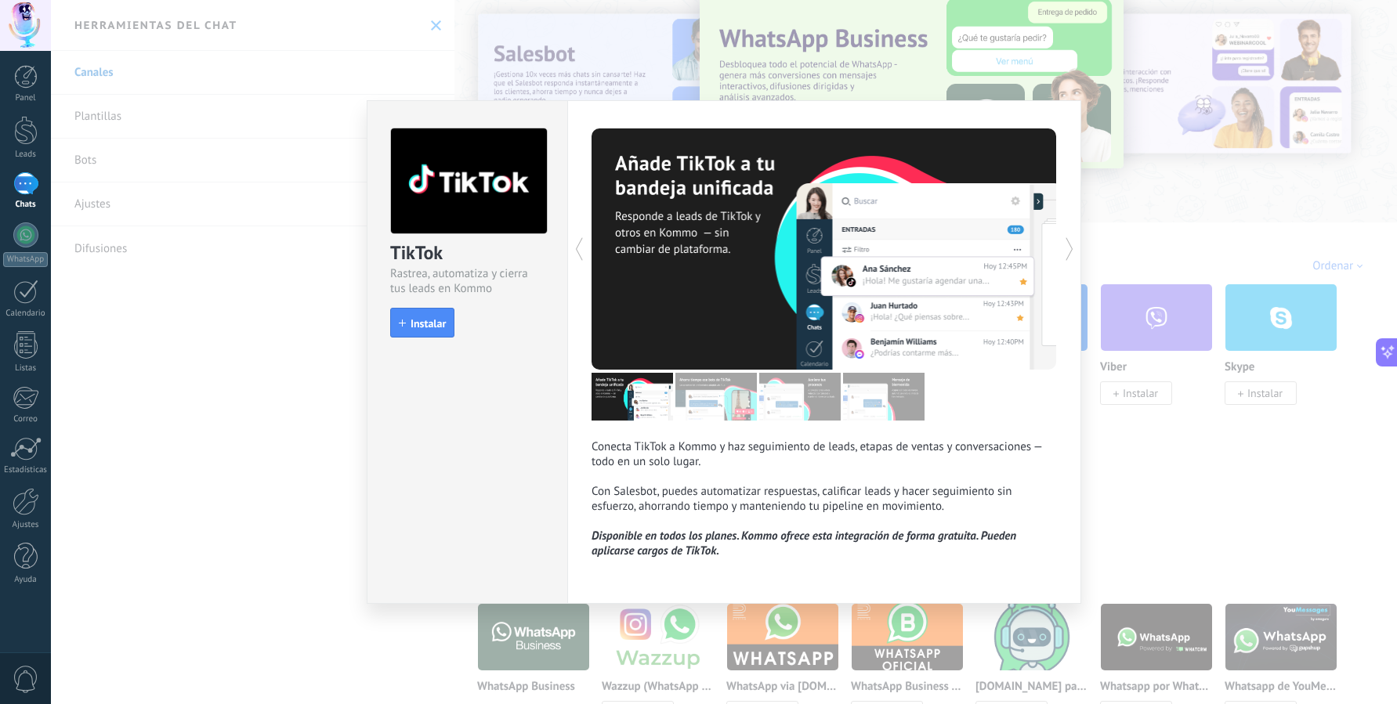
click at [1068, 252] on icon at bounding box center [1069, 248] width 16 height 31
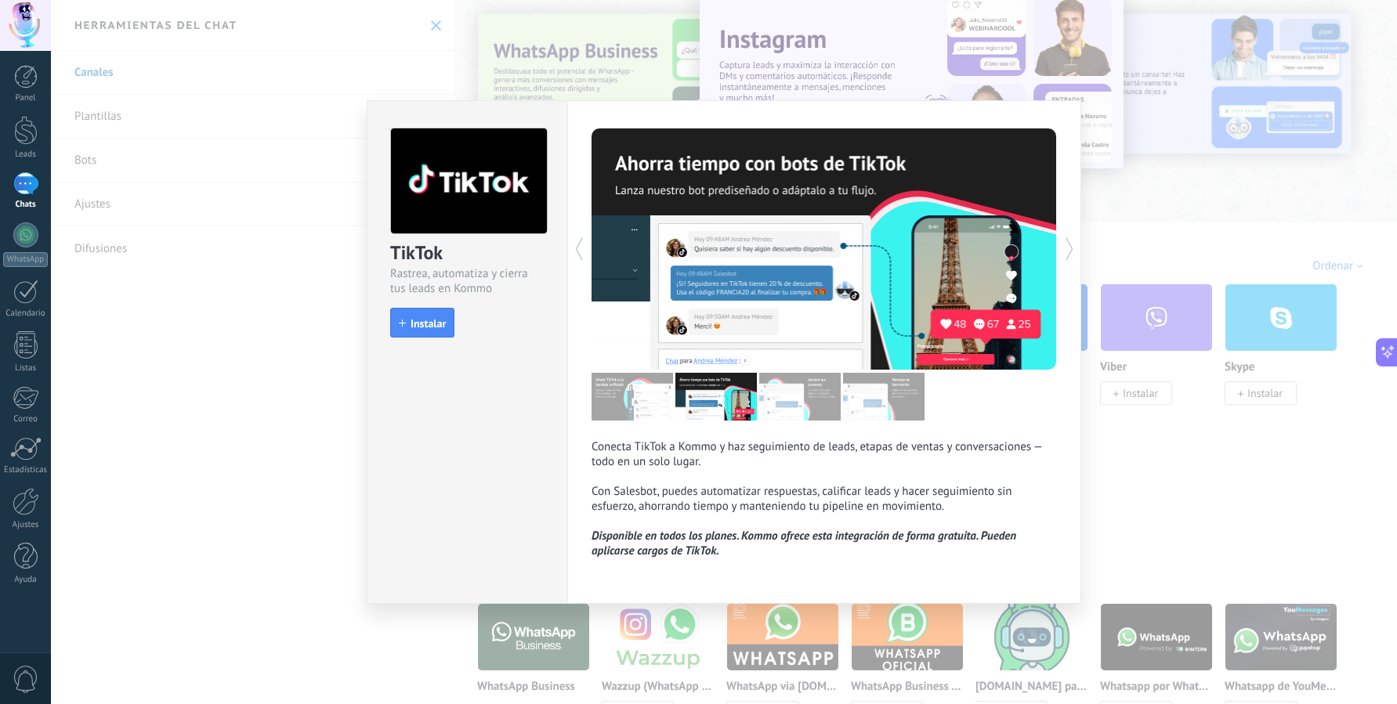
click at [1068, 252] on icon at bounding box center [1069, 248] width 16 height 31
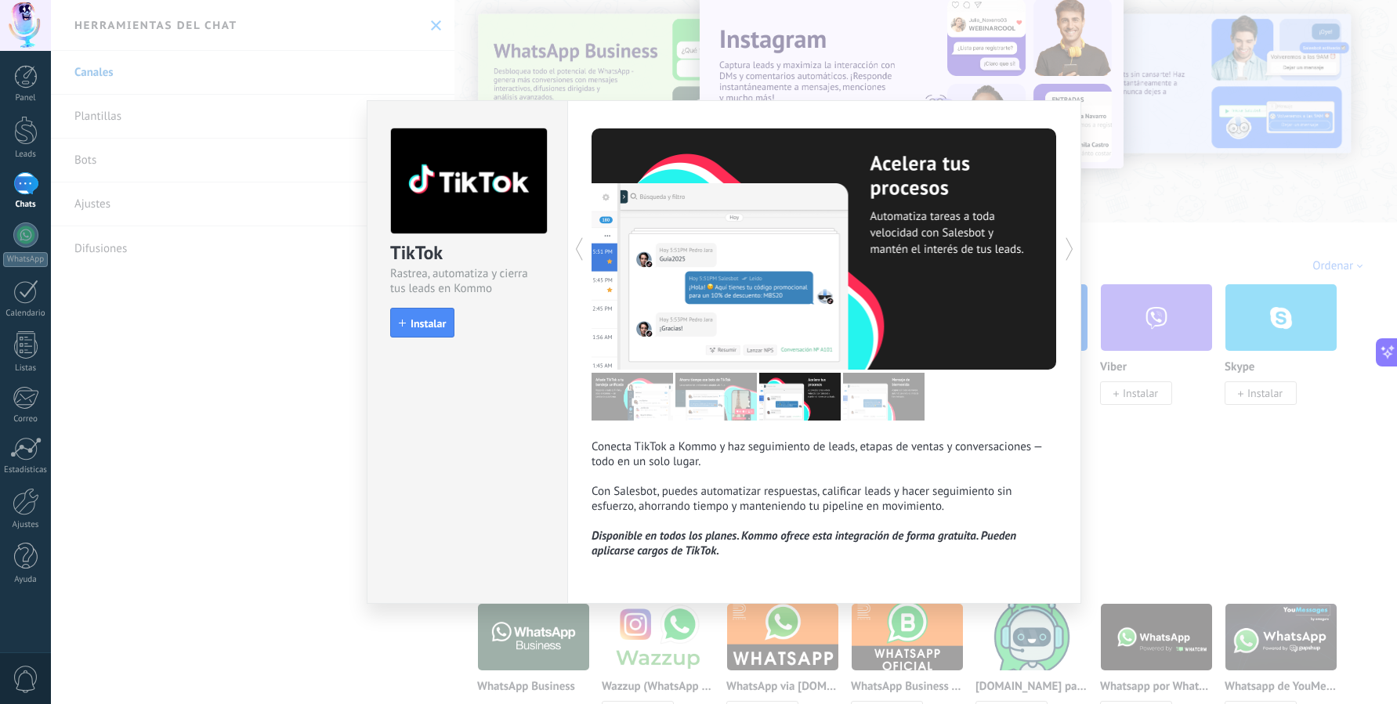
click at [1068, 252] on icon at bounding box center [1069, 248] width 16 height 31
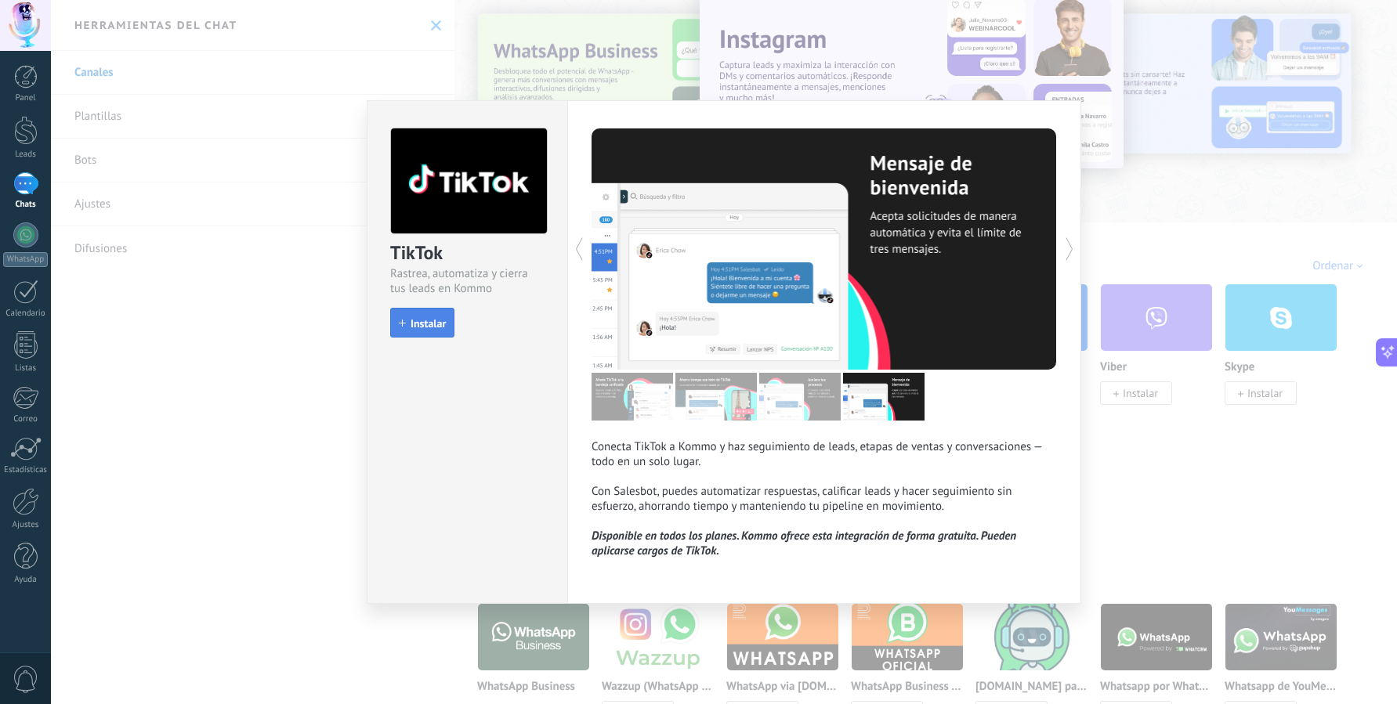
click at [413, 324] on span "Instalar" at bounding box center [427, 323] width 35 height 11
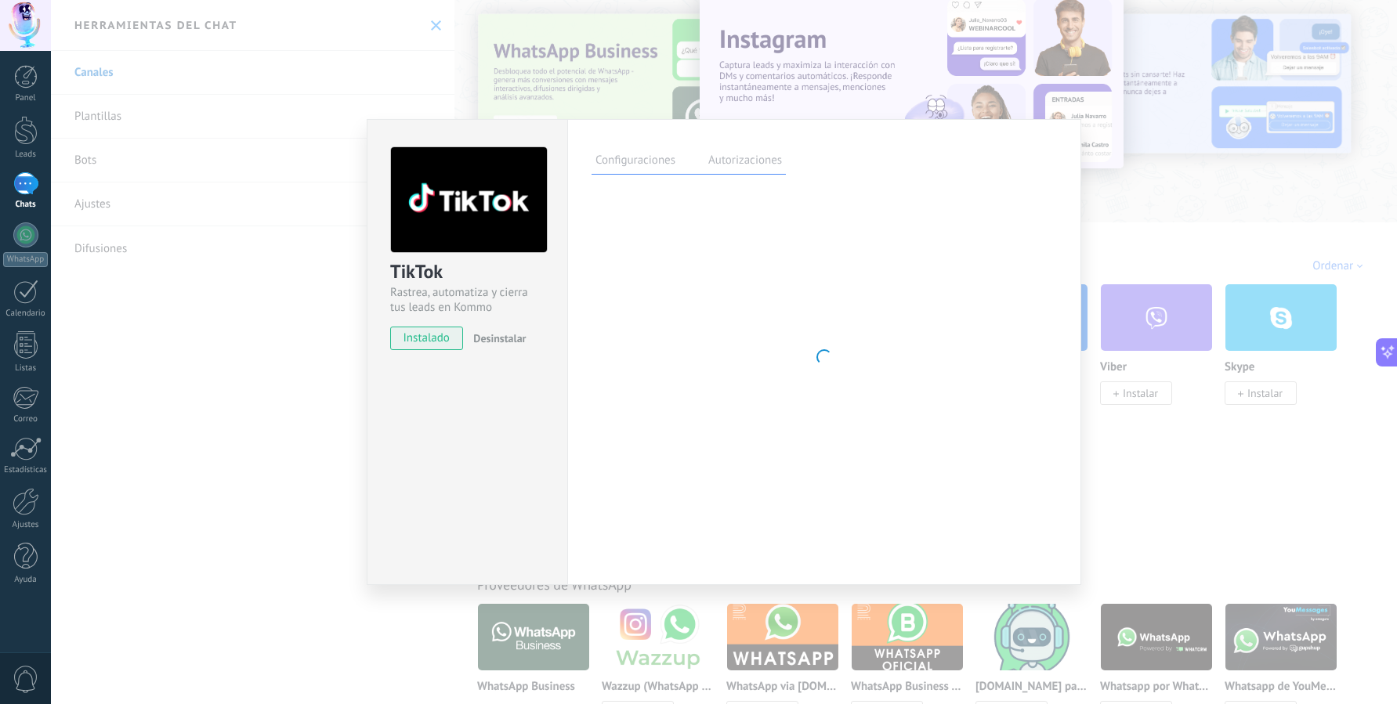
click at [1108, 464] on div "TikTok Rastrea, automatiza y cierra tus leads en Kommo instalado Desinstalar Co…" at bounding box center [724, 352] width 1346 height 704
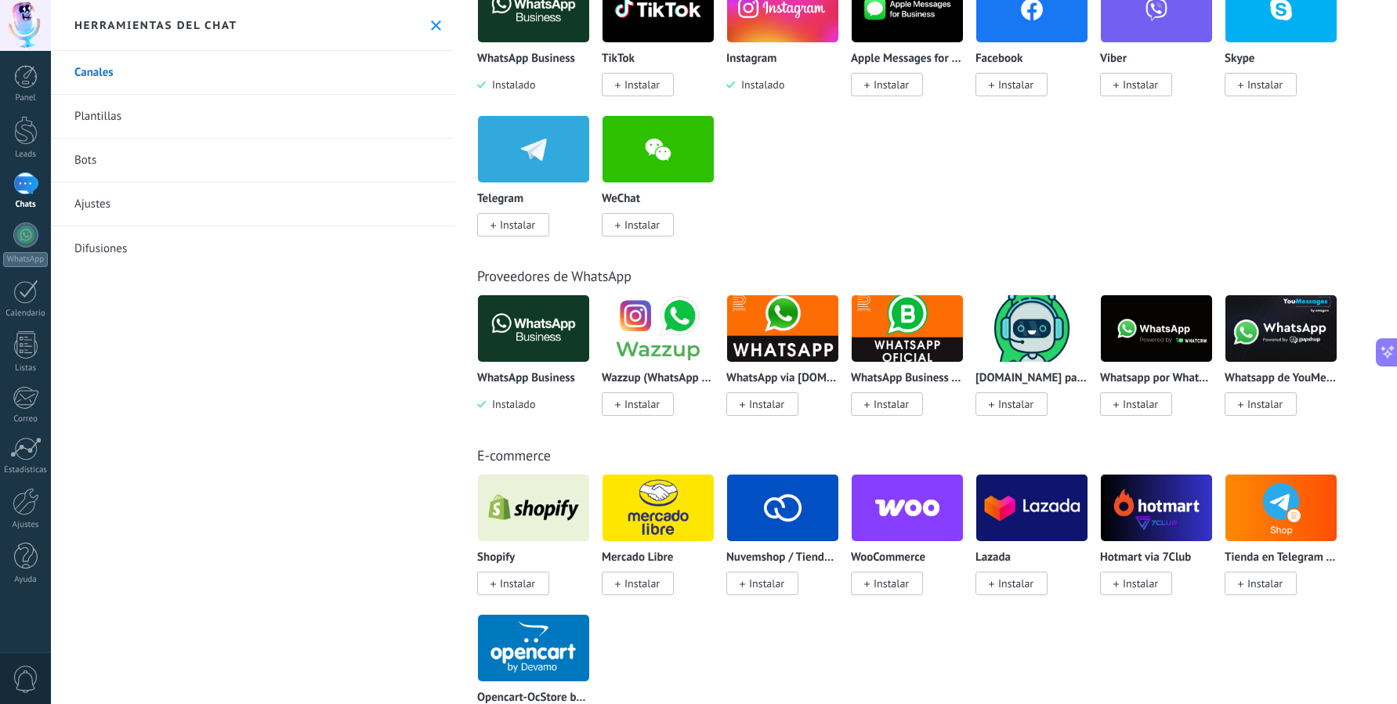
scroll to position [435, 0]
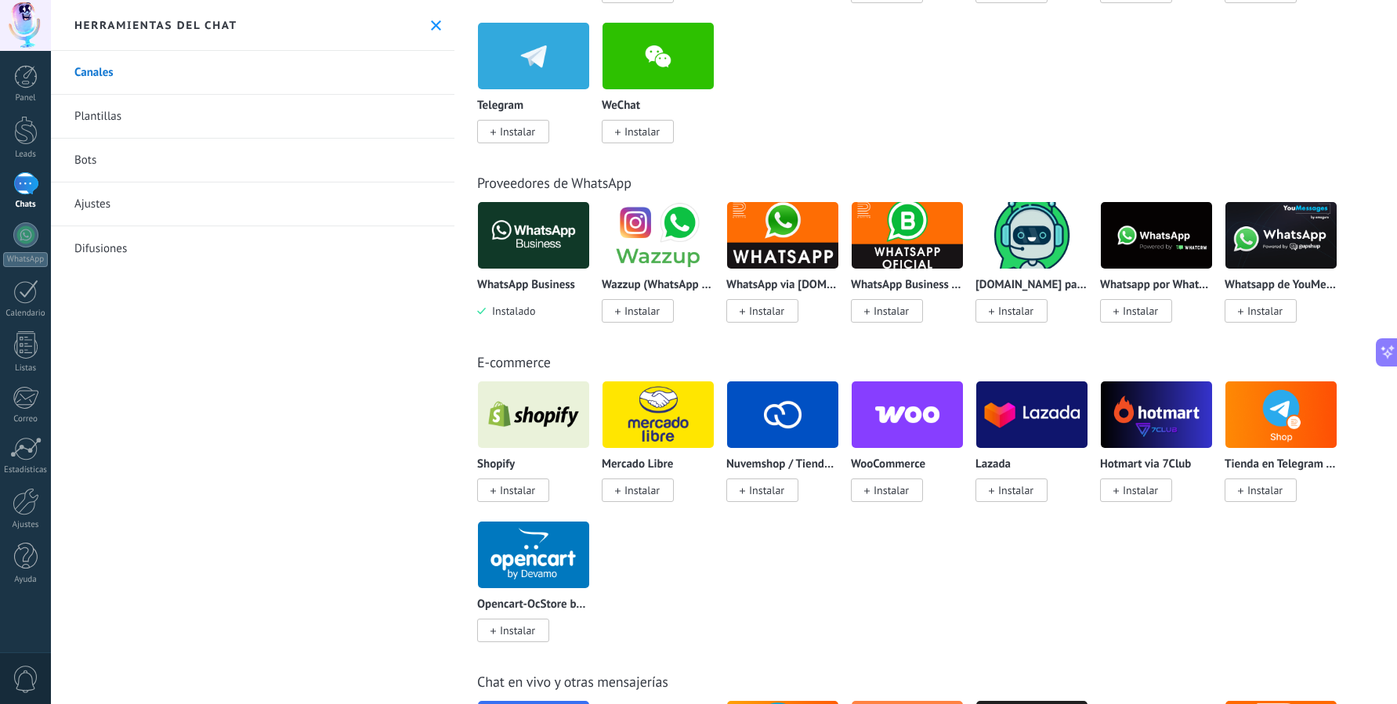
click at [758, 493] on span "Instalar" at bounding box center [766, 490] width 35 height 14
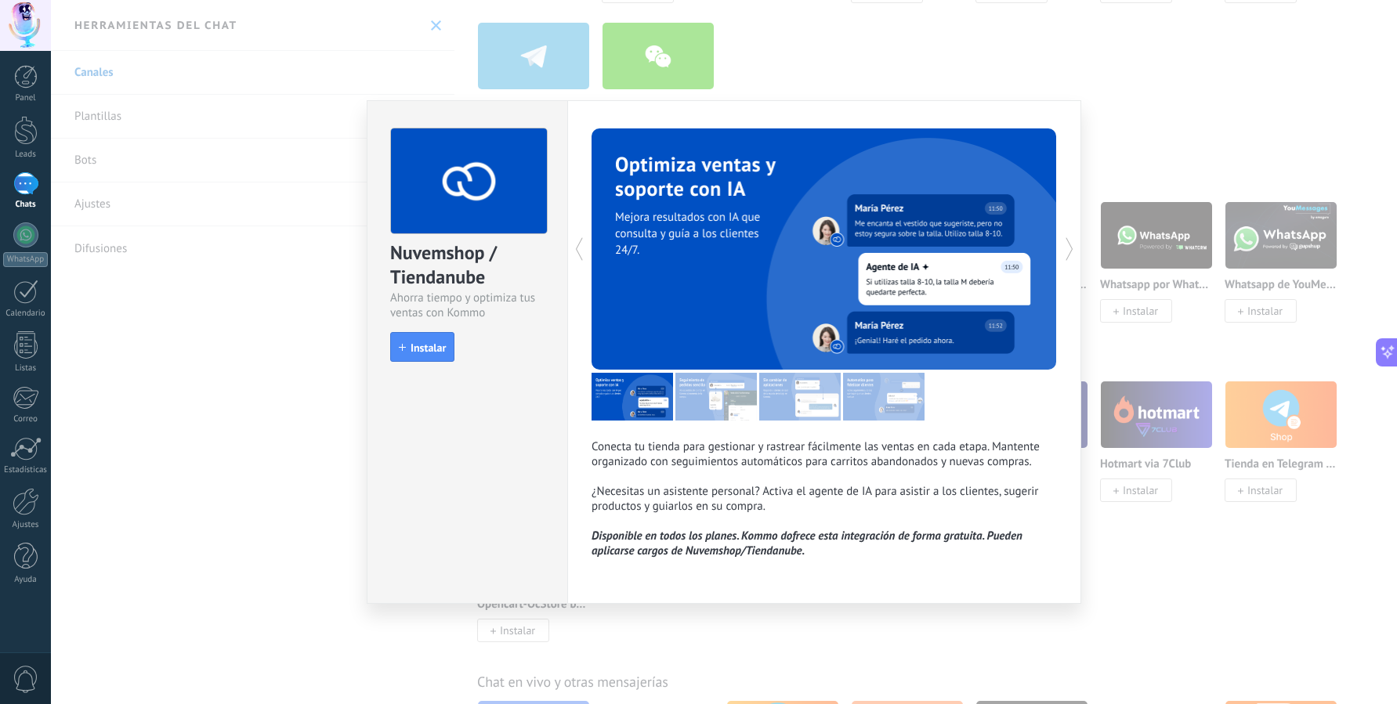
click at [1064, 253] on icon at bounding box center [1069, 248] width 16 height 31
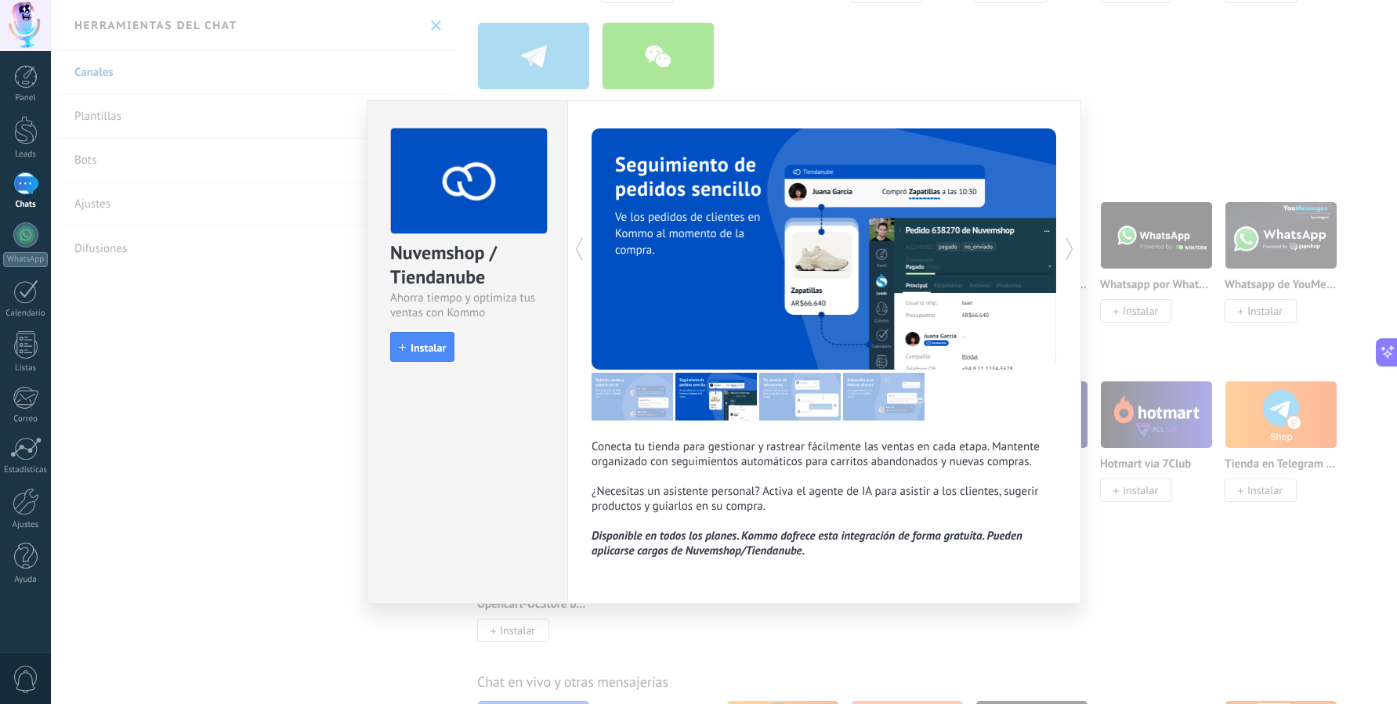
click at [1064, 253] on icon at bounding box center [1069, 248] width 16 height 31
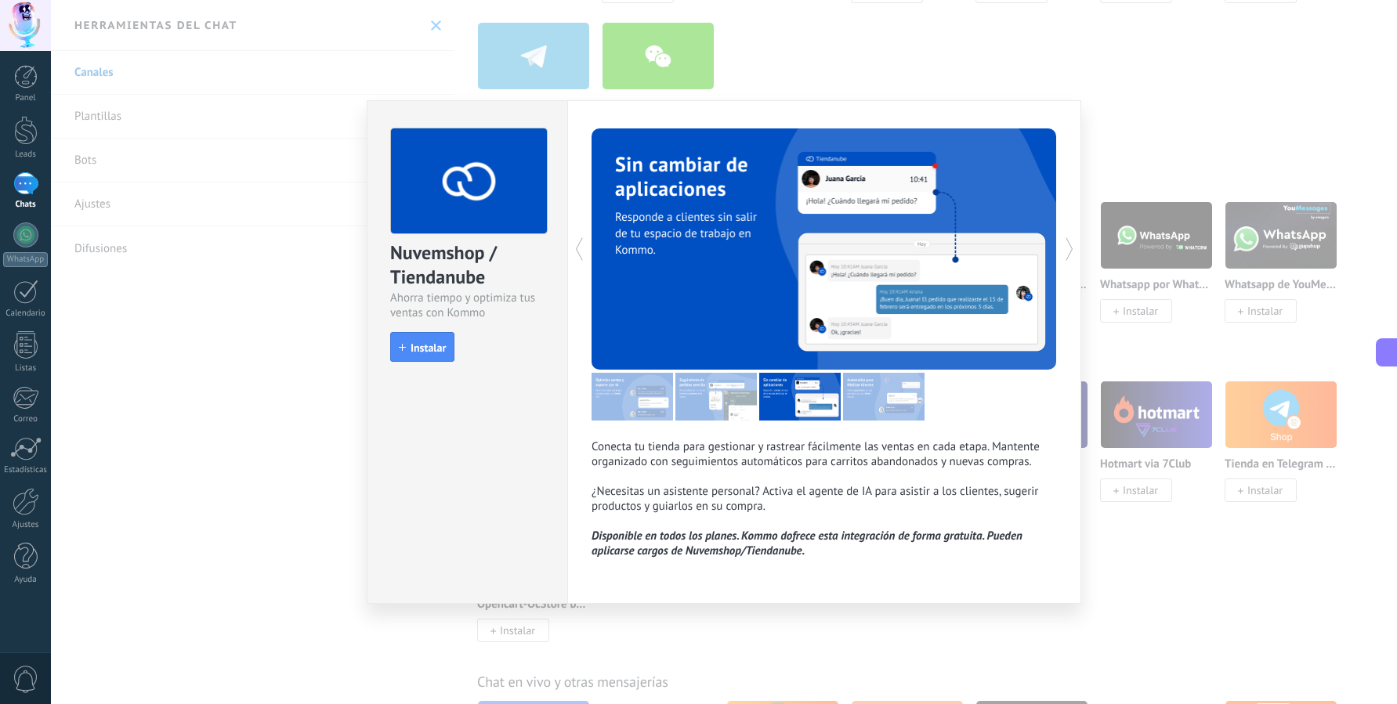
click at [1064, 253] on icon at bounding box center [1069, 248] width 16 height 31
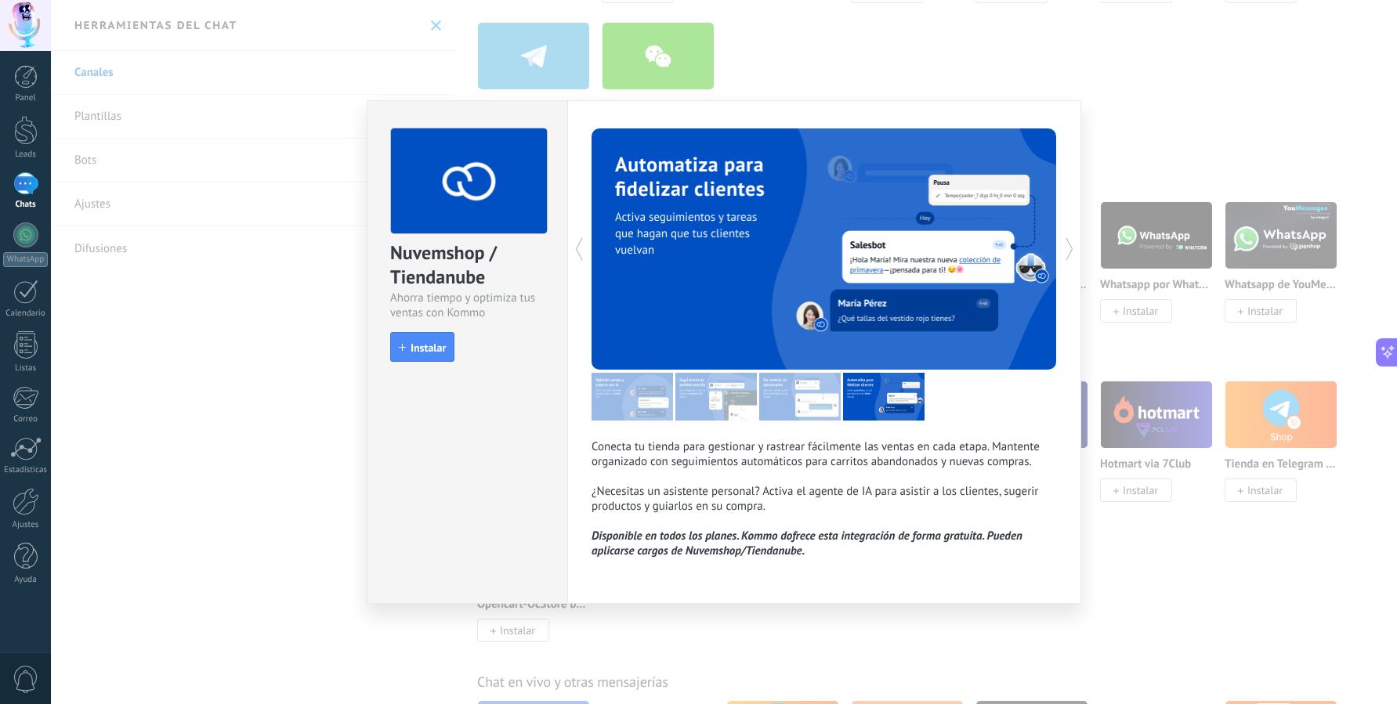
click at [574, 251] on icon at bounding box center [579, 248] width 16 height 31
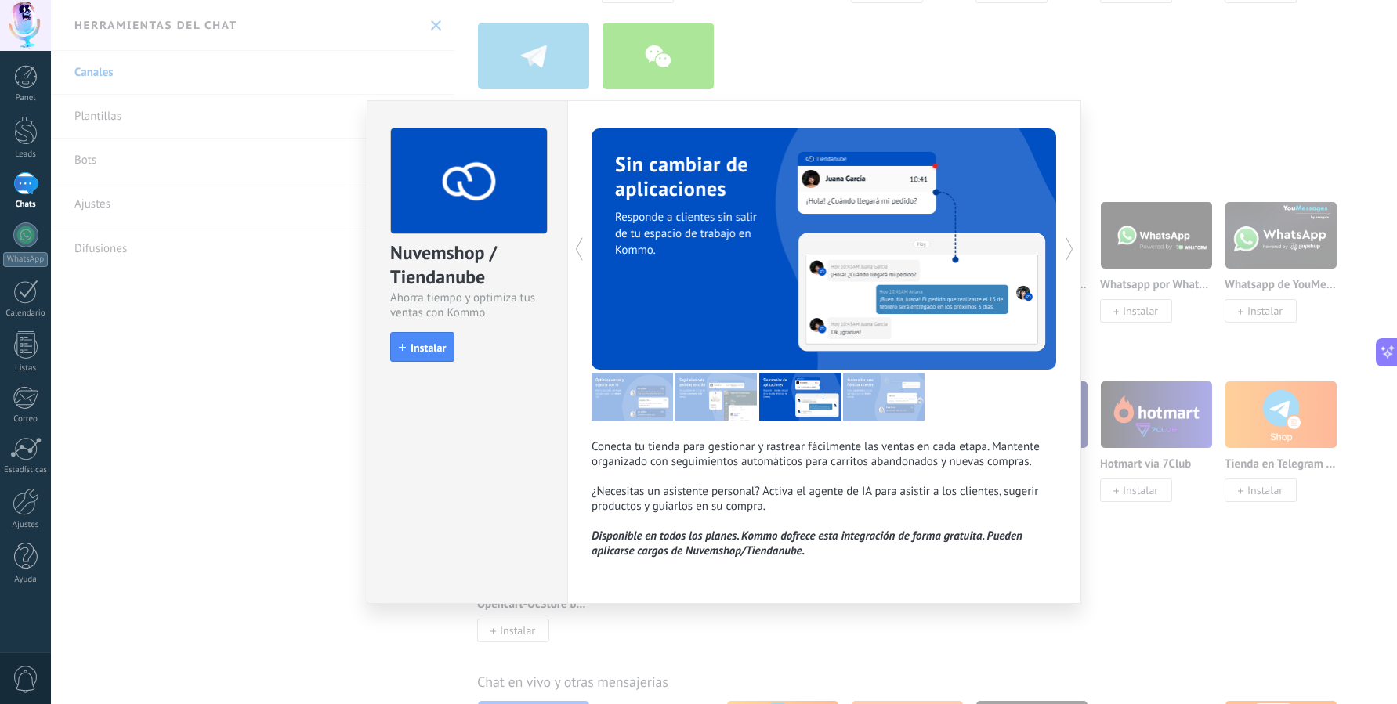
click at [574, 251] on icon at bounding box center [579, 248] width 16 height 31
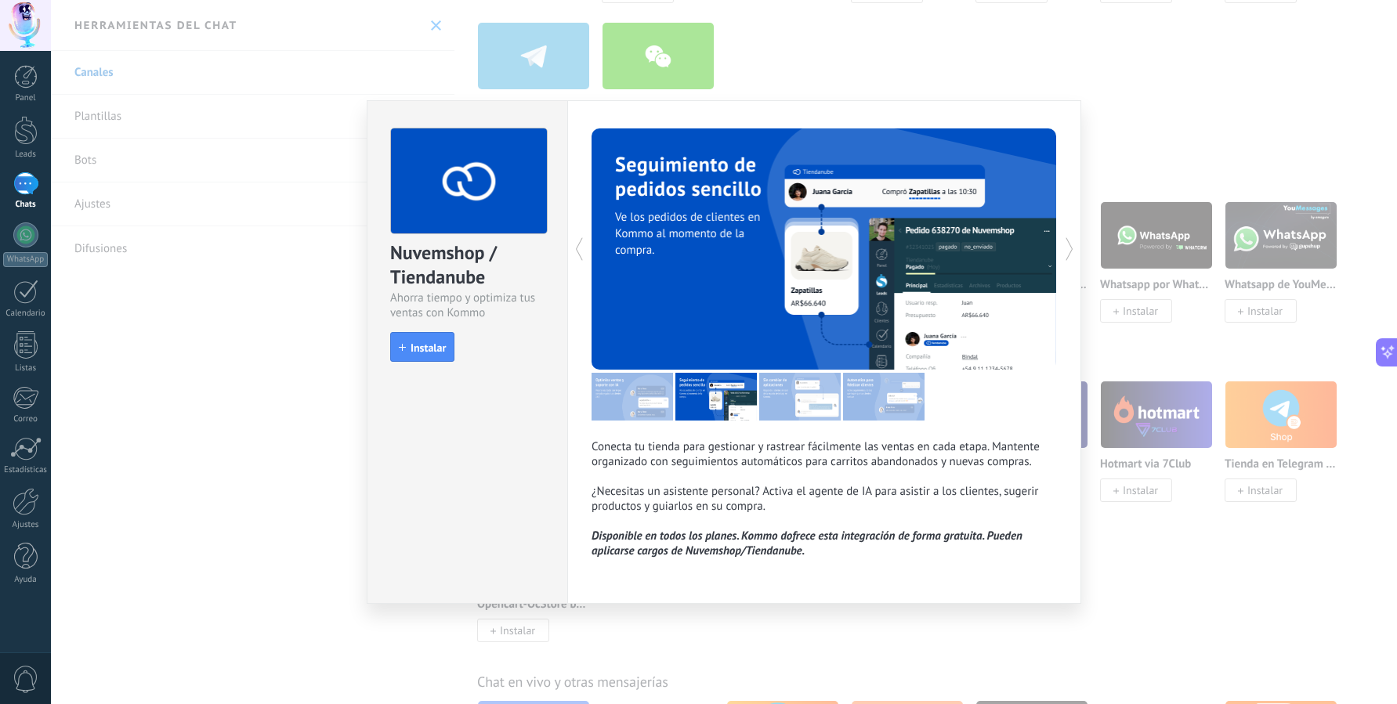
click at [1171, 524] on div "Nuvemshop / Tiendanube Ahorra tiempo y optimiza tus ventas con Kommo install In…" at bounding box center [724, 352] width 1346 height 704
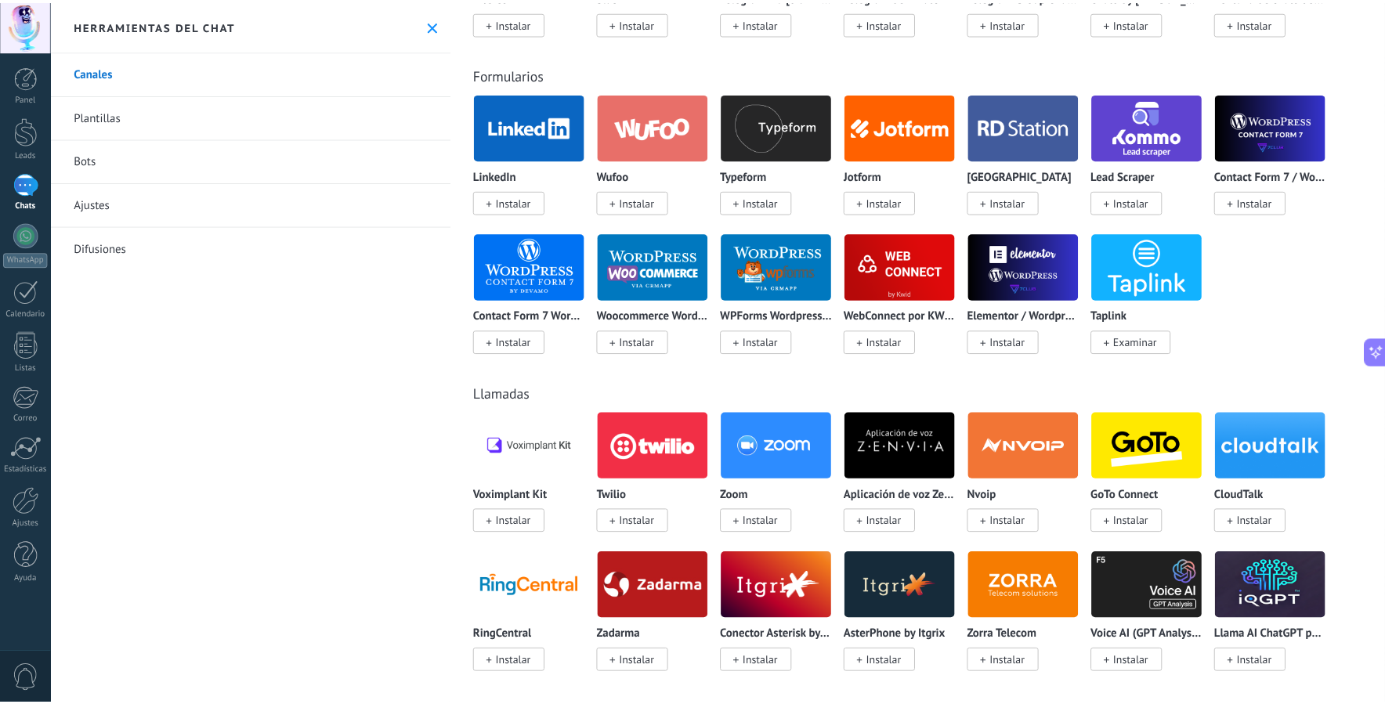
scroll to position [1487, 0]
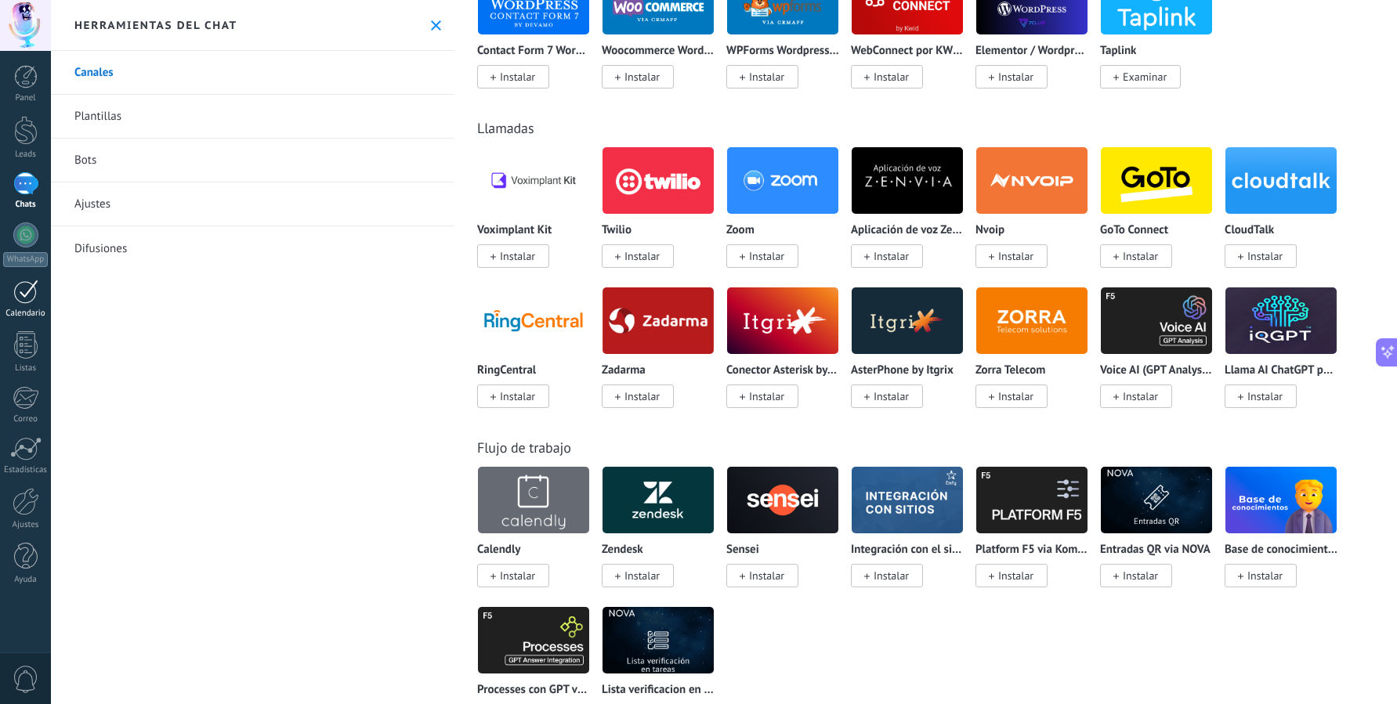
click at [31, 309] on div "Calendario" at bounding box center [25, 314] width 45 height 10
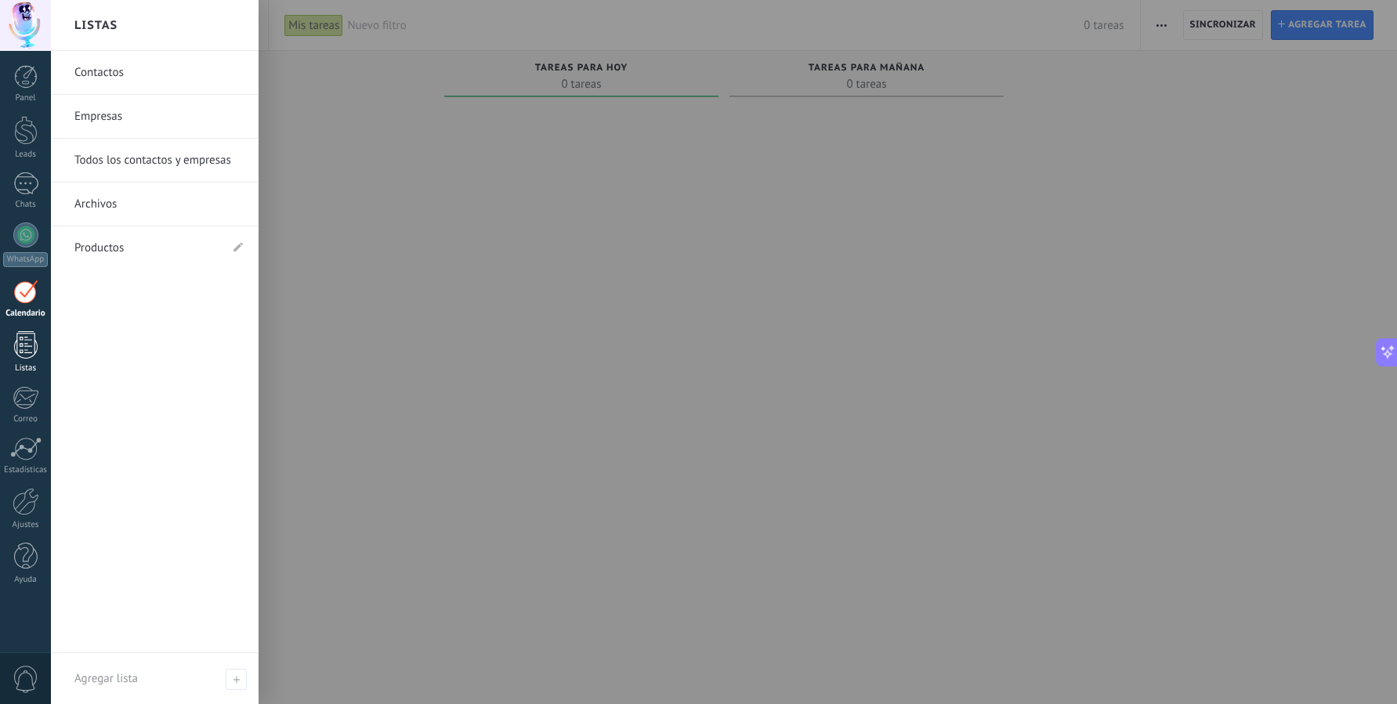
click at [31, 351] on div at bounding box center [25, 344] width 23 height 27
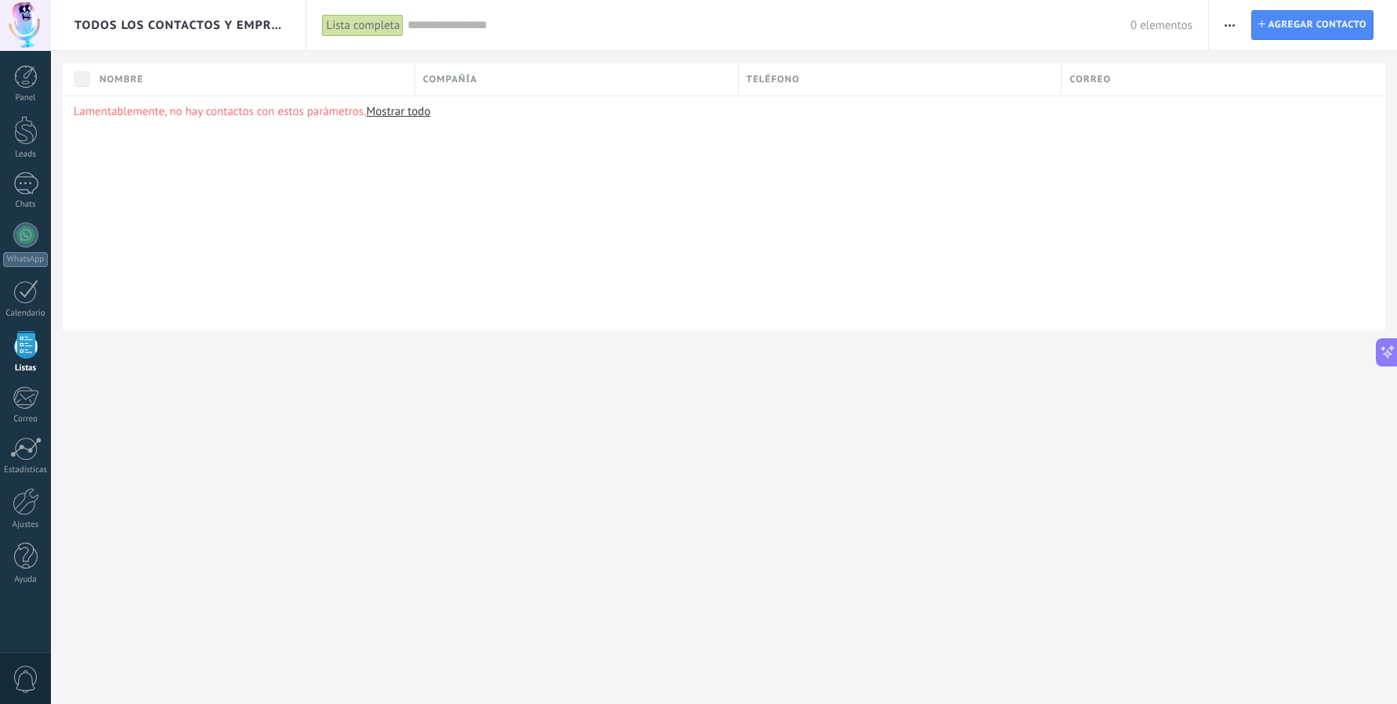
click at [403, 113] on link "Mostrar todo" at bounding box center [398, 111] width 64 height 15
click at [56, 65] on div "Nombre Compañía Teléfono Correo Lamentablemente, no hay contactos con estos par…" at bounding box center [724, 197] width 1346 height 268
click at [26, 85] on div at bounding box center [25, 76] width 23 height 23
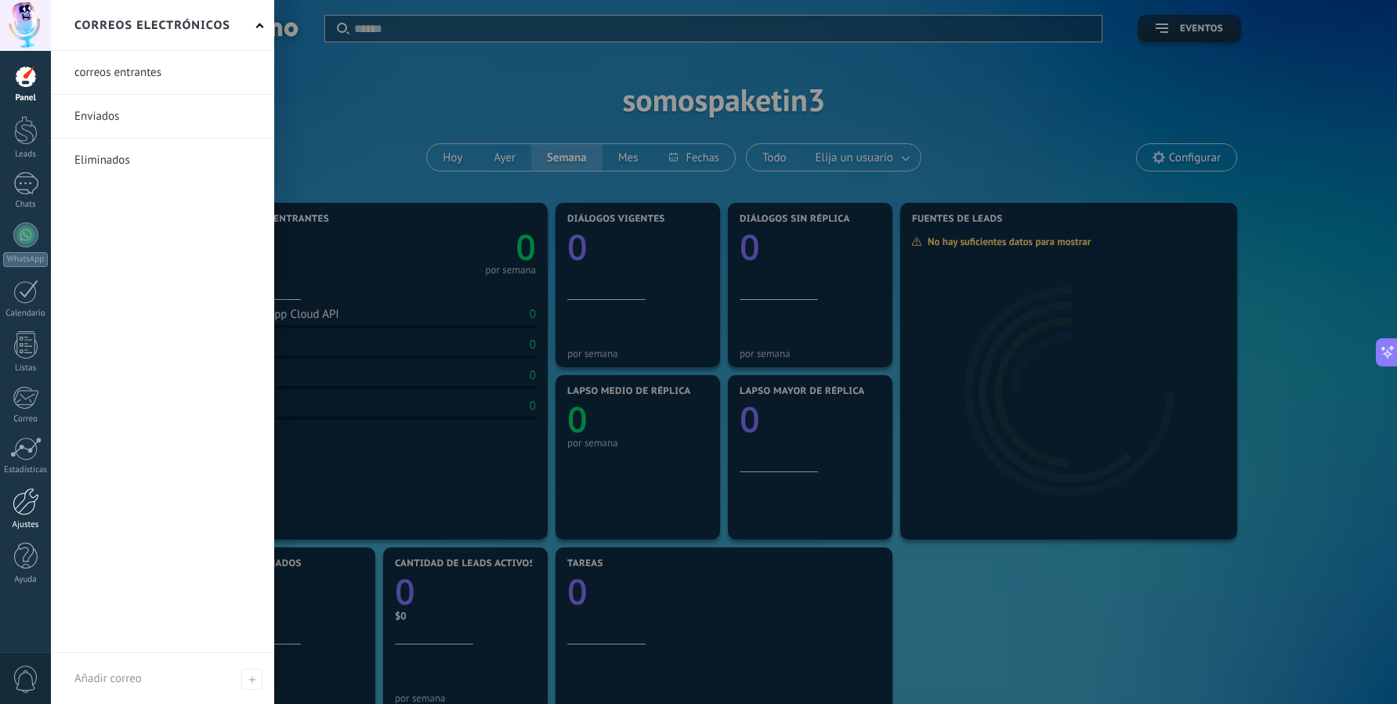
click at [30, 514] on div at bounding box center [26, 501] width 27 height 27
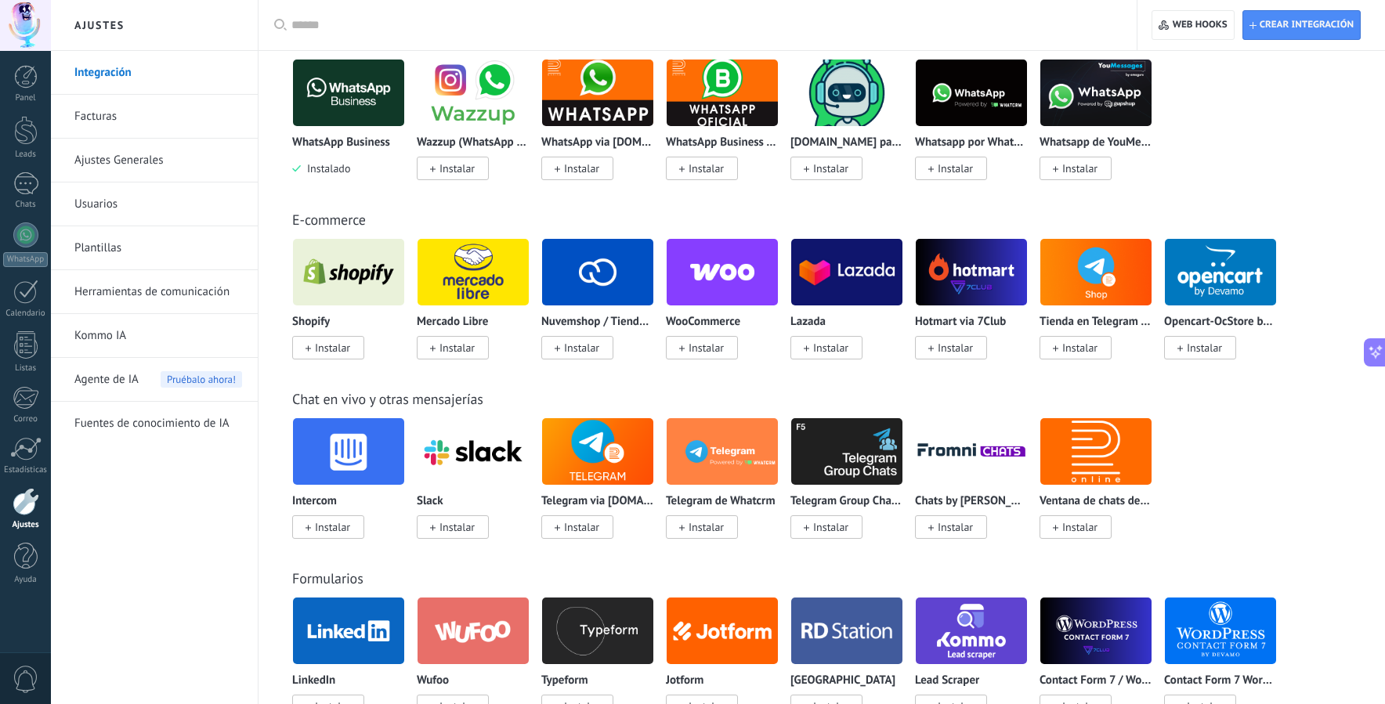
scroll to position [746, 0]
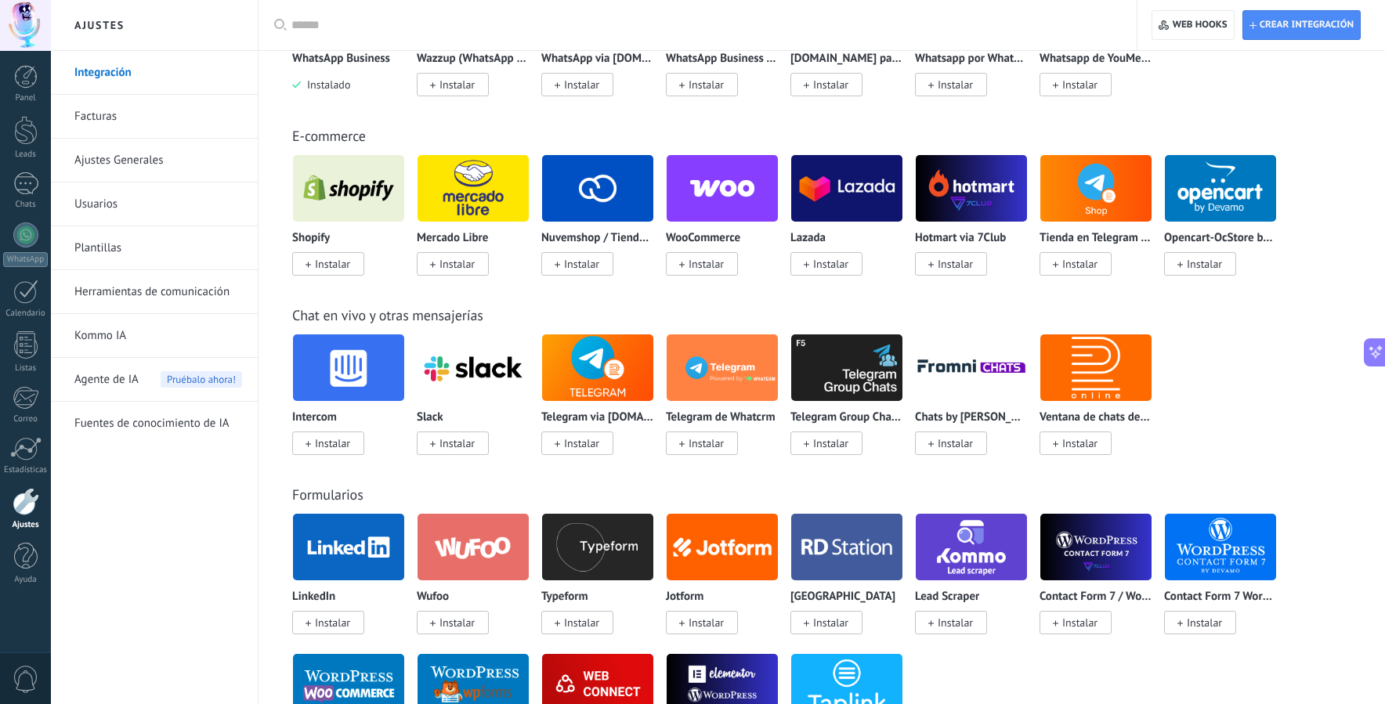
click at [106, 251] on link "Plantillas" at bounding box center [158, 248] width 168 height 44
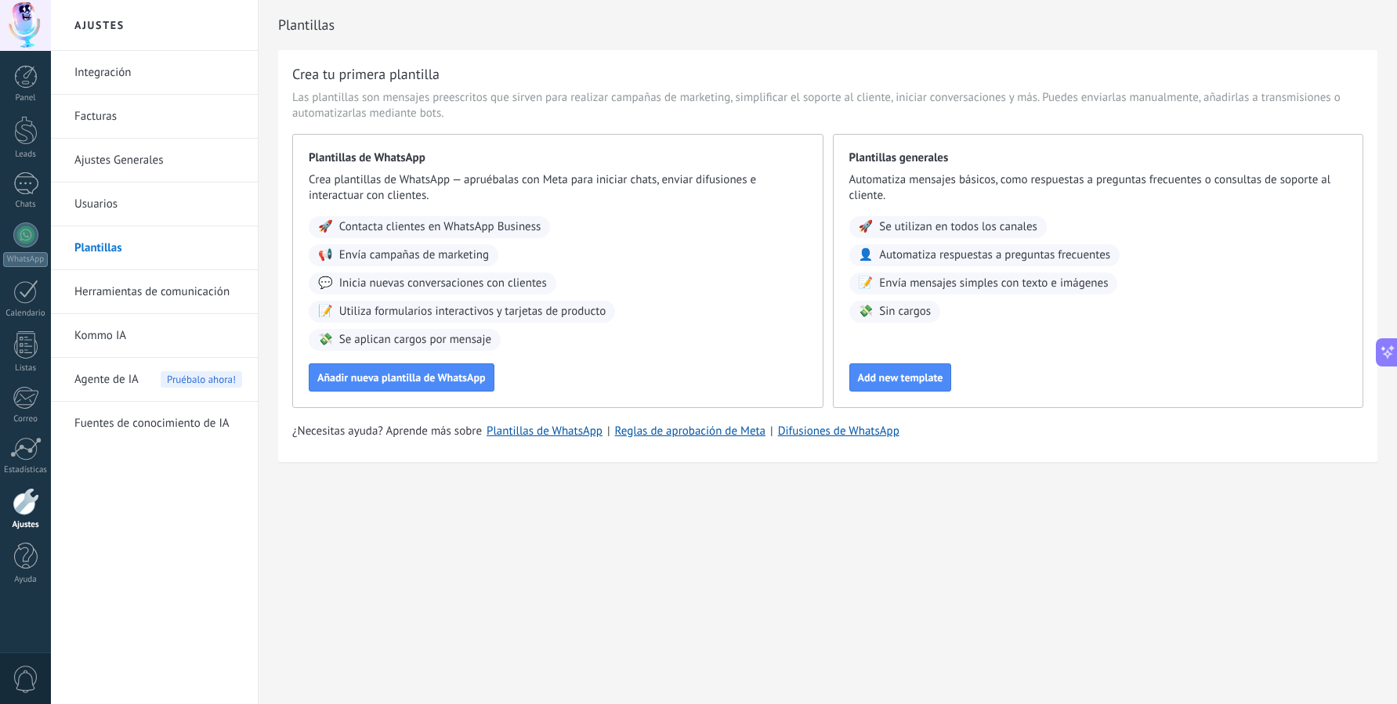
click at [103, 342] on link "Kommo IA" at bounding box center [158, 336] width 168 height 44
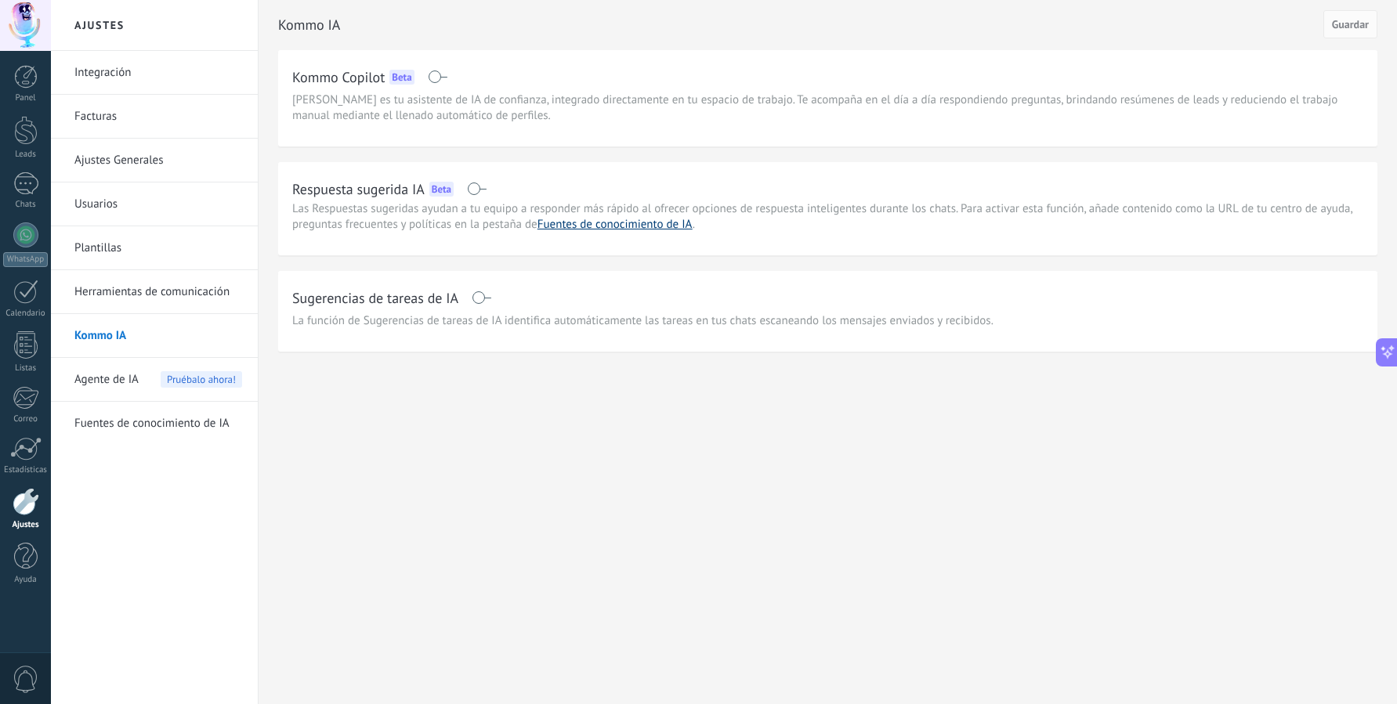
click at [614, 225] on link "Fuentes de conocimiento de IA" at bounding box center [614, 224] width 155 height 15
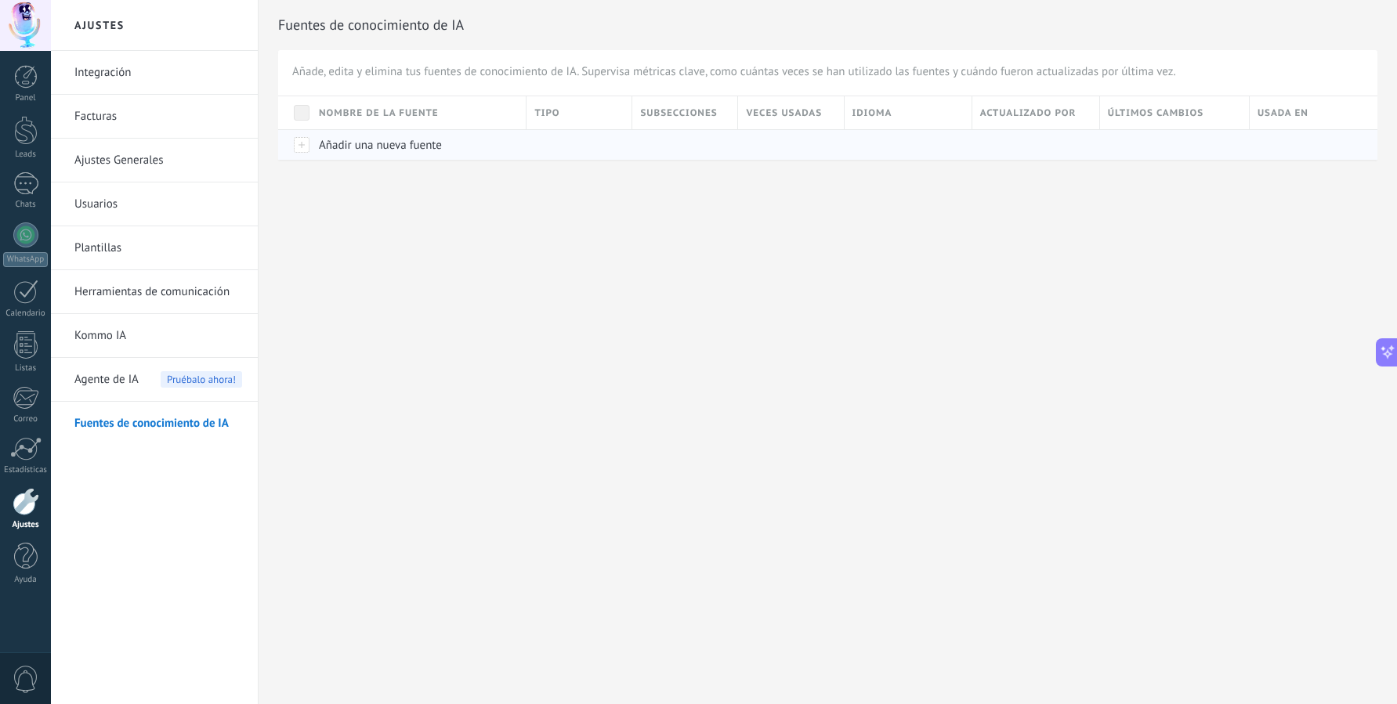
scroll to position [39, 0]
click at [396, 144] on span "Añadir una nueva fuente" at bounding box center [380, 145] width 123 height 15
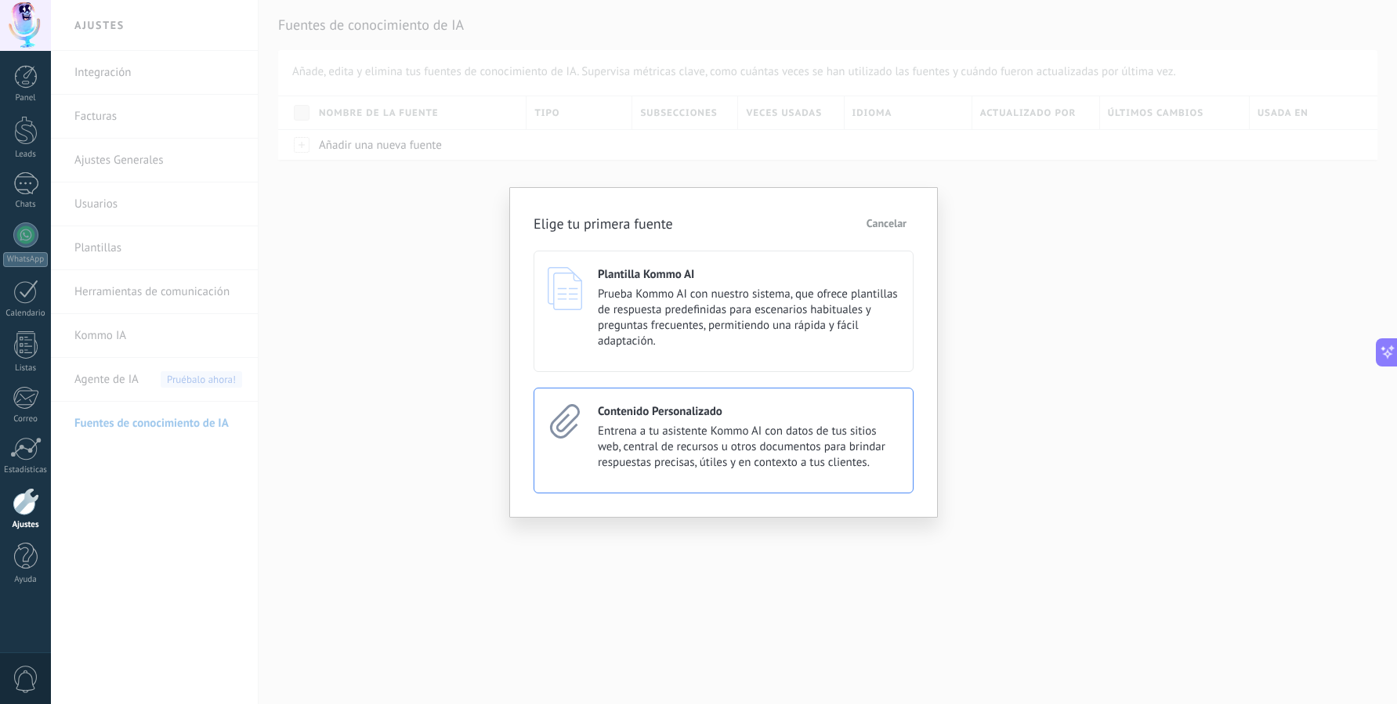
click at [642, 417] on h4 "Contenido Personalizado" at bounding box center [660, 411] width 125 height 15
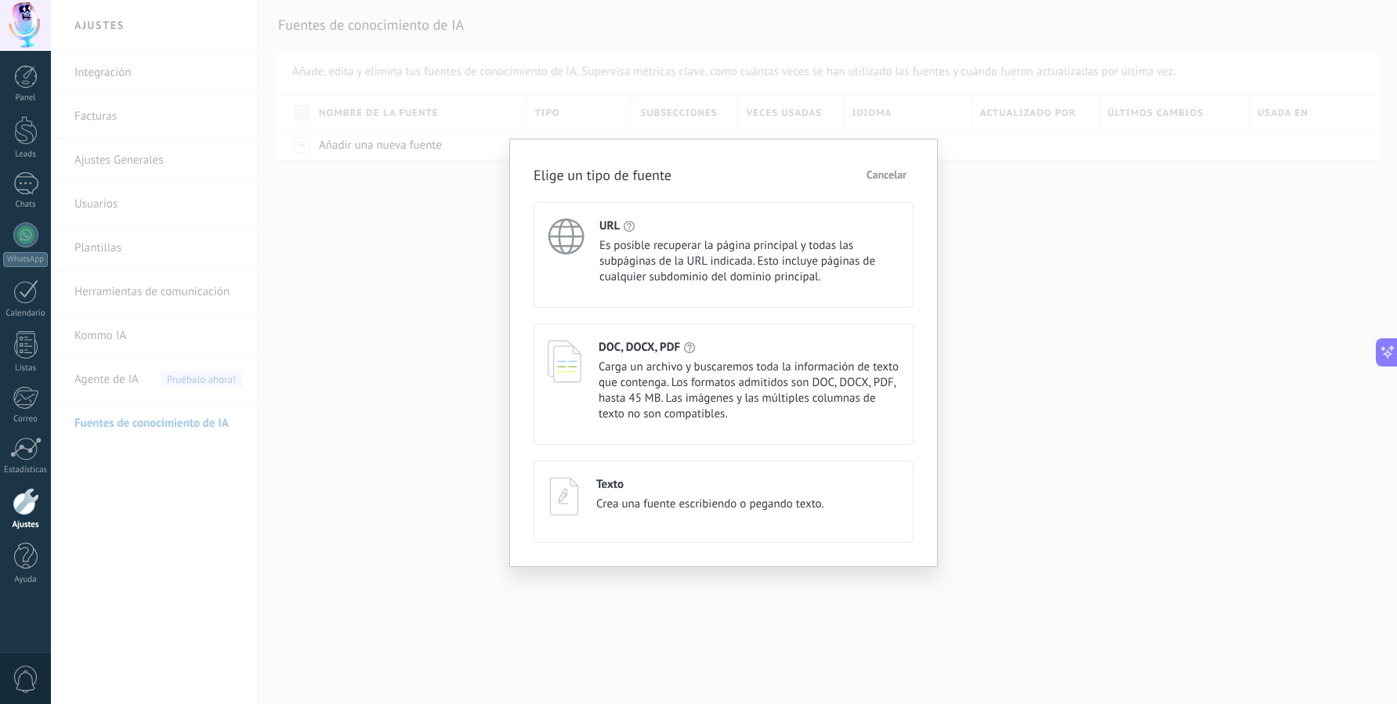
click at [701, 231] on div "URL" at bounding box center [749, 226] width 300 height 15
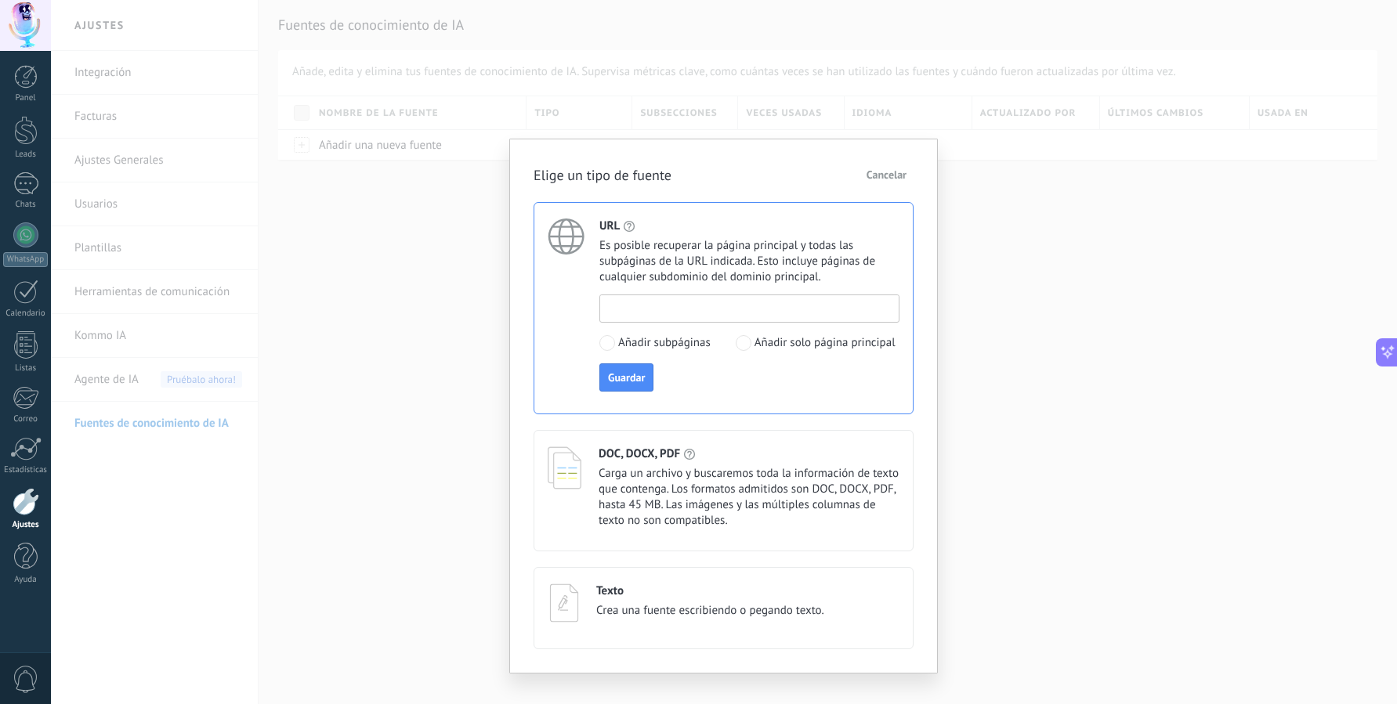
click at [728, 309] on input at bounding box center [749, 307] width 298 height 25
click at [1042, 345] on div "Elige un tipo de fuente Cancelar URL Es posible recuperar la página principal y…" at bounding box center [724, 352] width 1346 height 704
